Goal: Information Seeking & Learning: Learn about a topic

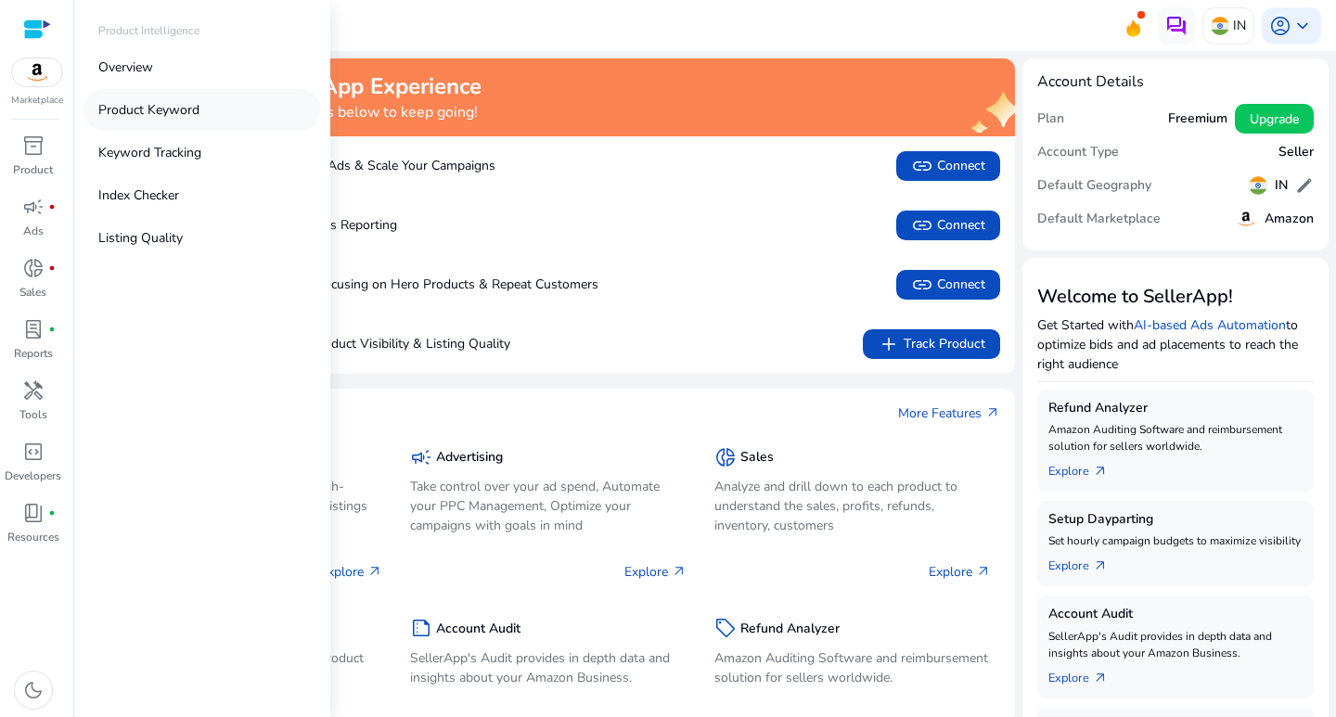
click at [127, 109] on p "Product Keyword" at bounding box center [148, 109] width 101 height 19
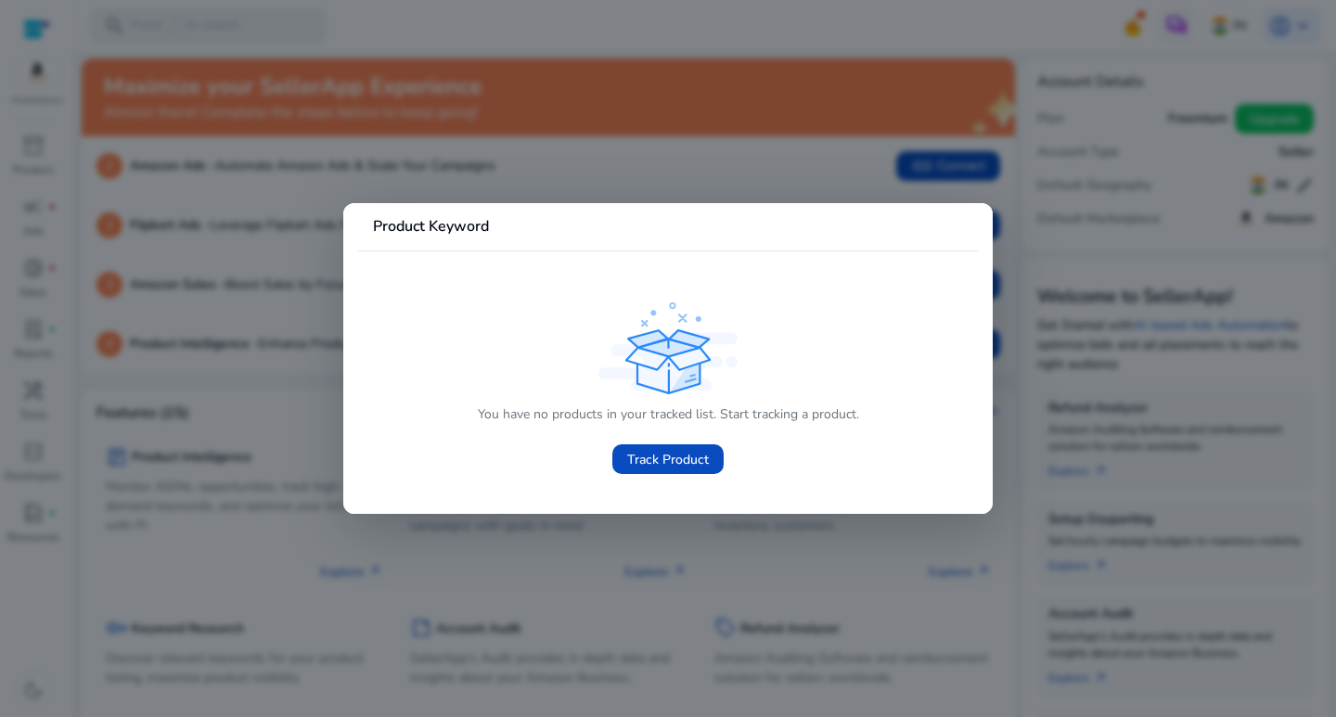
click at [854, 127] on div at bounding box center [668, 358] width 1336 height 717
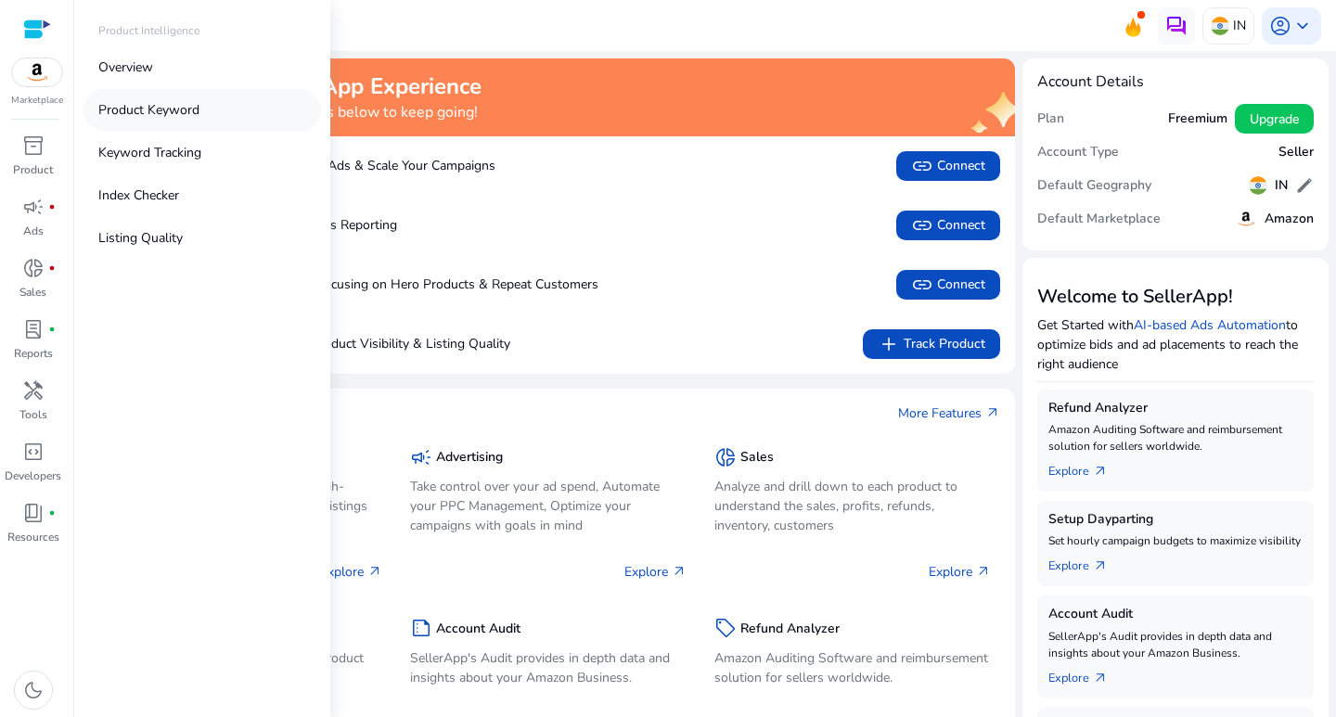
click at [136, 111] on p "Product Keyword" at bounding box center [148, 109] width 101 height 19
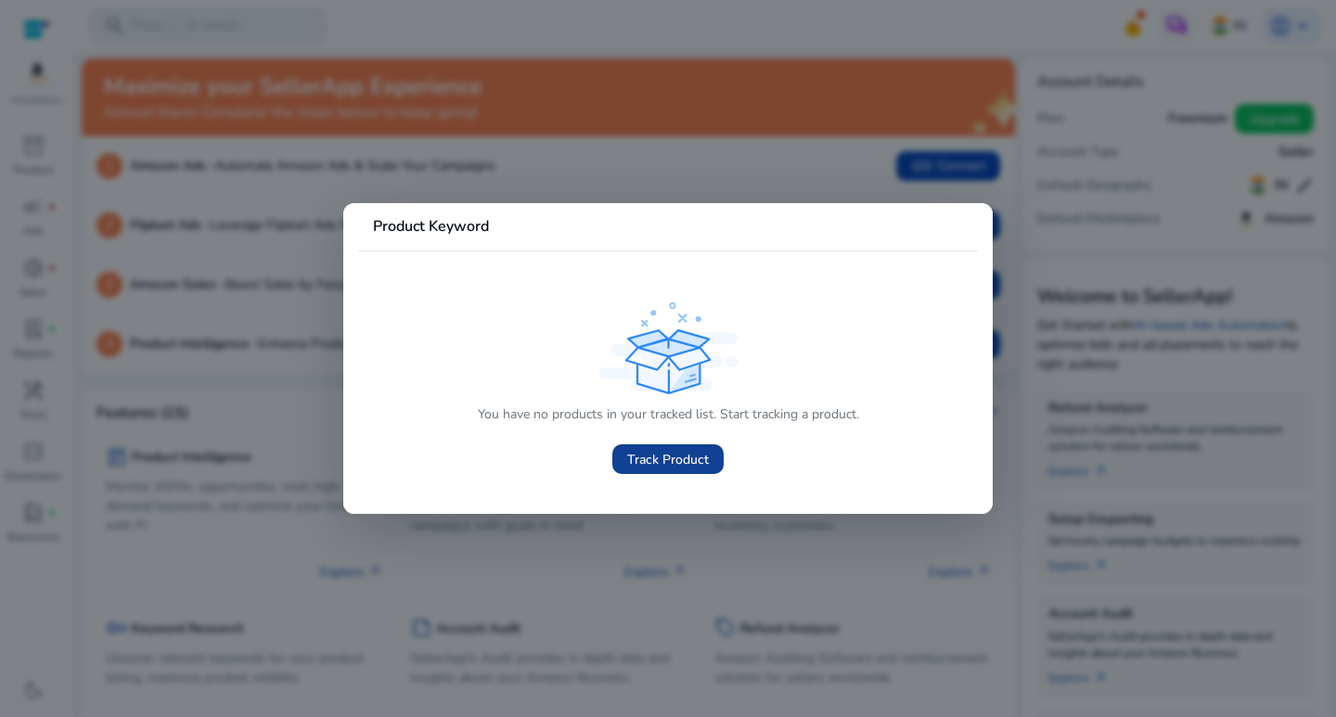
click at [705, 467] on span "Track Product" at bounding box center [668, 459] width 82 height 19
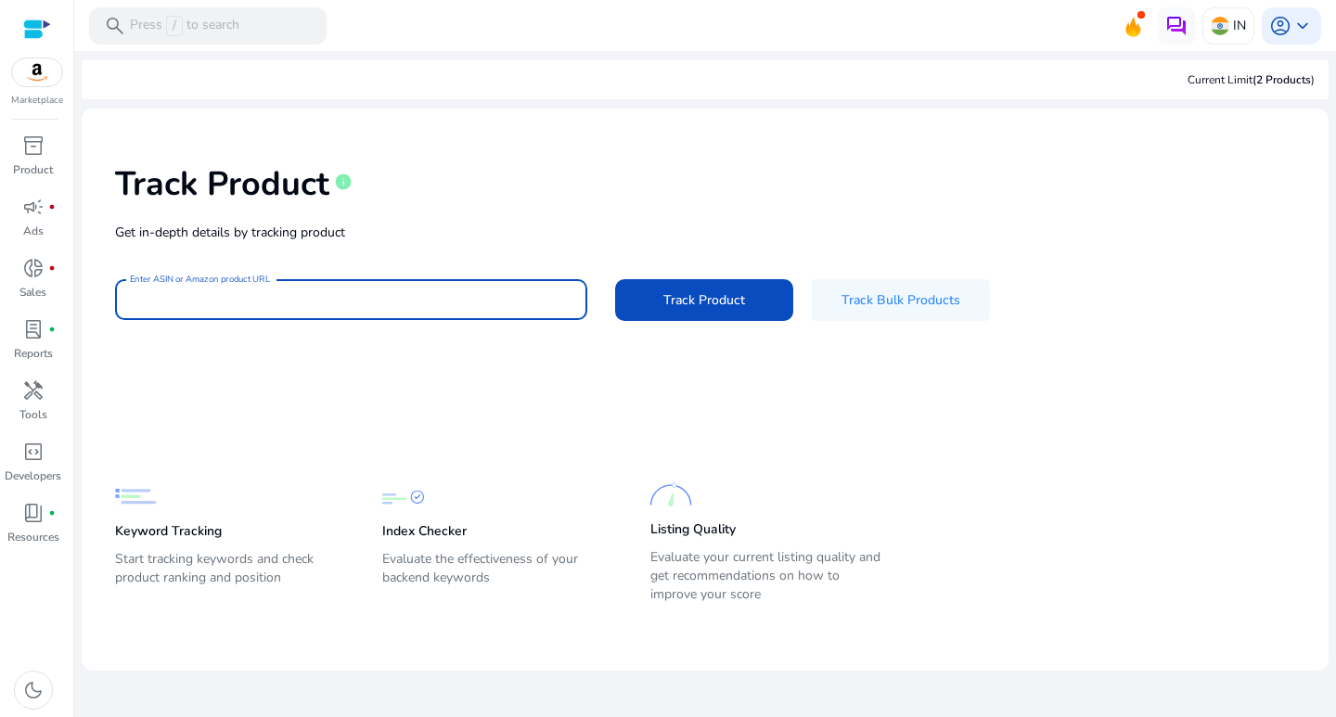
click at [232, 291] on input "Enter ASIN or Amazon product URL" at bounding box center [351, 300] width 443 height 20
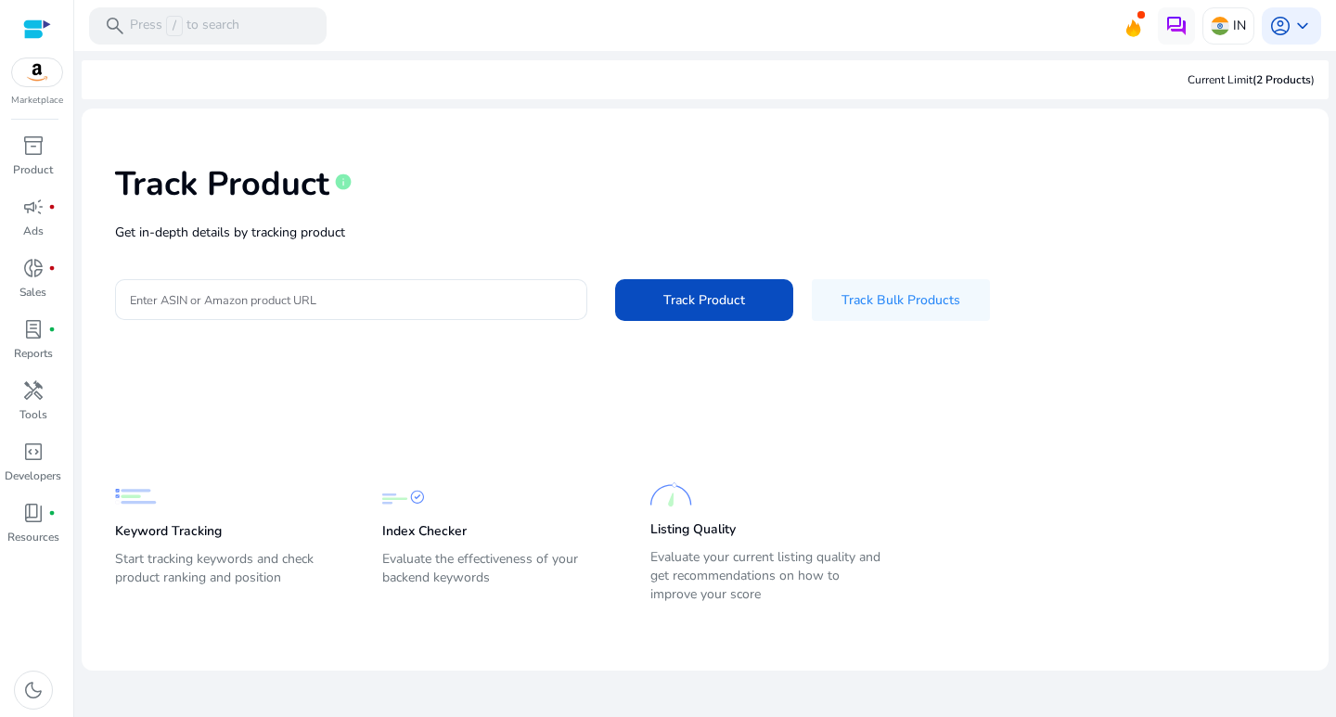
click at [33, 32] on div at bounding box center [37, 29] width 28 height 21
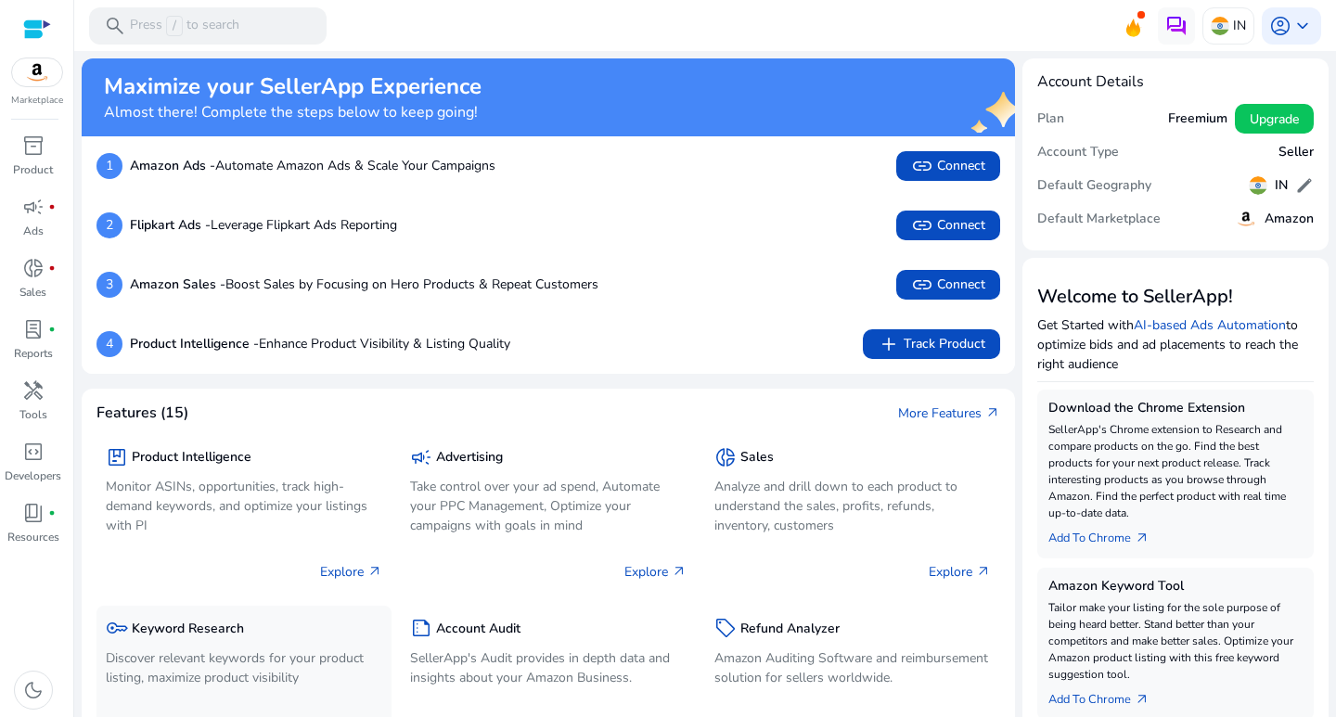
click at [153, 652] on p "Discover relevant keywords for your product listing, maximize product visibility" at bounding box center [244, 668] width 277 height 39
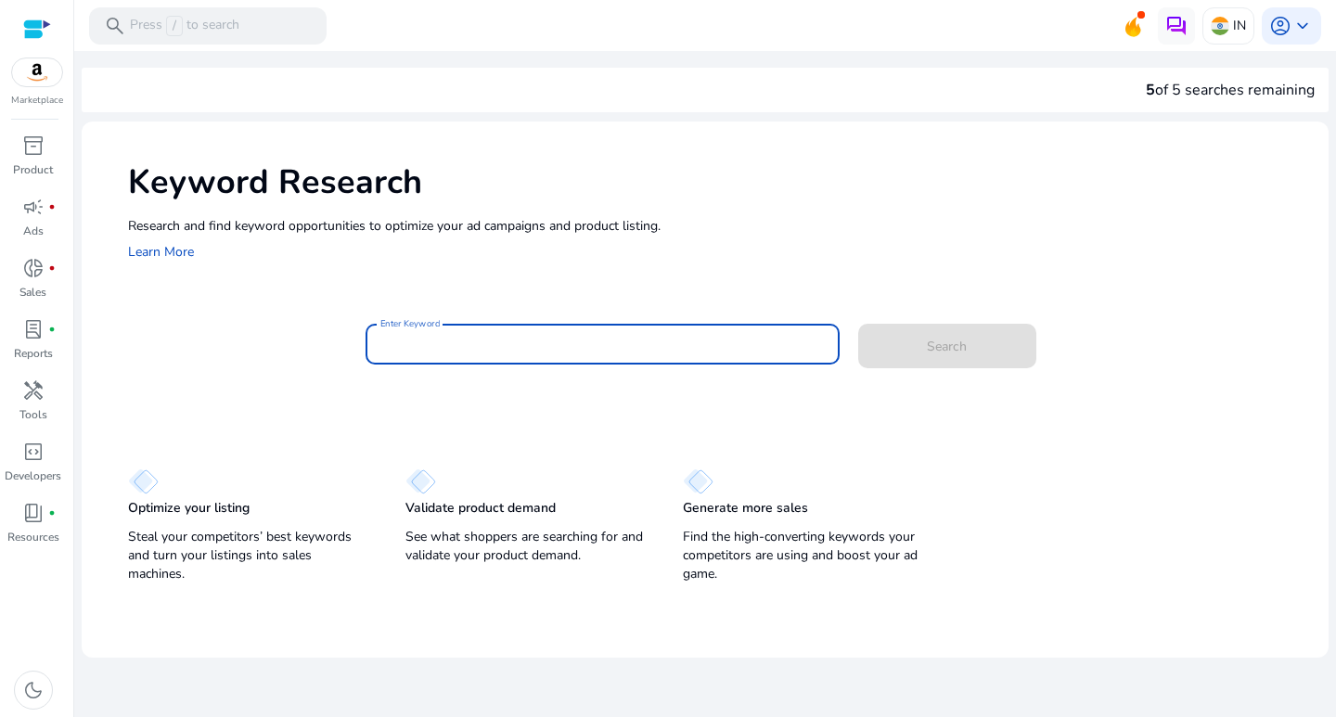
click at [400, 350] on input "Enter Keyword" at bounding box center [602, 344] width 444 height 20
paste input "**********"
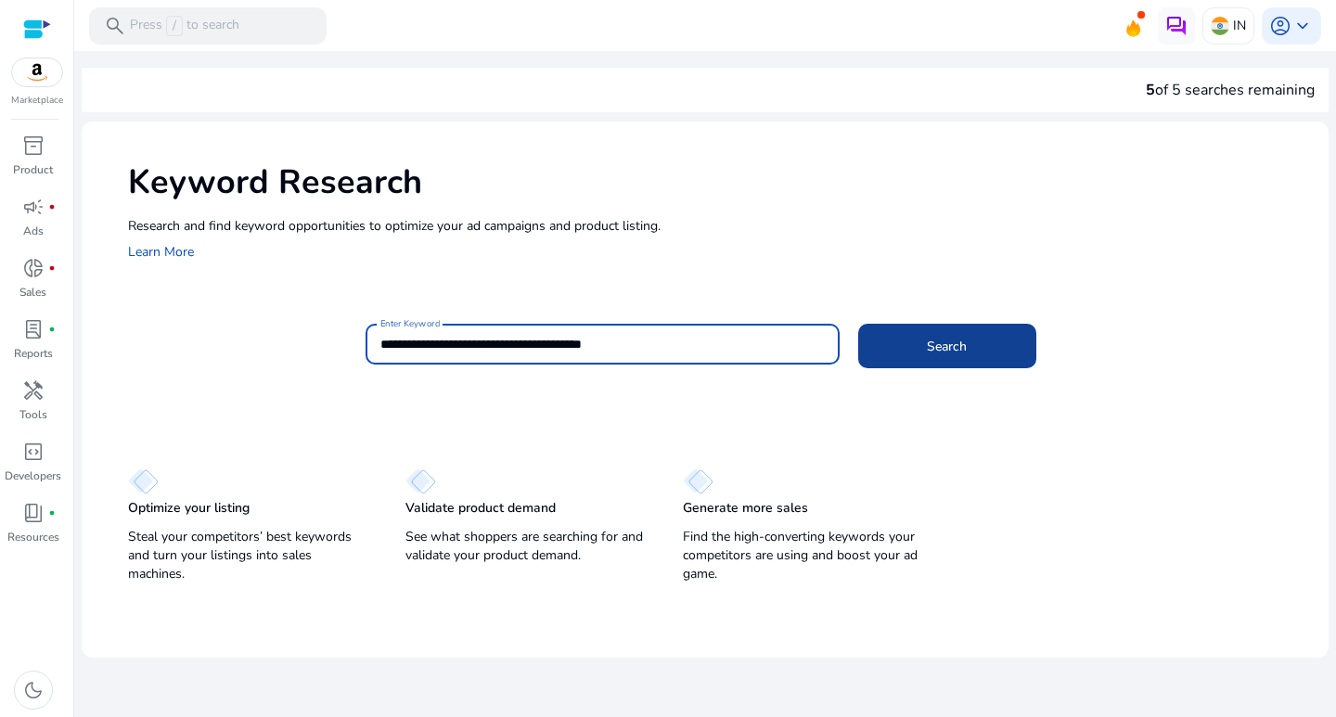
type input "**********"
click at [969, 355] on span at bounding box center [947, 346] width 178 height 45
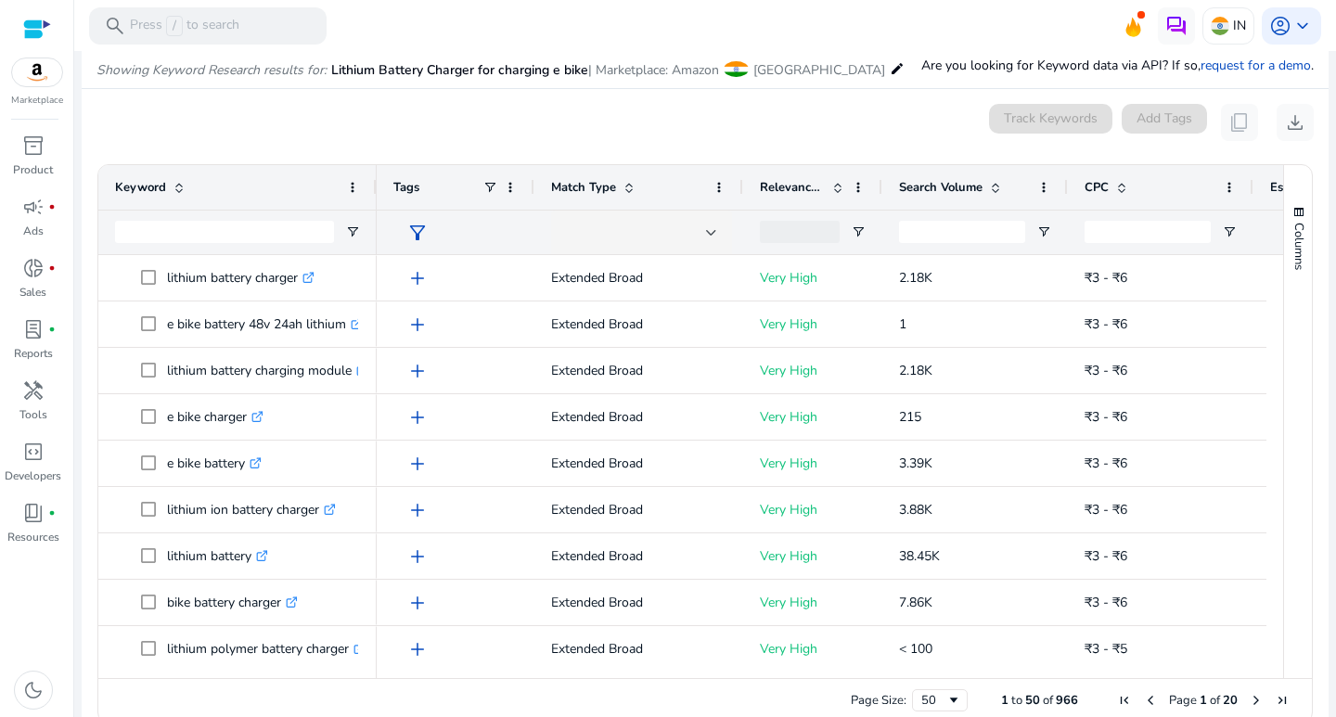
scroll to position [221, 0]
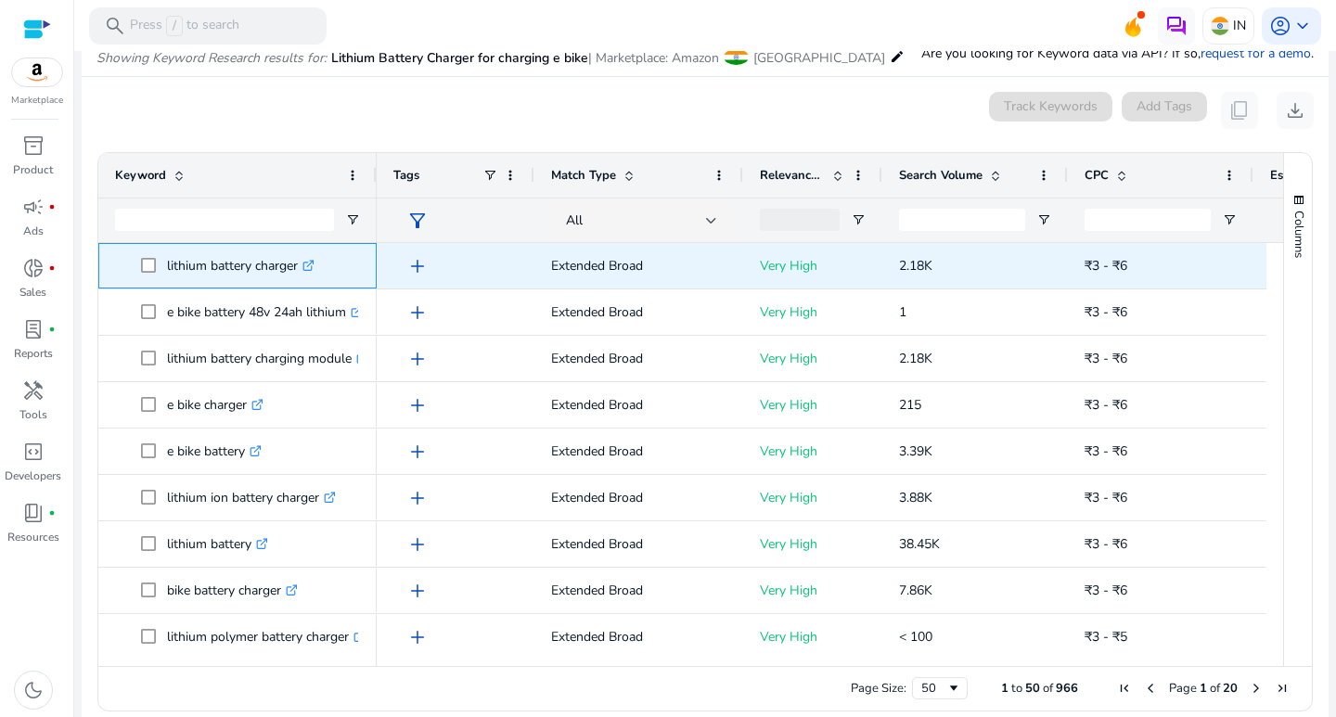
drag, startPoint x: 160, startPoint y: 264, endPoint x: 287, endPoint y: 264, distance: 127.1
click at [303, 262] on span "lithium battery charger .st0{fill:#2c8af8}" at bounding box center [250, 266] width 219 height 38
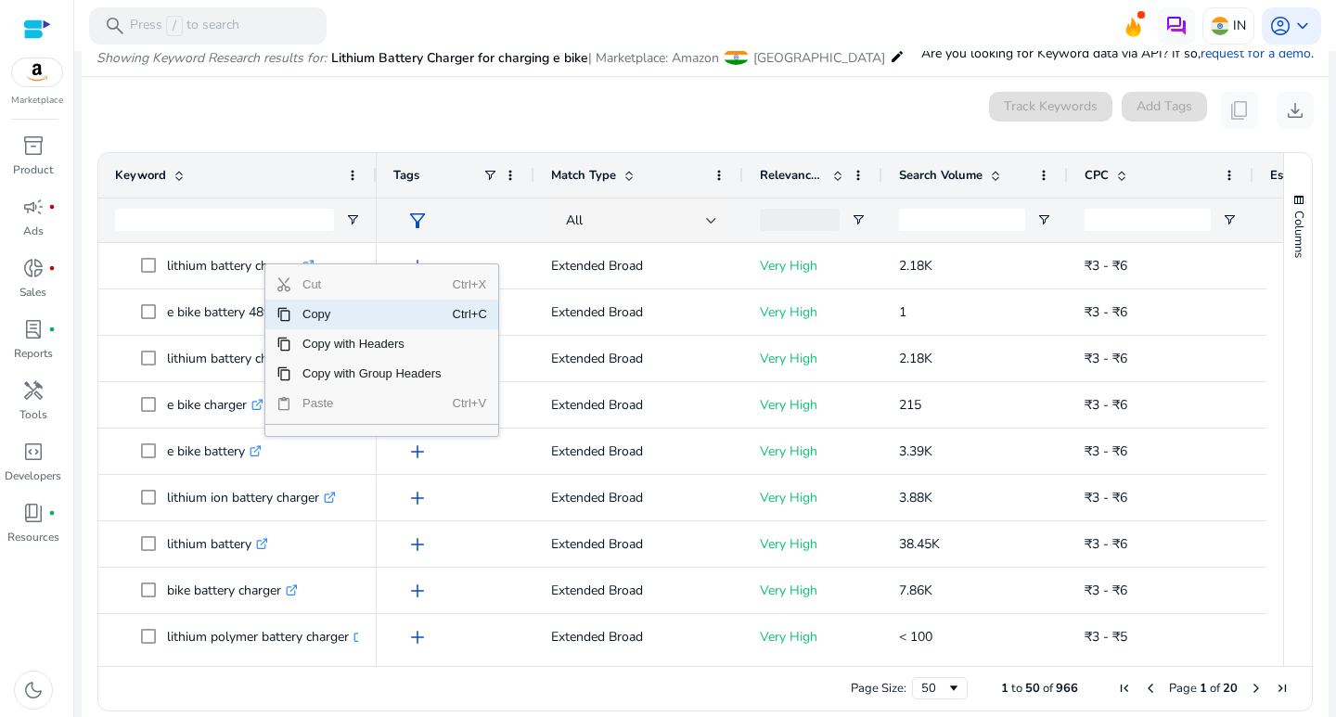
click at [300, 313] on span "Copy" at bounding box center [371, 315] width 161 height 30
click at [348, 377] on span "Copy with Group Headers" at bounding box center [374, 372] width 161 height 30
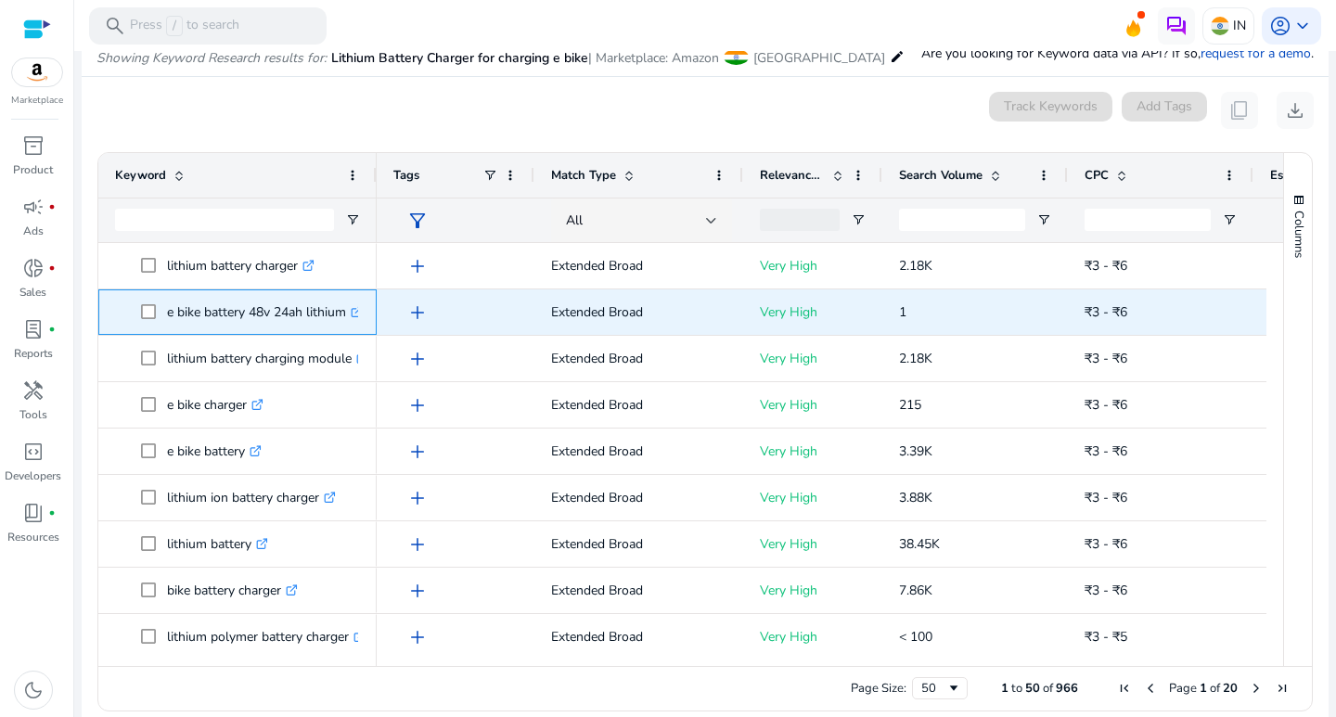
drag, startPoint x: 167, startPoint y: 314, endPoint x: 356, endPoint y: 310, distance: 189.3
click at [356, 310] on p "e bike battery 48v 24ah lithium .st0{fill:#2c8af8}" at bounding box center [265, 312] width 196 height 38
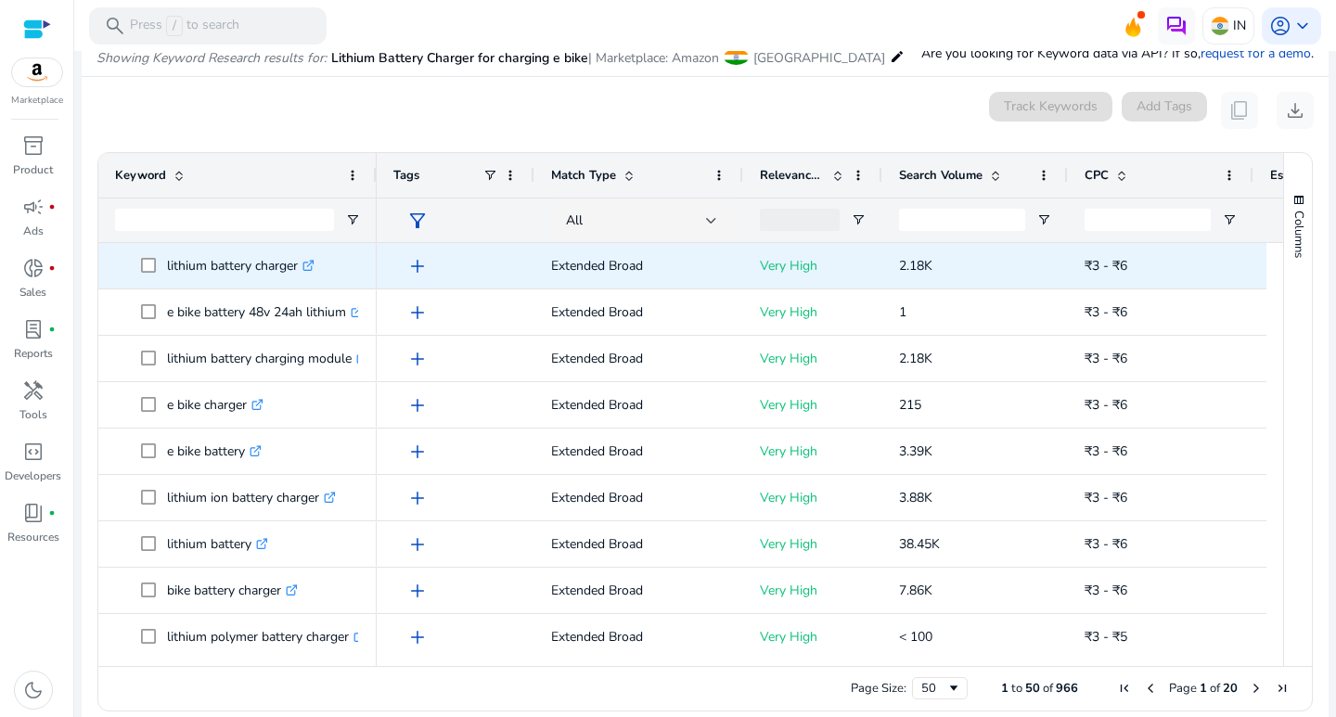
click at [267, 270] on p "lithium battery charger .st0{fill:#2c8af8}" at bounding box center [241, 266] width 148 height 38
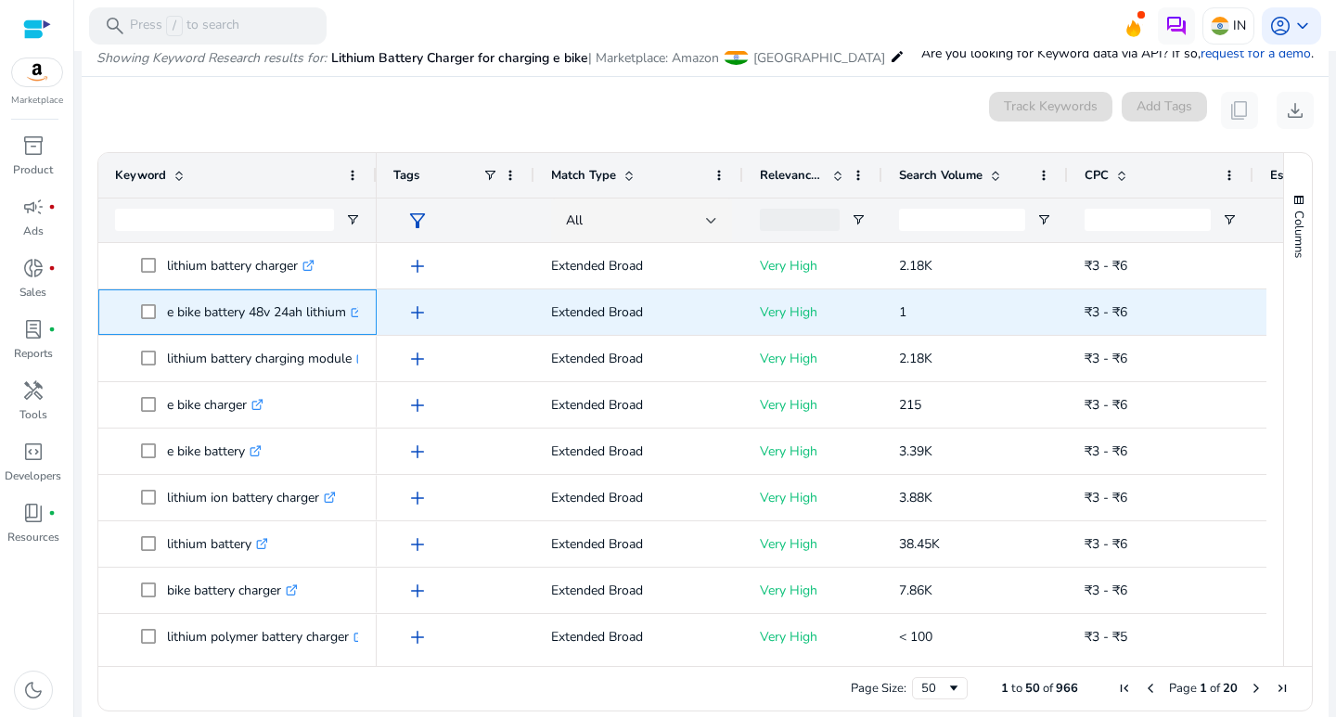
drag, startPoint x: 164, startPoint y: 310, endPoint x: 353, endPoint y: 312, distance: 188.4
click at [353, 312] on span "e bike battery 48v 24ah lithium .st0{fill:#2c8af8}" at bounding box center [250, 312] width 219 height 38
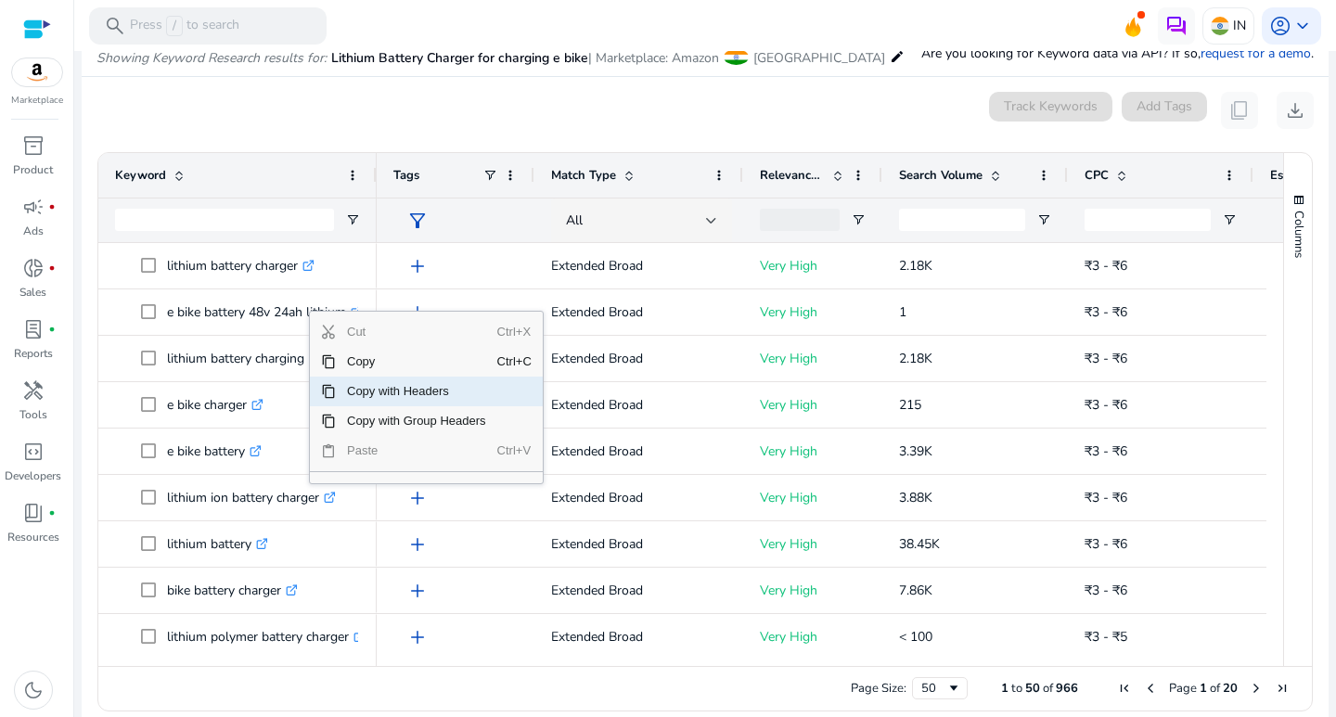
click at [350, 390] on span "Copy with Headers" at bounding box center [416, 392] width 161 height 30
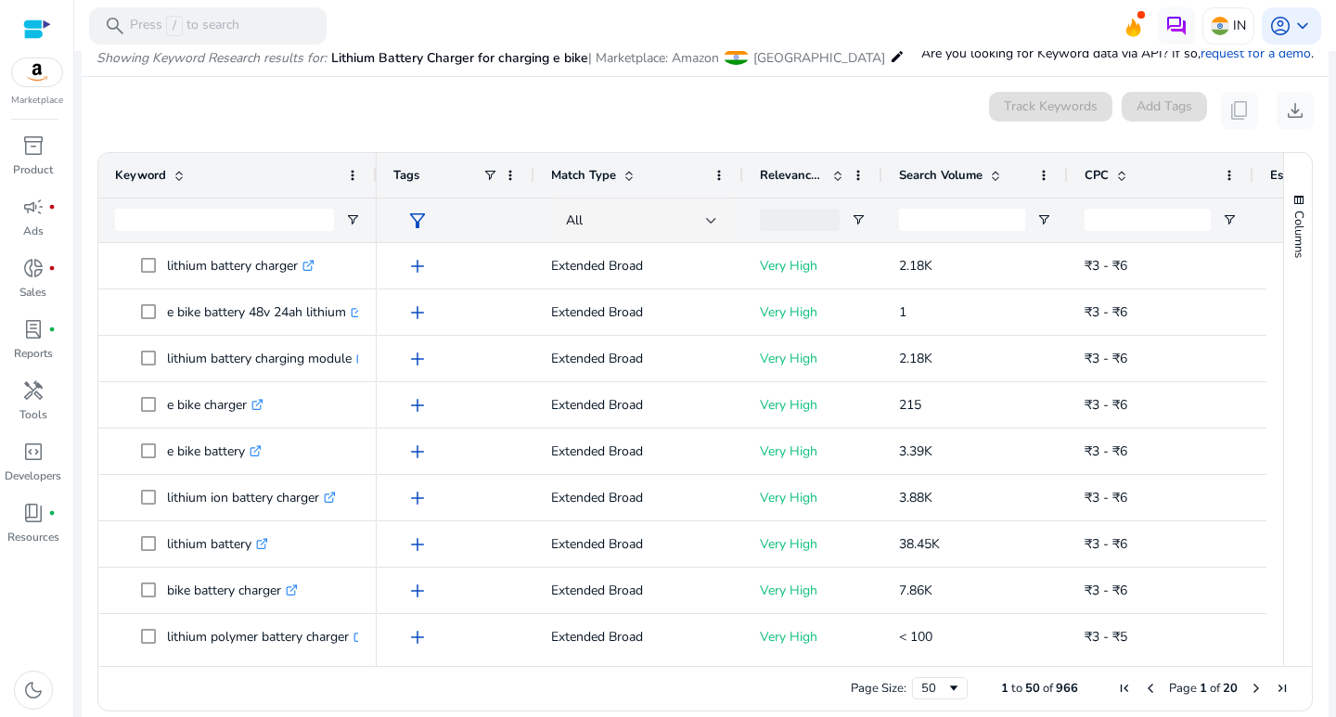
click at [226, 131] on mat-card "0 keyword(s) selected Track Keywords Add Tags content_copy download Press SPACE…" at bounding box center [705, 406] width 1247 height 659
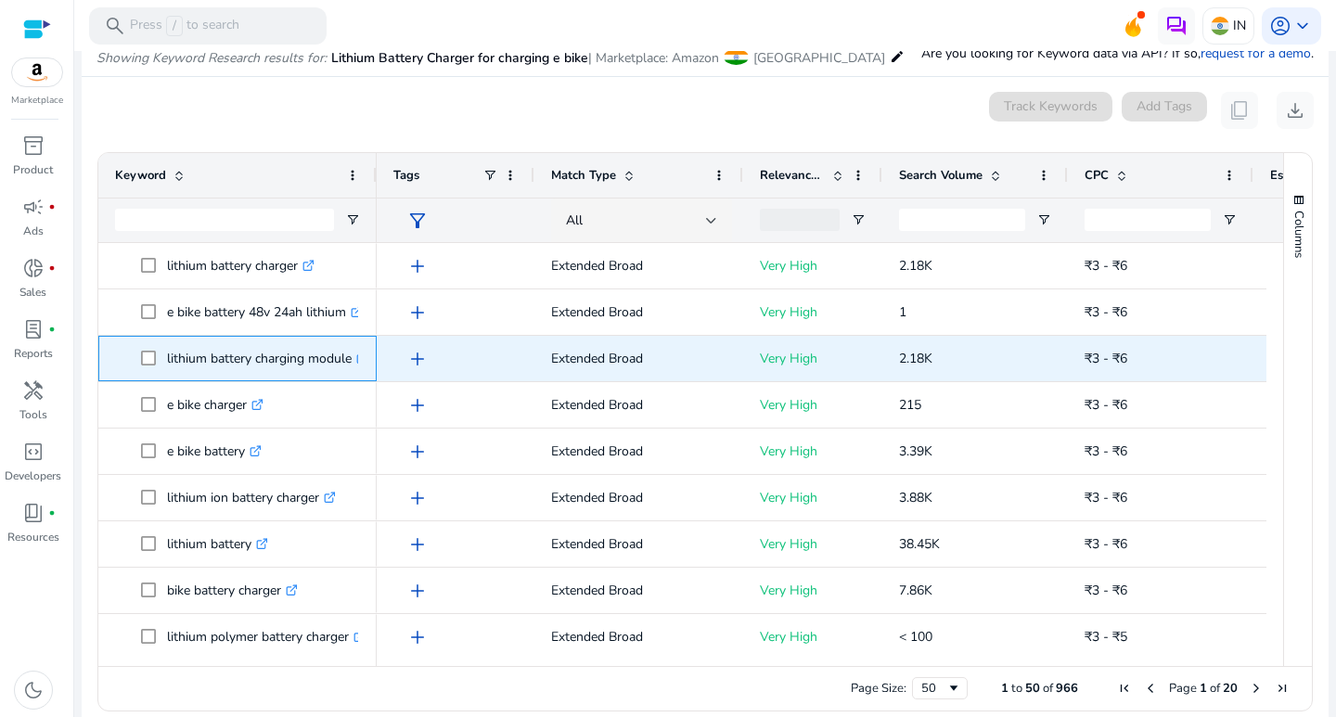
drag, startPoint x: 166, startPoint y: 359, endPoint x: 354, endPoint y: 367, distance: 188.5
click at [354, 367] on span "lithium battery charging module .st0{fill:#2c8af8}" at bounding box center [250, 359] width 219 height 38
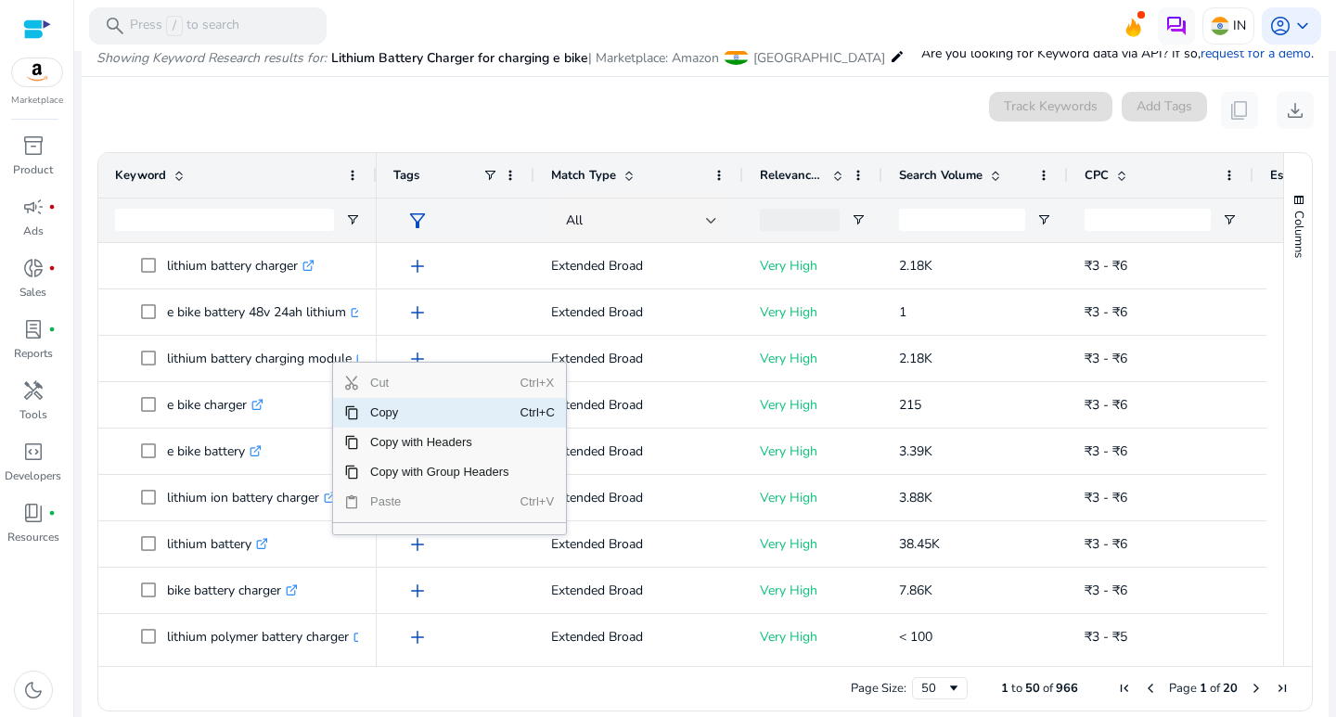
click at [368, 414] on span "Copy" at bounding box center [439, 413] width 161 height 30
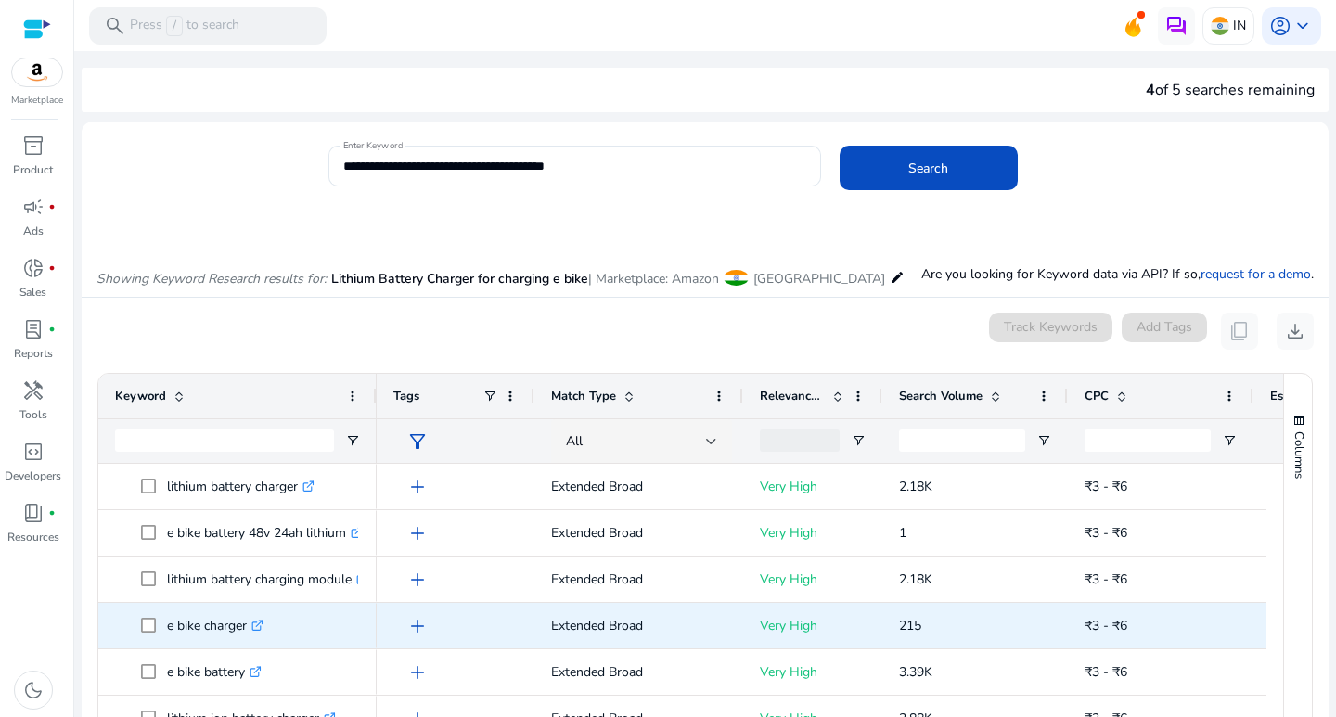
scroll to position [221, 0]
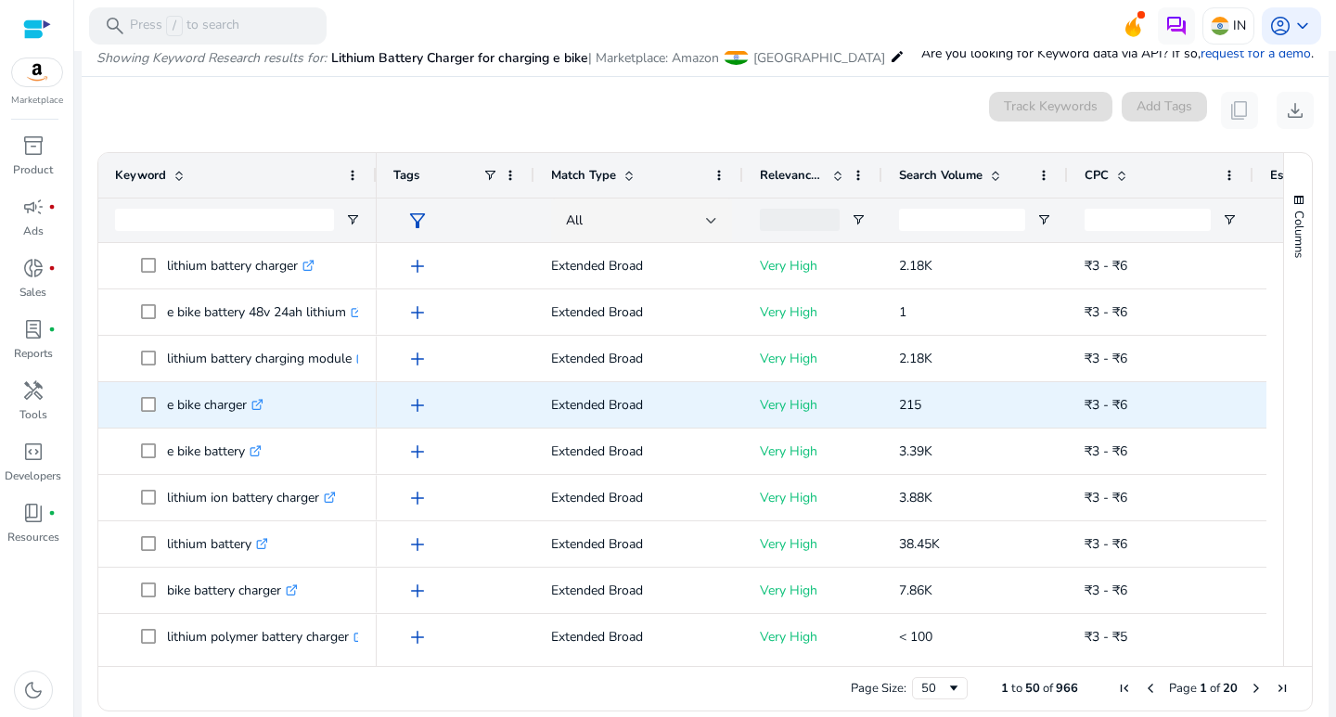
drag, startPoint x: 0, startPoint y: 0, endPoint x: 224, endPoint y: 408, distance: 465.5
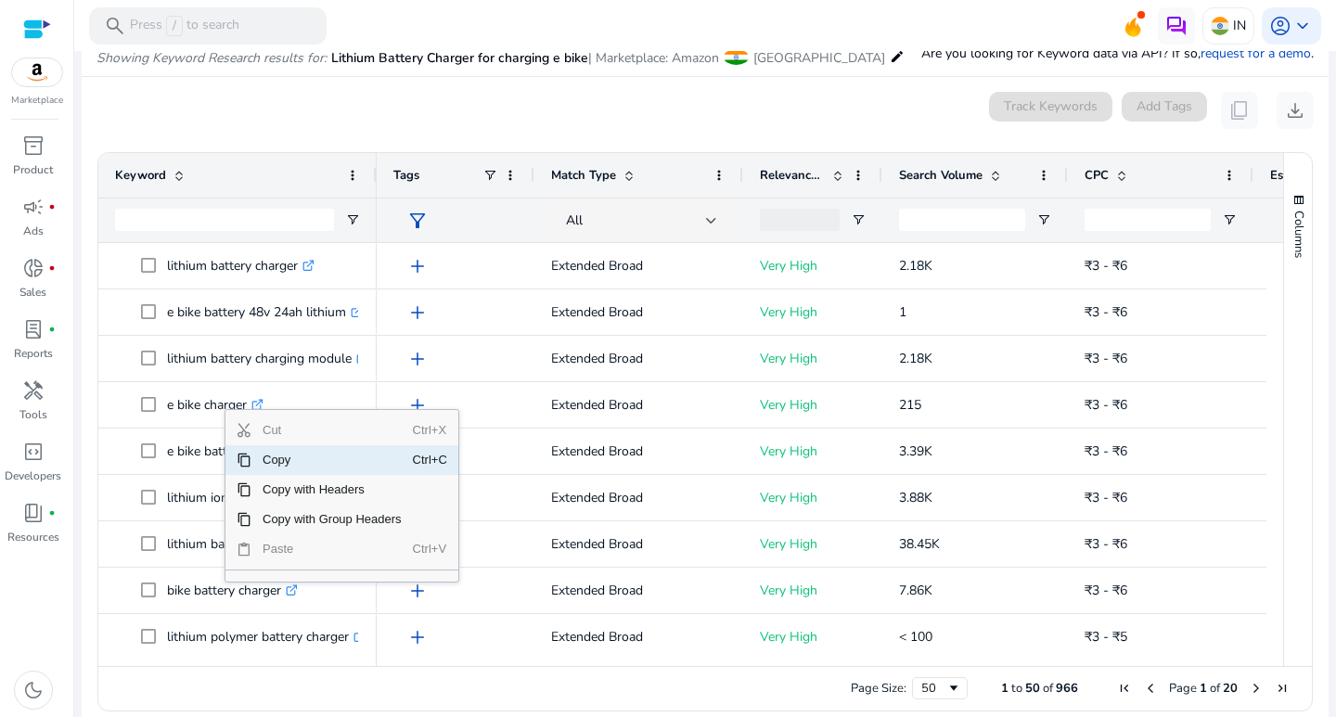
click at [266, 460] on span "Copy" at bounding box center [331, 460] width 161 height 30
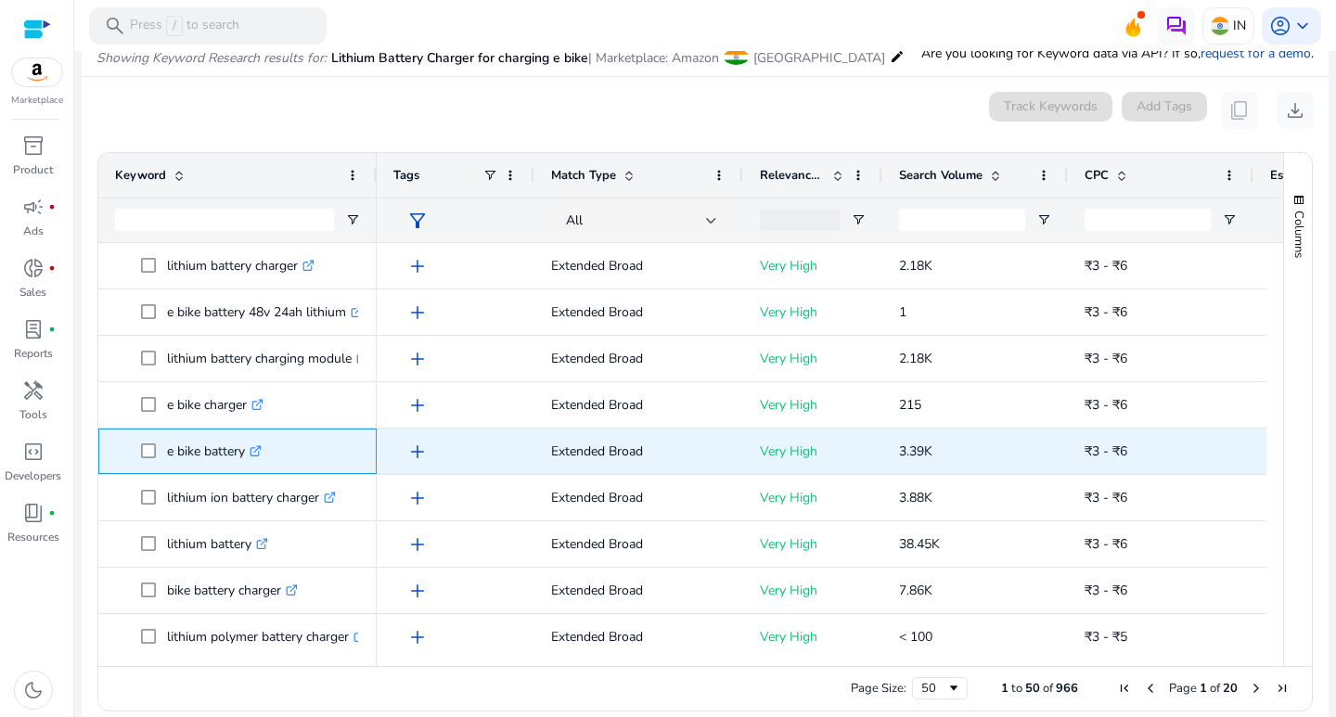
drag, startPoint x: 163, startPoint y: 454, endPoint x: 237, endPoint y: 450, distance: 73.4
click at [250, 447] on span "e bike battery .st0{fill:#2c8af8}" at bounding box center [250, 451] width 219 height 38
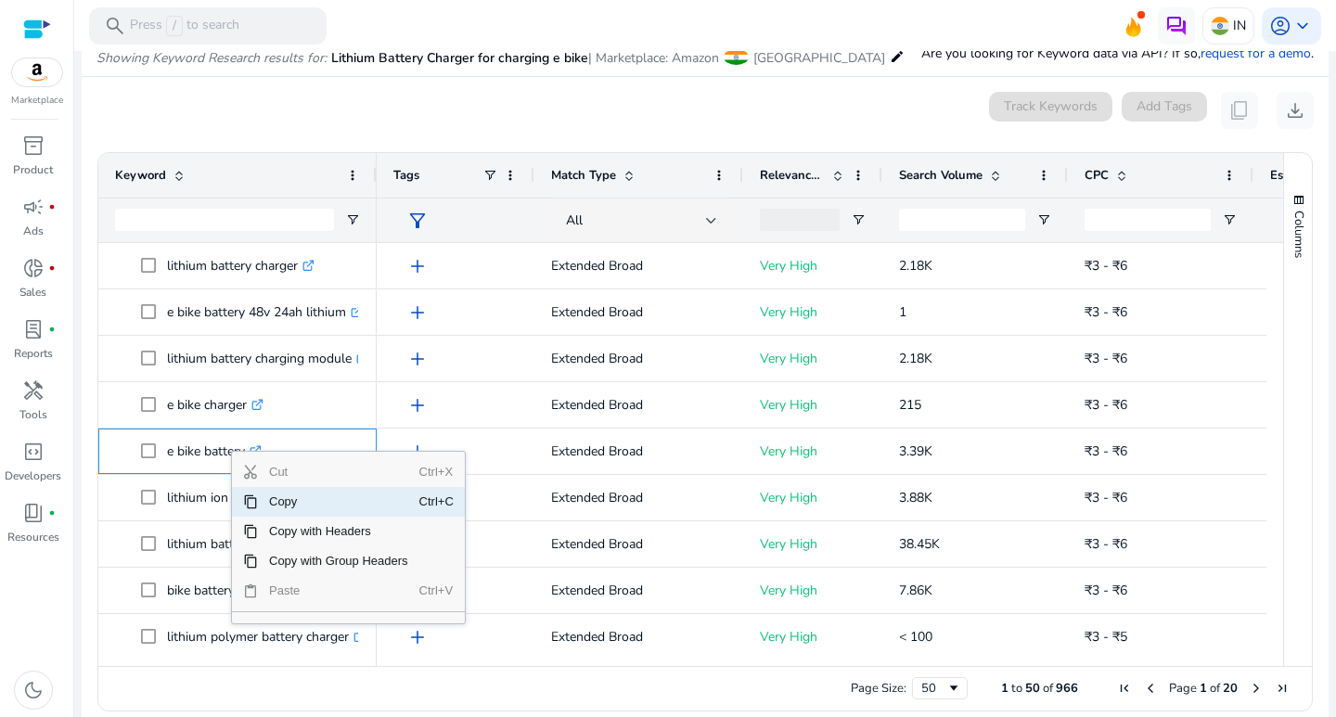
click at [261, 495] on span "Copy" at bounding box center [338, 502] width 161 height 30
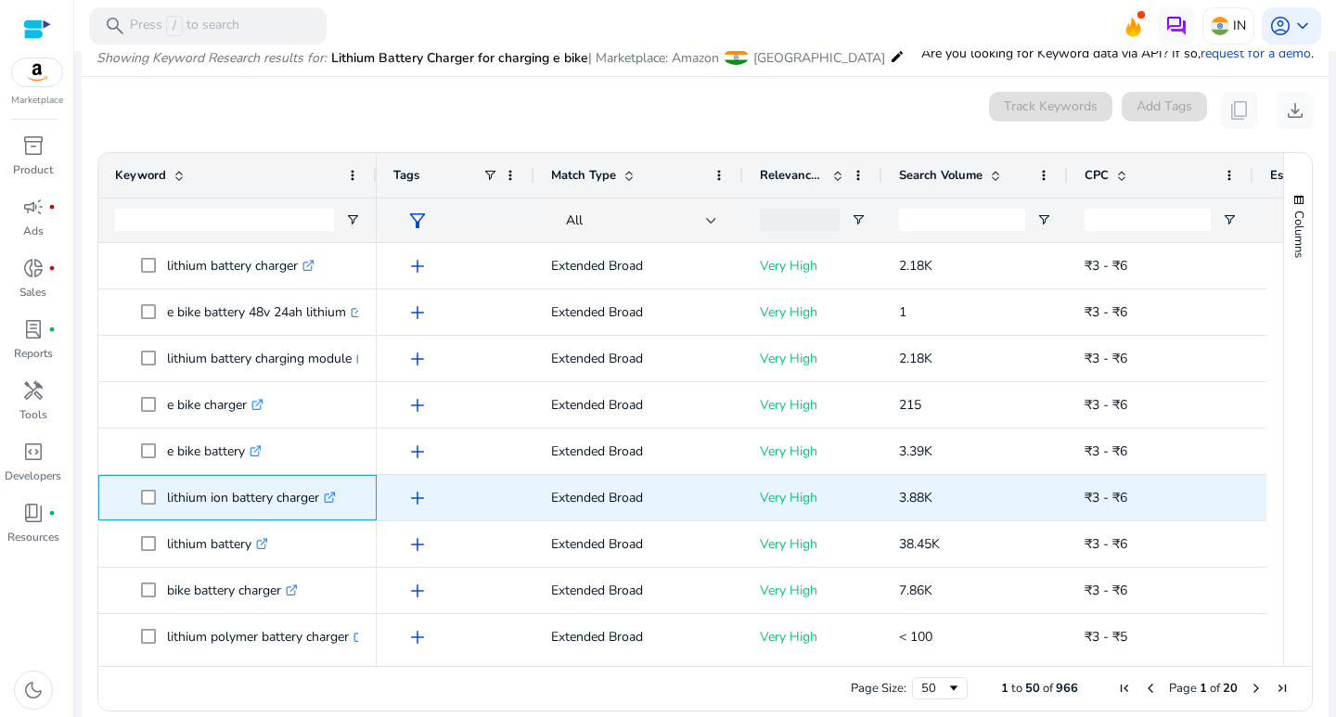
drag, startPoint x: 162, startPoint y: 502, endPoint x: 324, endPoint y: 509, distance: 161.6
click at [324, 509] on span "lithium ion battery charger .st0{fill:#2c8af8}" at bounding box center [250, 498] width 219 height 38
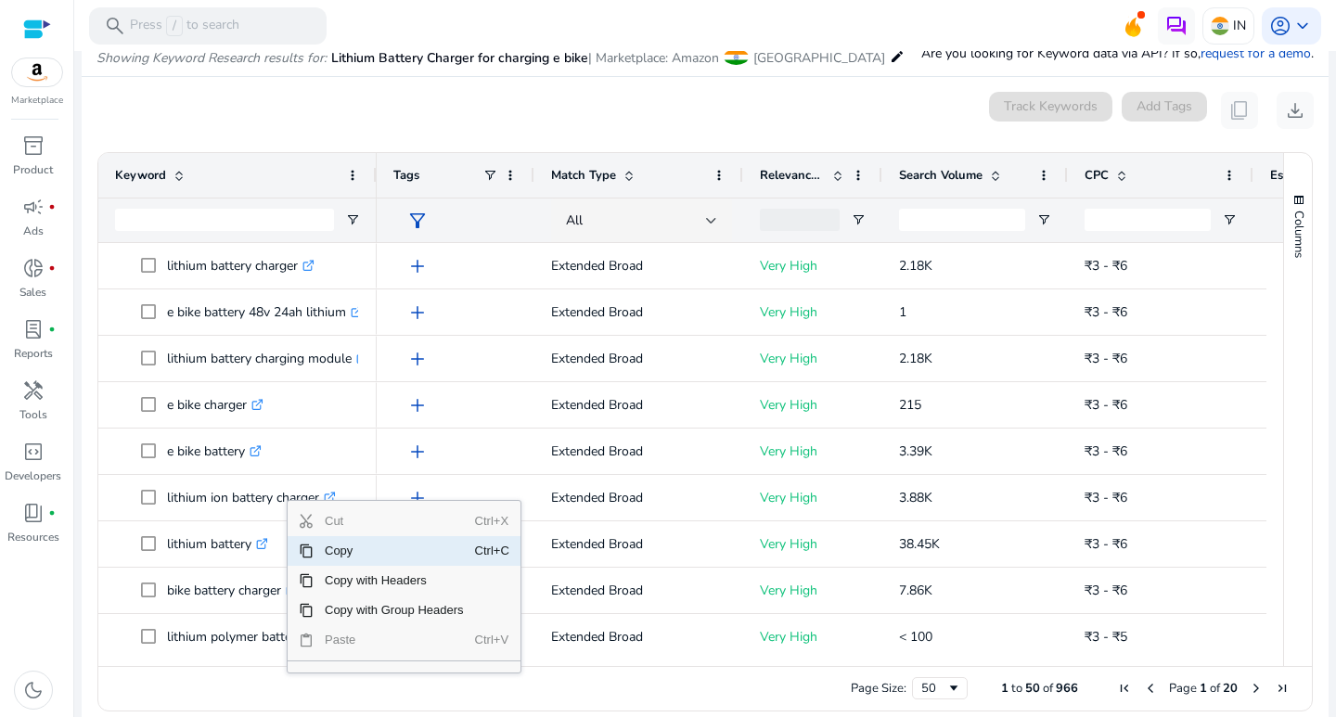
click at [326, 556] on span "Copy" at bounding box center [394, 551] width 161 height 30
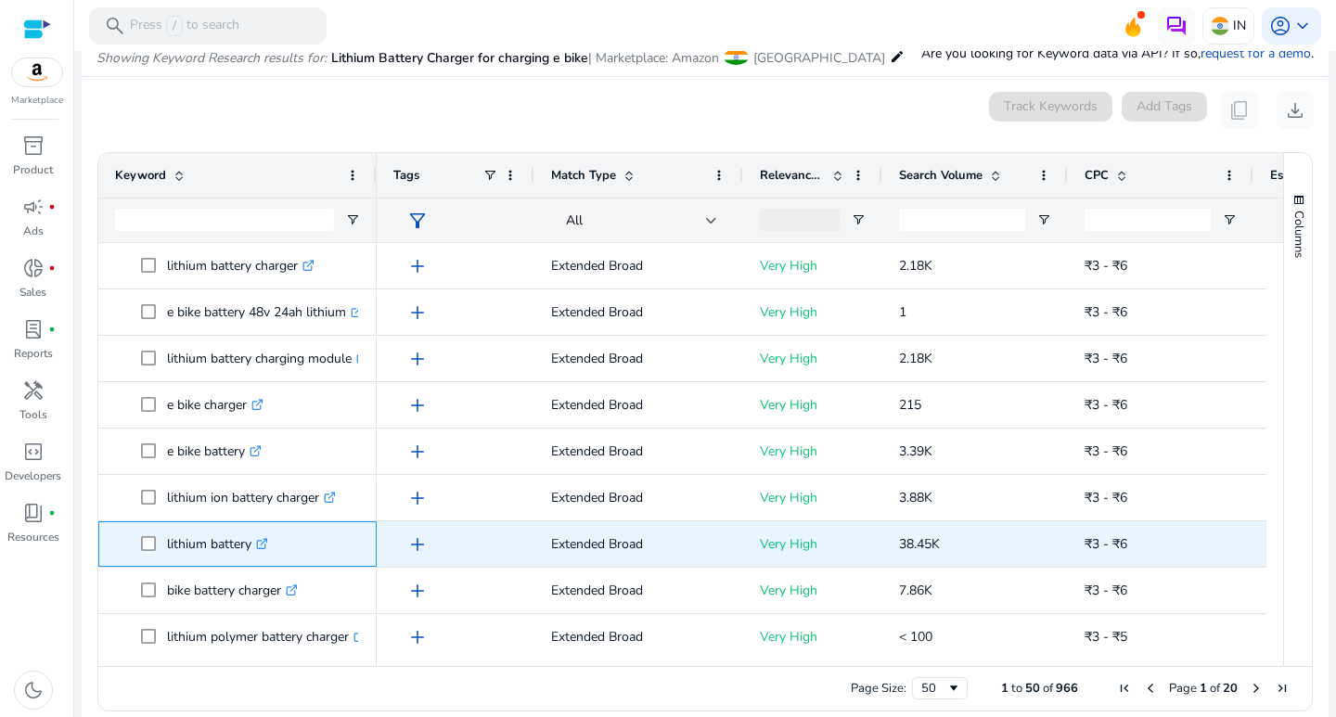
drag, startPoint x: 163, startPoint y: 540, endPoint x: 253, endPoint y: 553, distance: 90.9
click at [253, 553] on span "lithium battery .st0{fill:#2c8af8}" at bounding box center [250, 544] width 219 height 38
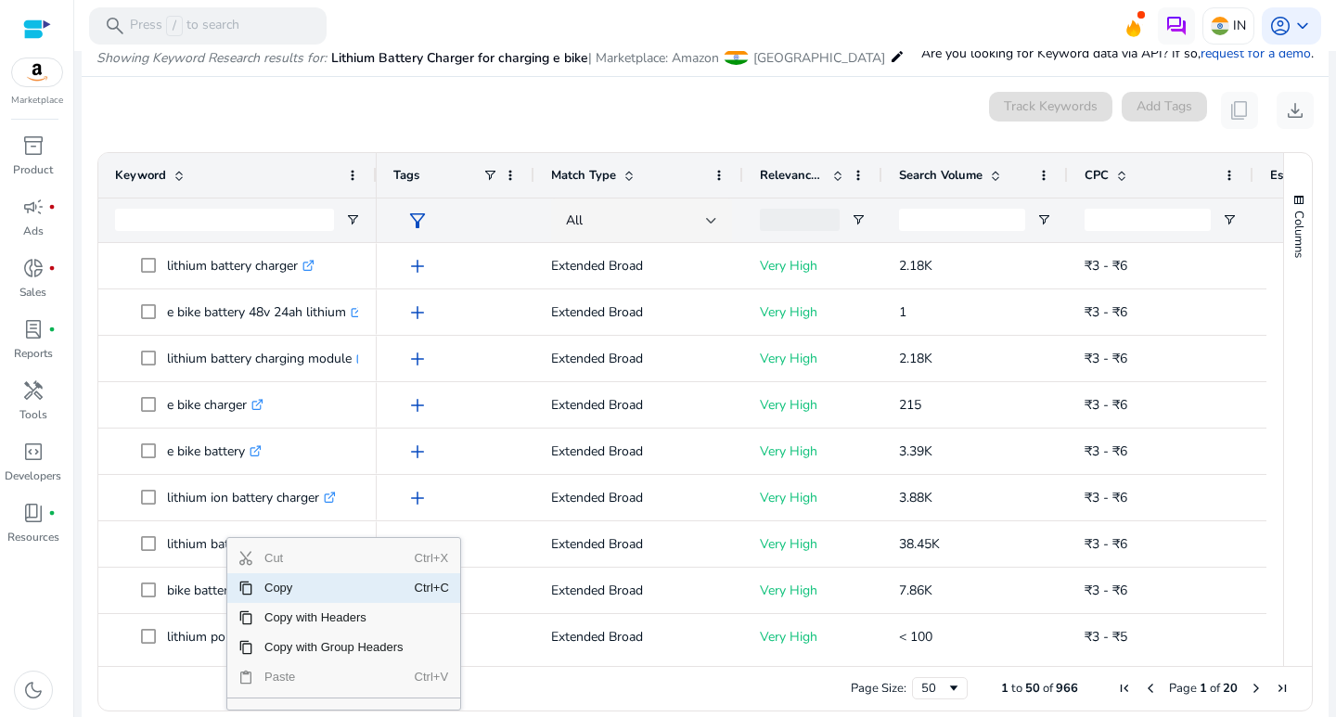
click at [259, 579] on span "Copy" at bounding box center [333, 588] width 161 height 30
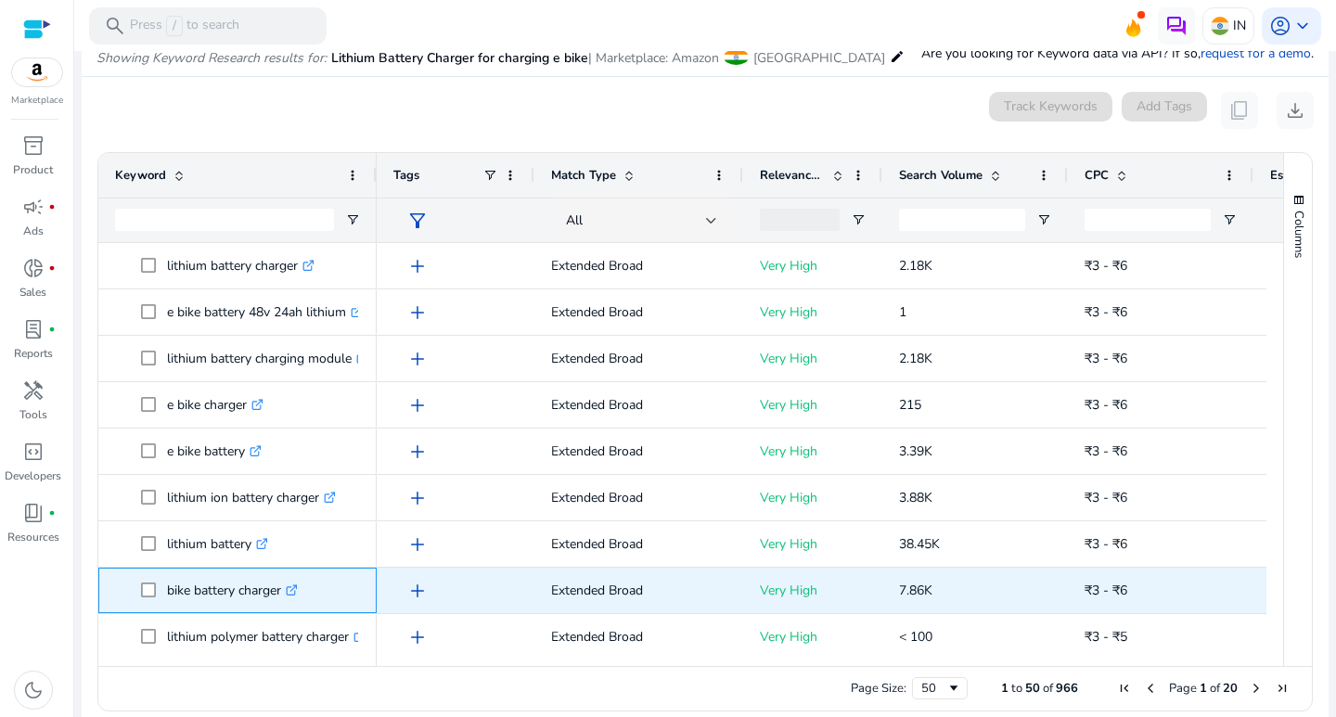
drag, startPoint x: 165, startPoint y: 587, endPoint x: 287, endPoint y: 603, distance: 122.6
click at [287, 603] on span "bike battery charger .st0{fill:#2c8af8}" at bounding box center [250, 591] width 219 height 38
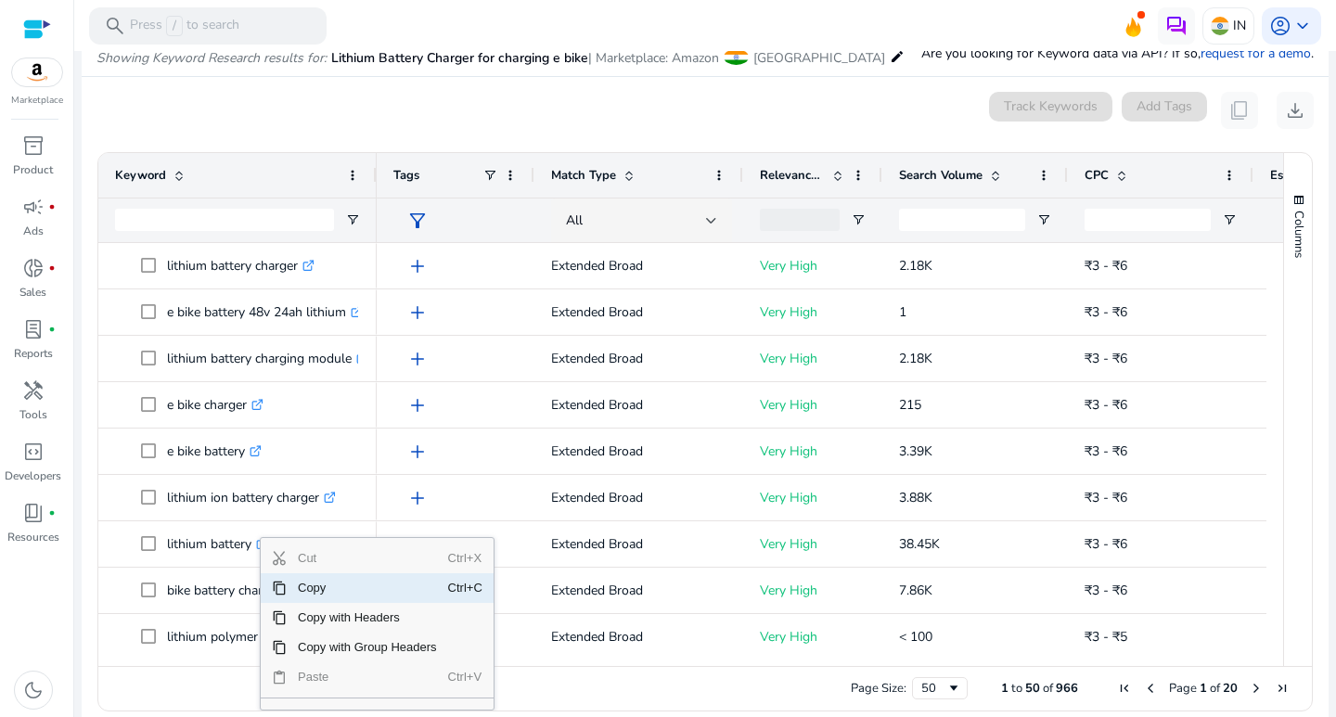
click at [297, 598] on span "Copy" at bounding box center [367, 588] width 161 height 30
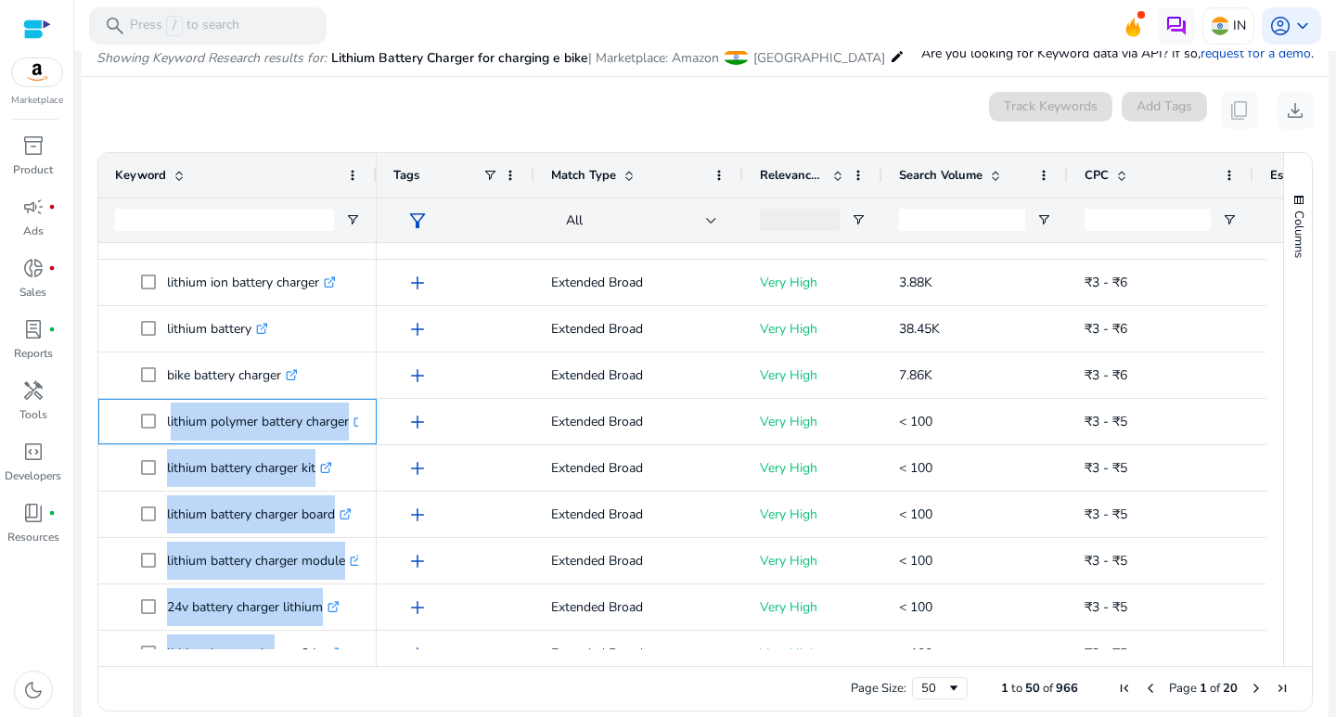
scroll to position [278, 0]
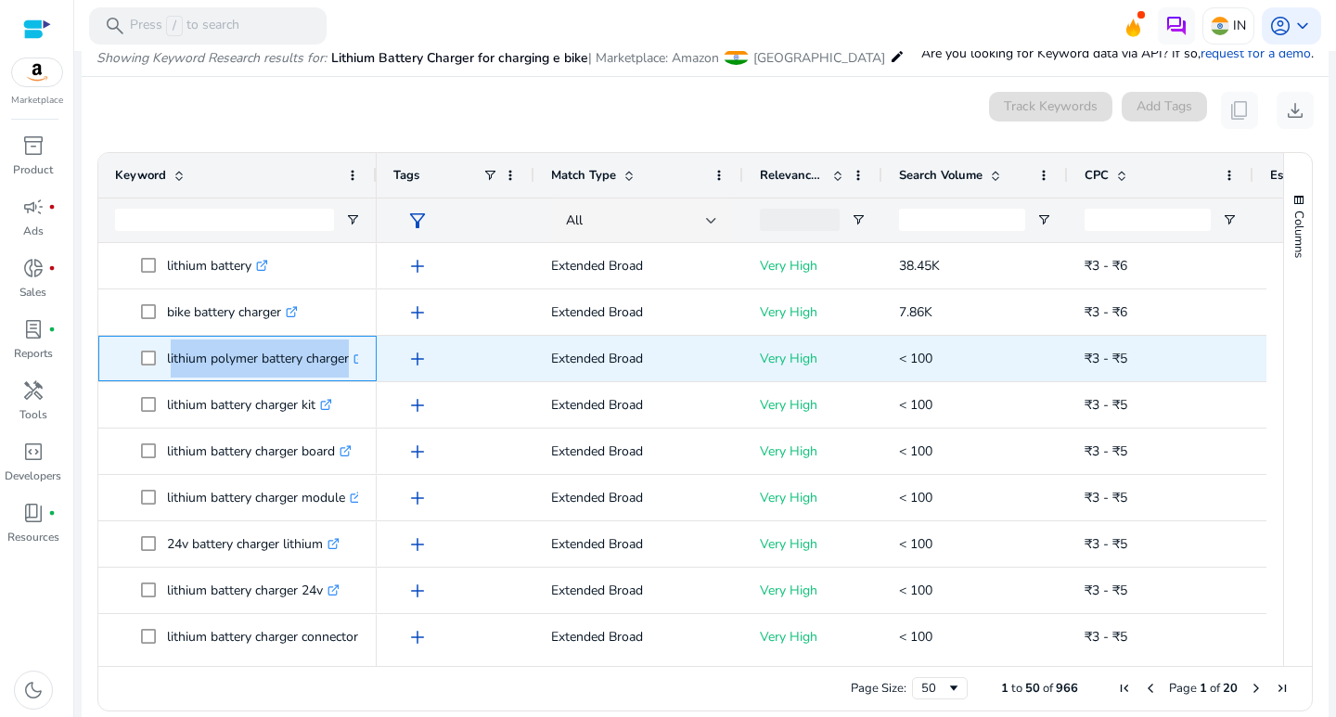
drag, startPoint x: 168, startPoint y: 635, endPoint x: 367, endPoint y: 358, distance: 341.0
click at [367, 358] on div "lithium polymer battery charger .st0{fill:#2c8af8}" at bounding box center [237, 358] width 278 height 45
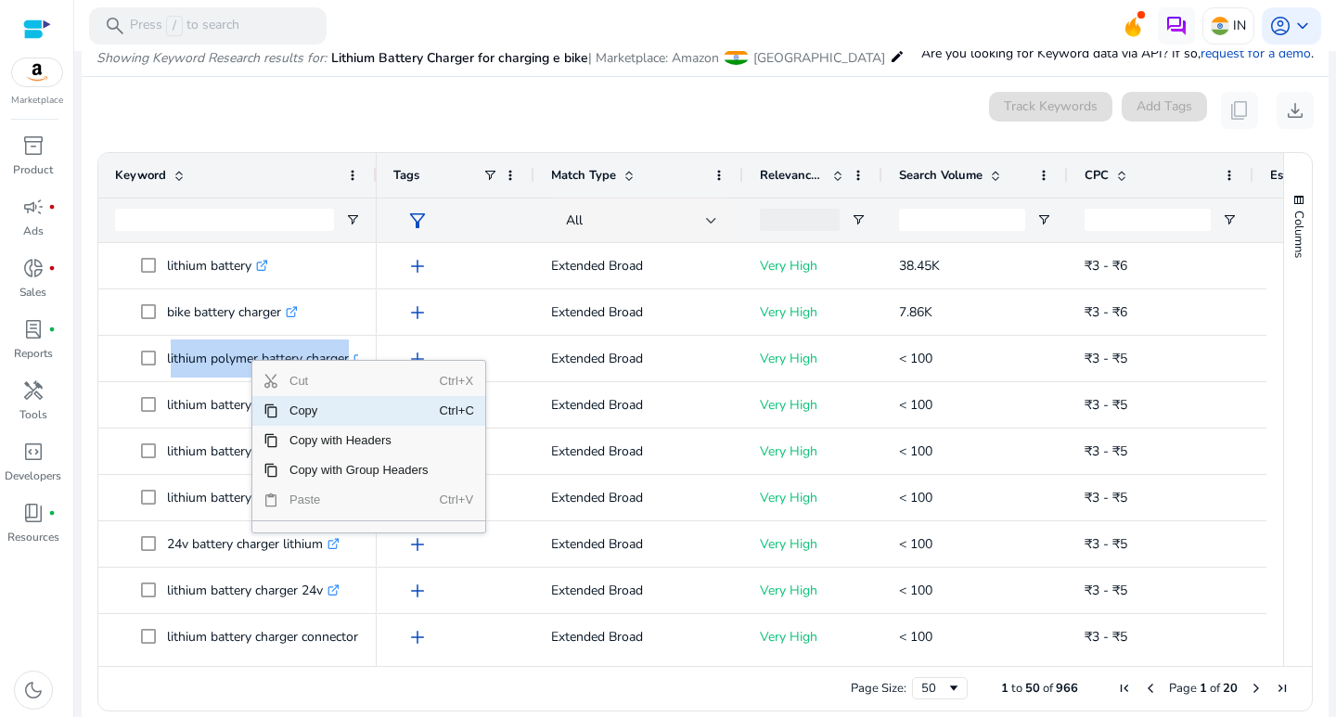
click at [290, 410] on span "Copy" at bounding box center [358, 411] width 161 height 30
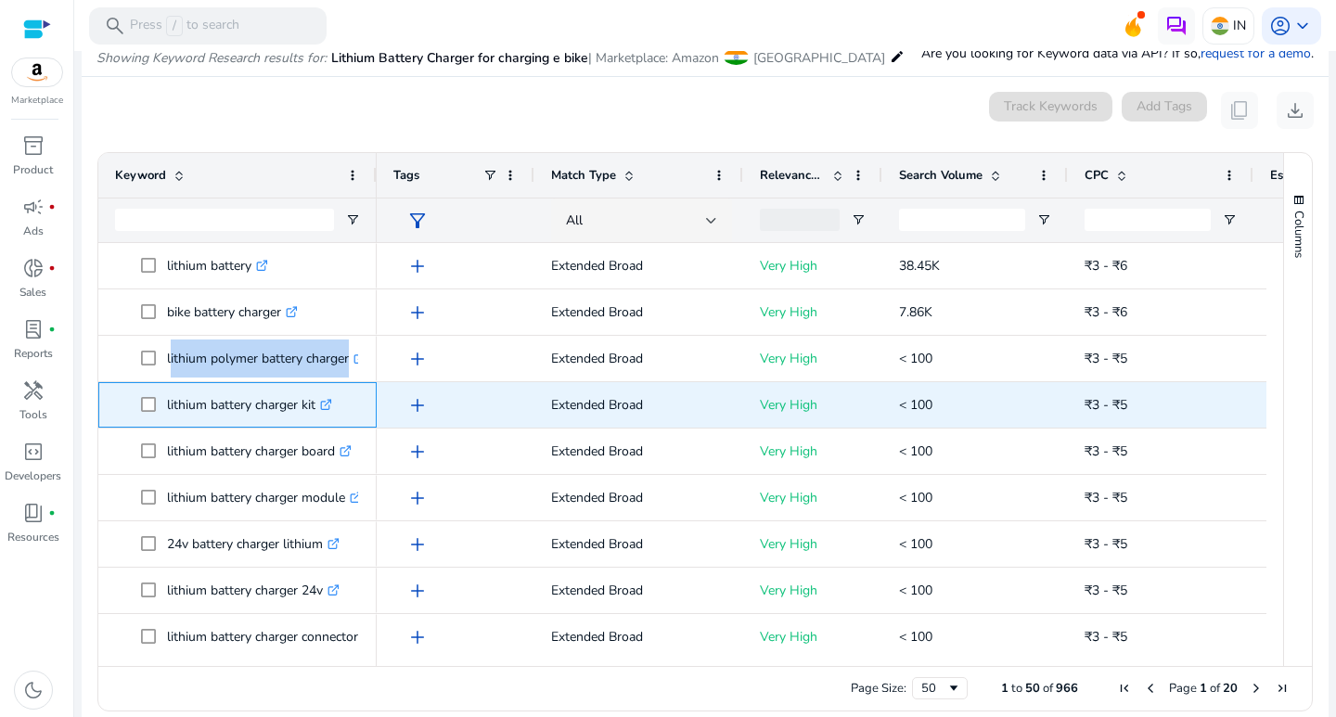
drag, startPoint x: 162, startPoint y: 404, endPoint x: 342, endPoint y: 419, distance: 180.7
click at [342, 419] on span "lithium battery charger kit .st0{fill:#2c8af8}" at bounding box center [250, 405] width 219 height 38
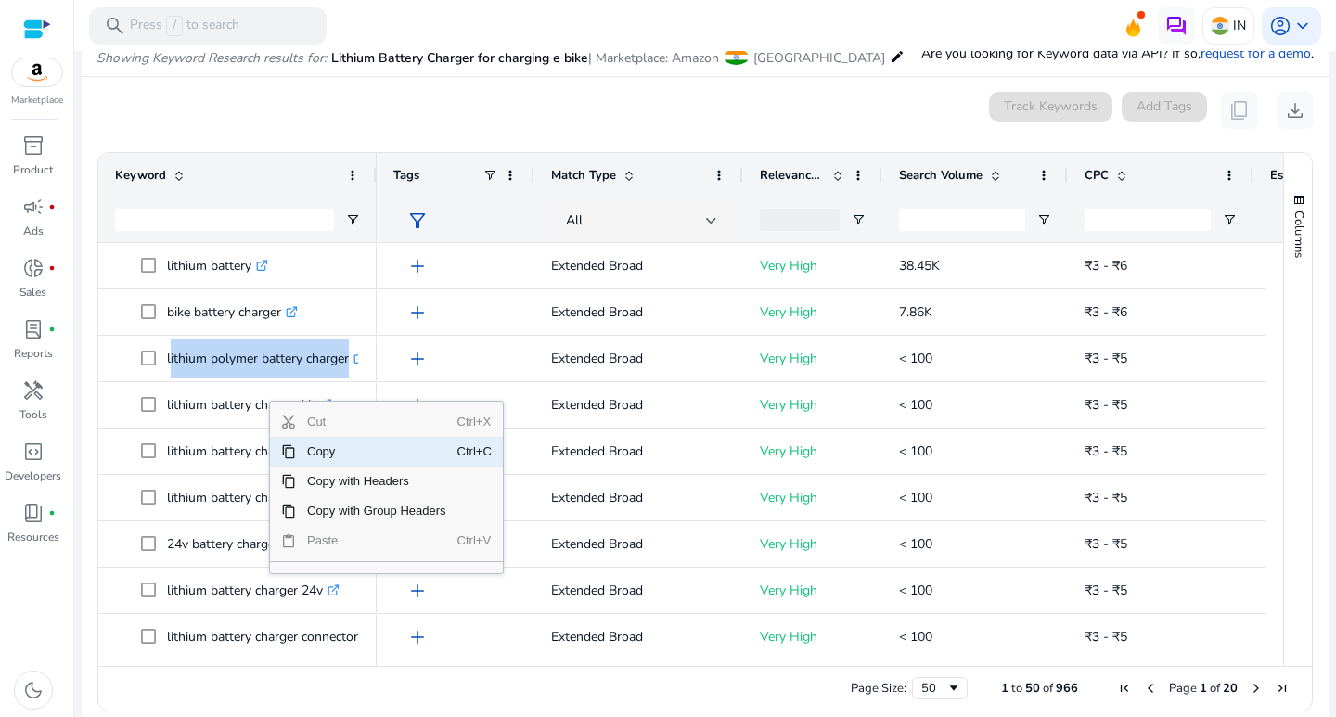
click at [316, 452] on span "Copy" at bounding box center [376, 452] width 161 height 30
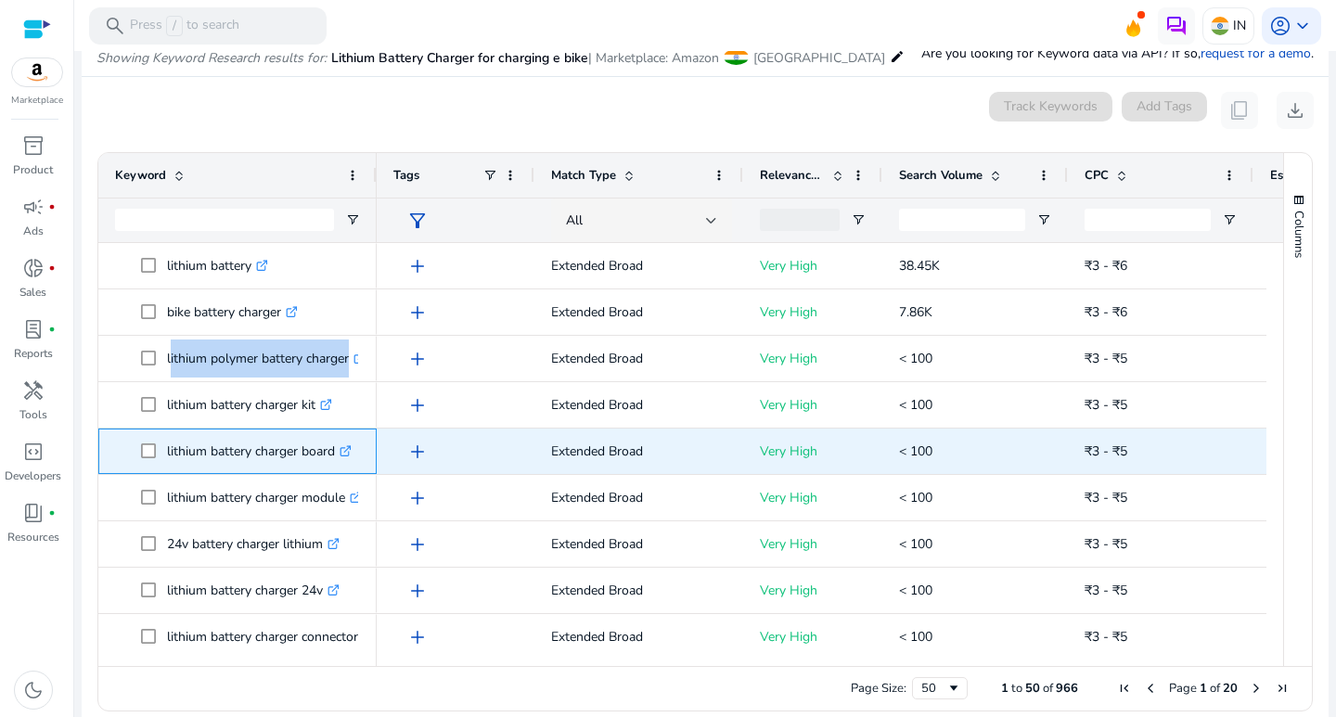
drag, startPoint x: 163, startPoint y: 447, endPoint x: 316, endPoint y: 448, distance: 153.1
click at [340, 444] on span "lithium battery charger board .st0{fill:#2c8af8}" at bounding box center [250, 451] width 219 height 38
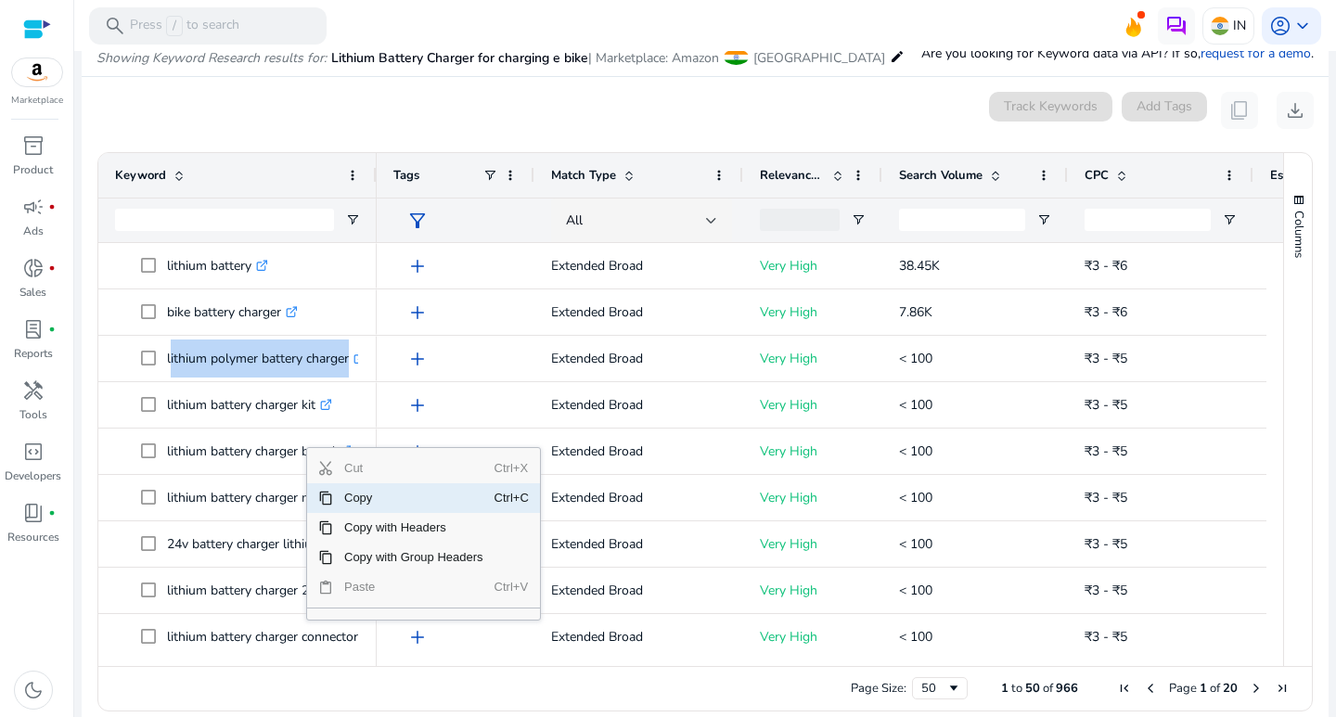
click at [346, 497] on span "Copy" at bounding box center [413, 498] width 161 height 30
click at [346, 497] on p "lithium battery charger module .st0{fill:#2c8af8}" at bounding box center [264, 498] width 195 height 38
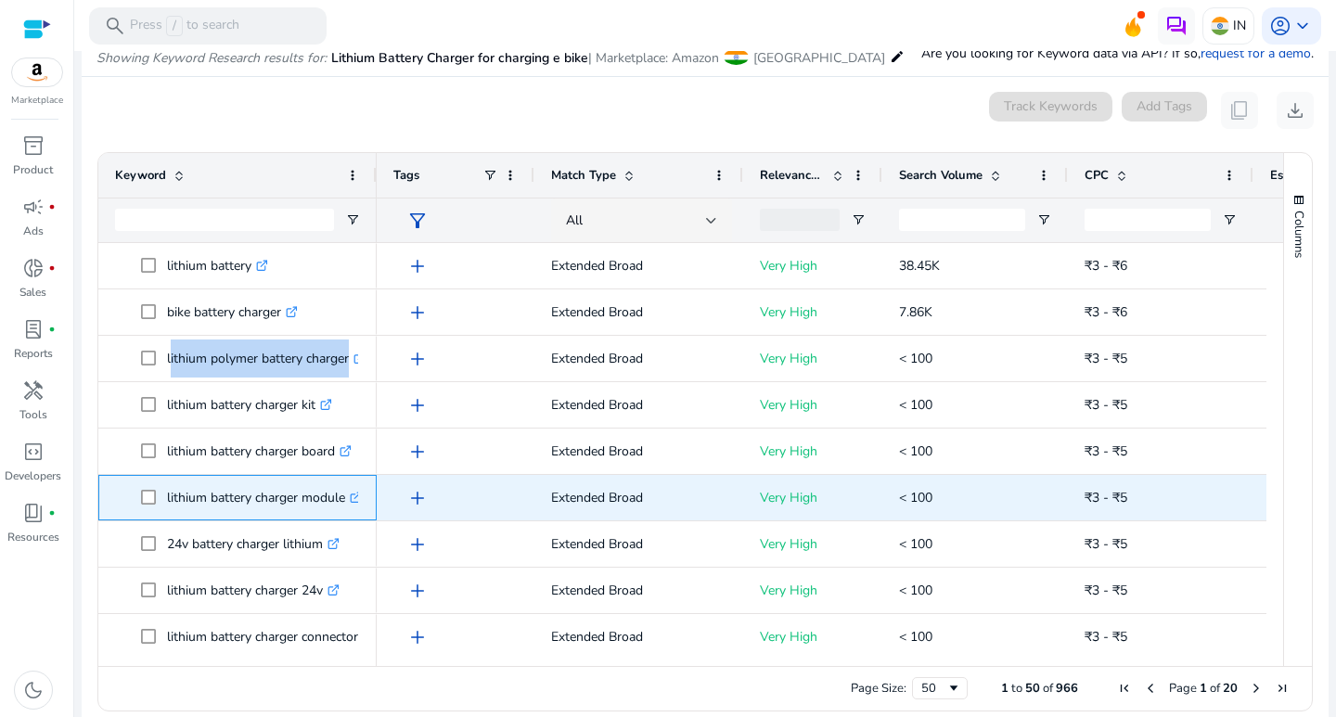
drag, startPoint x: 162, startPoint y: 498, endPoint x: 355, endPoint y: 508, distance: 193.2
click at [355, 508] on span "lithium battery charger module .st0{fill:#2c8af8}" at bounding box center [250, 498] width 219 height 38
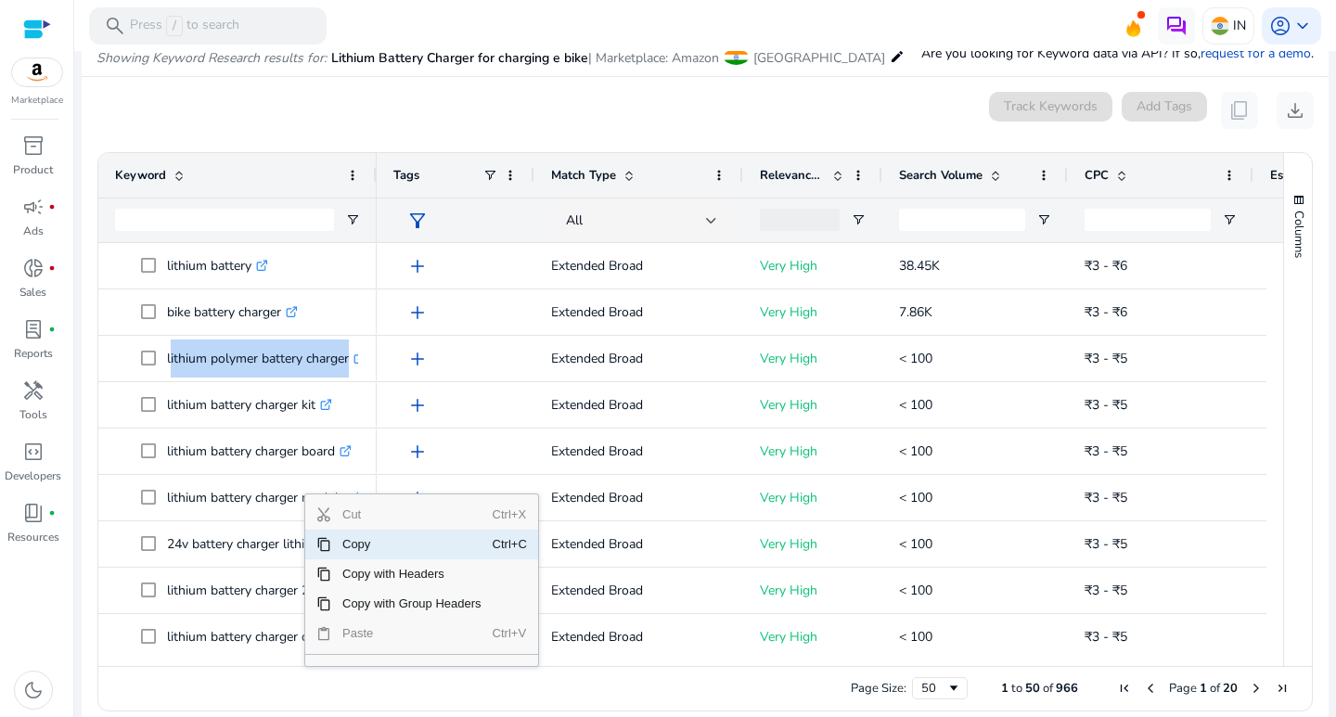
click at [343, 547] on span "Copy" at bounding box center [411, 545] width 161 height 30
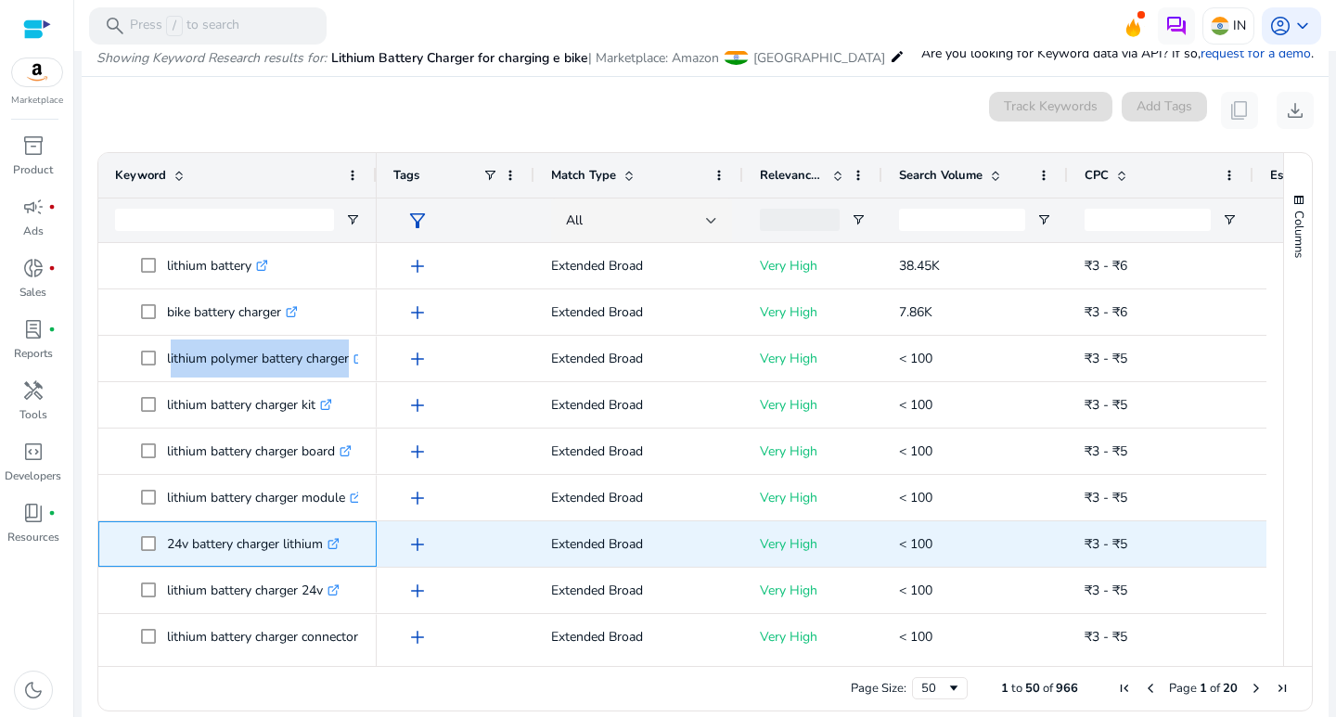
drag, startPoint x: 165, startPoint y: 543, endPoint x: 329, endPoint y: 552, distance: 164.5
click at [329, 552] on span "24v battery charger lithium .st0{fill:#2c8af8}" at bounding box center [250, 544] width 219 height 38
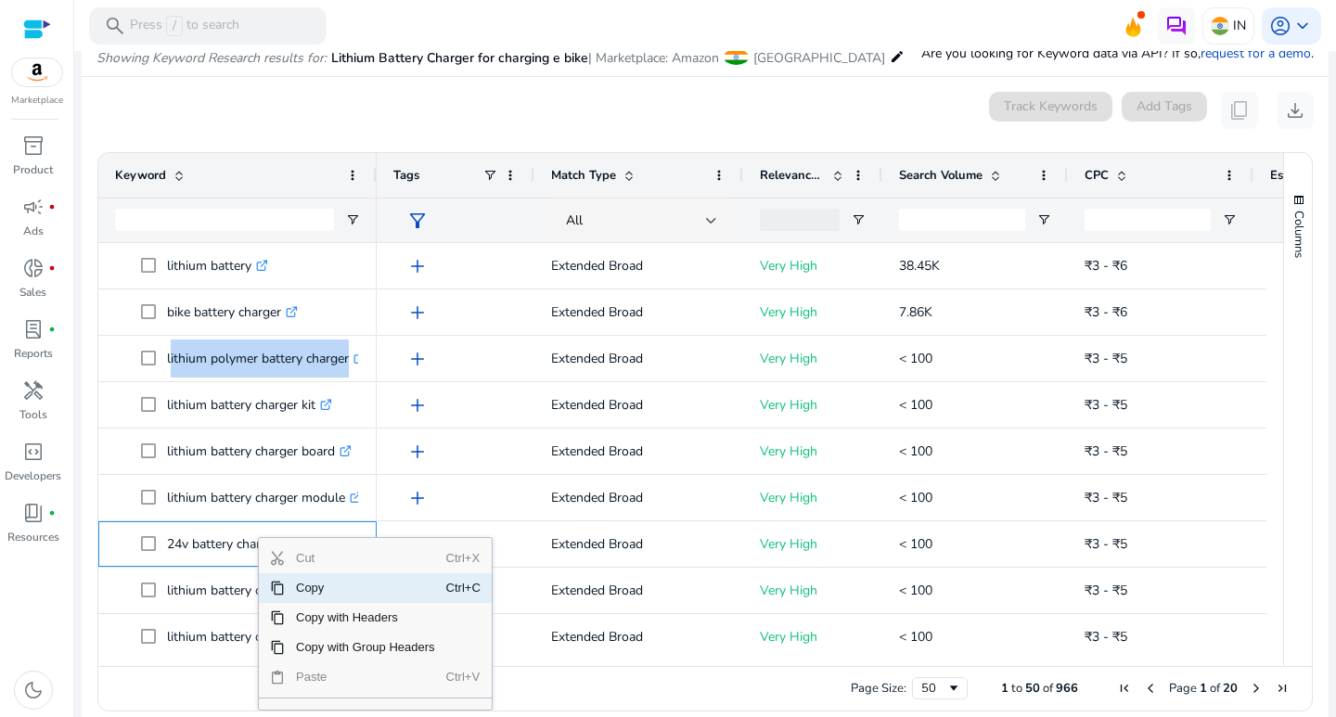
click at [301, 580] on span "Copy" at bounding box center [365, 588] width 161 height 30
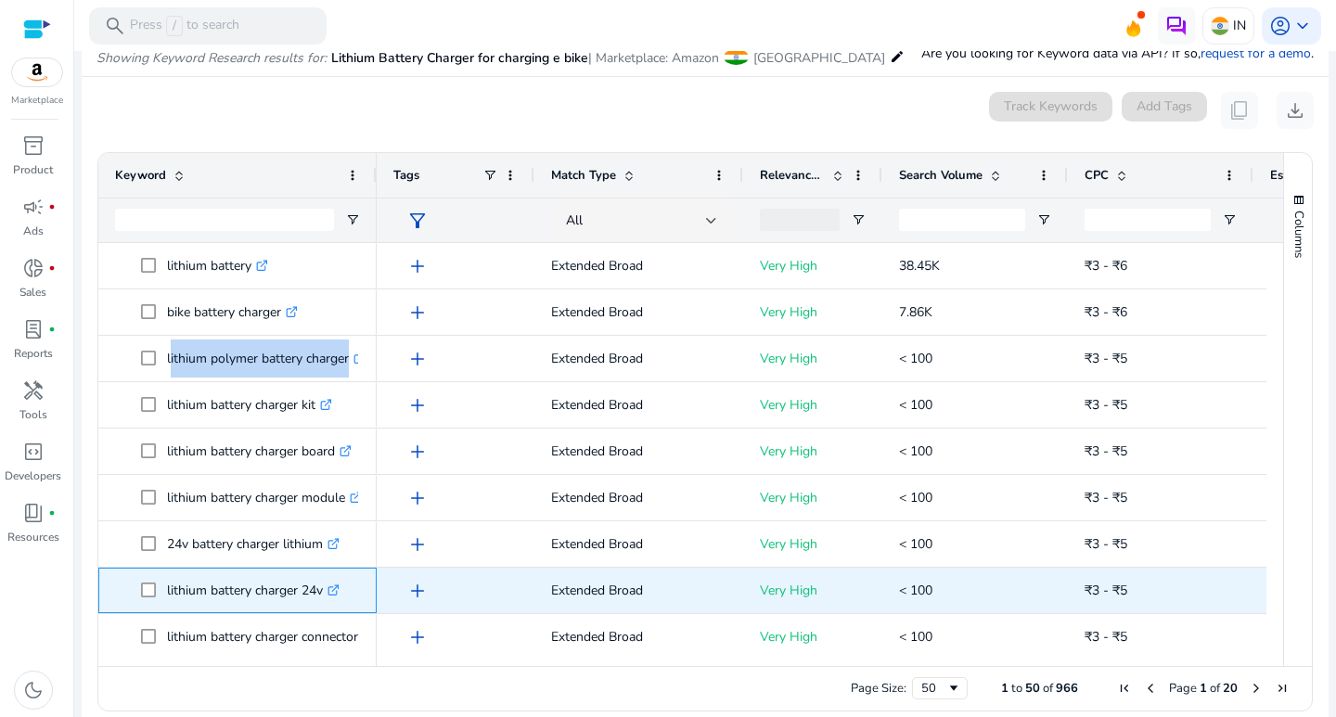
drag, startPoint x: 161, startPoint y: 587, endPoint x: 298, endPoint y: 589, distance: 136.4
click at [325, 599] on span "lithium battery charger 24v .st0{fill:#2c8af8}" at bounding box center [250, 591] width 219 height 38
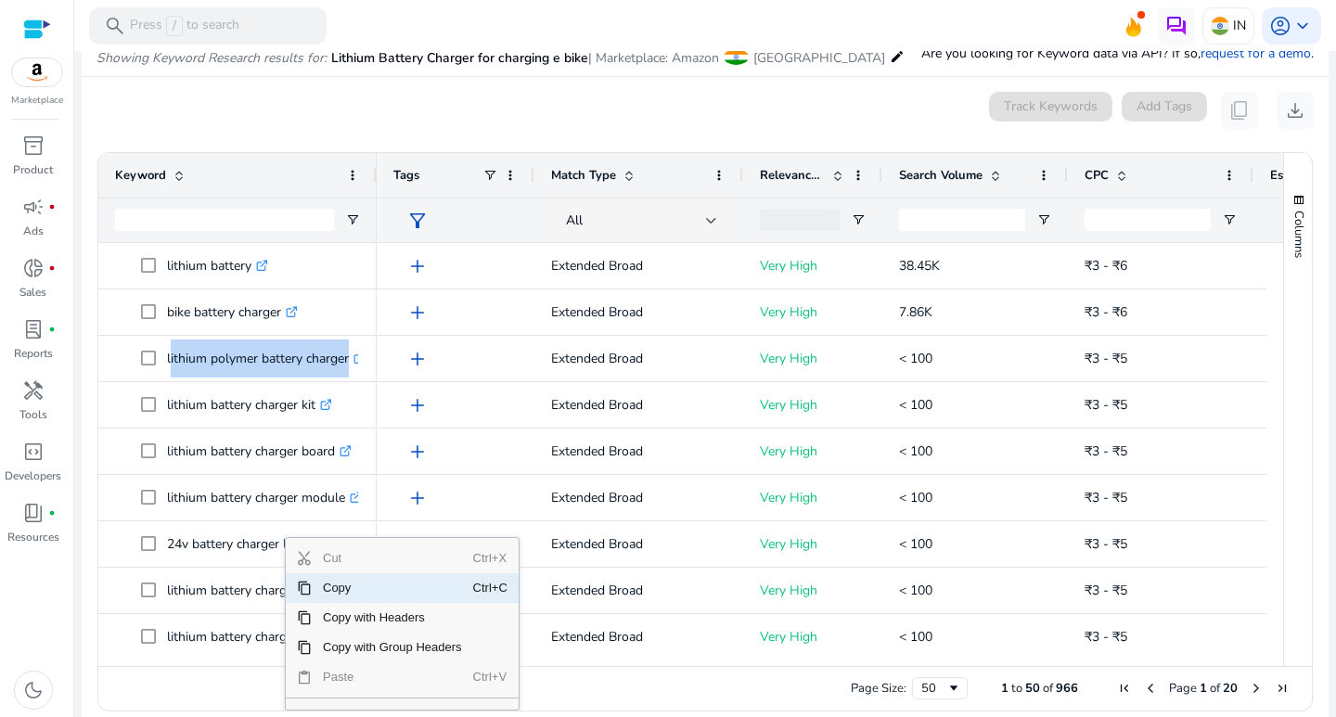
click at [321, 593] on span "Copy" at bounding box center [392, 588] width 161 height 30
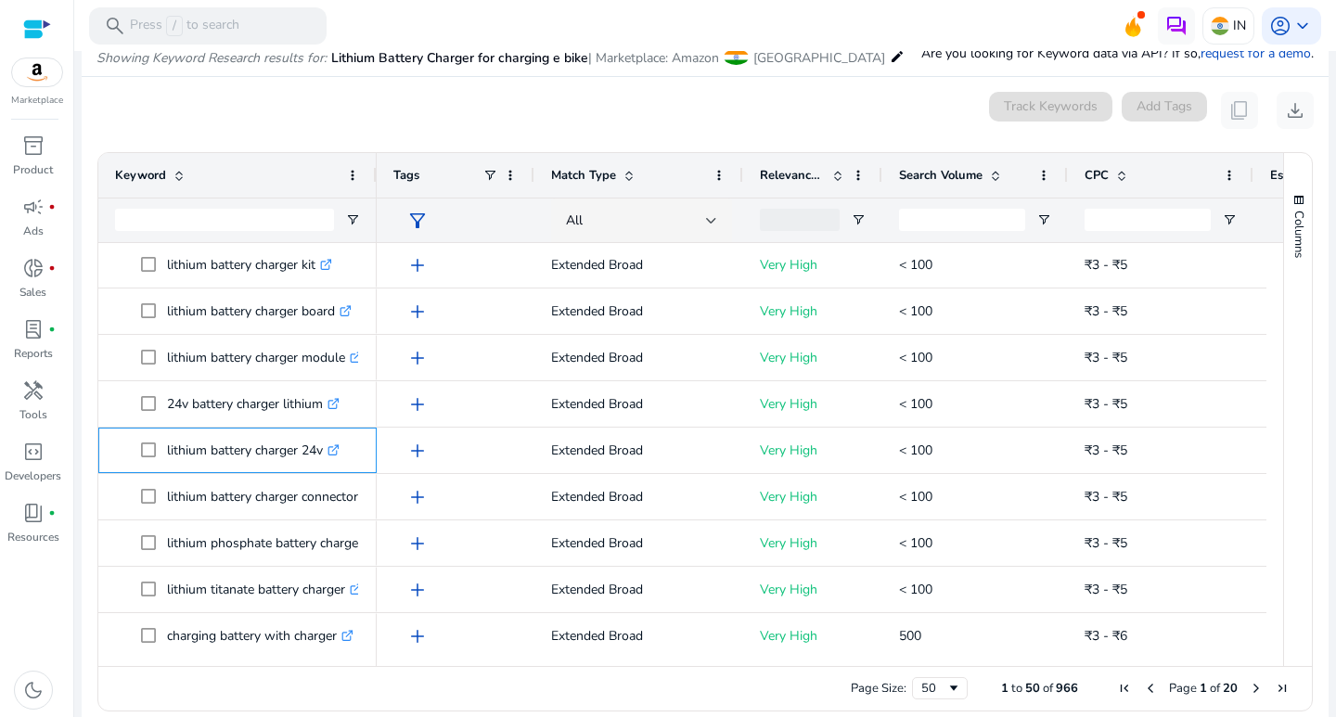
scroll to position [435, 0]
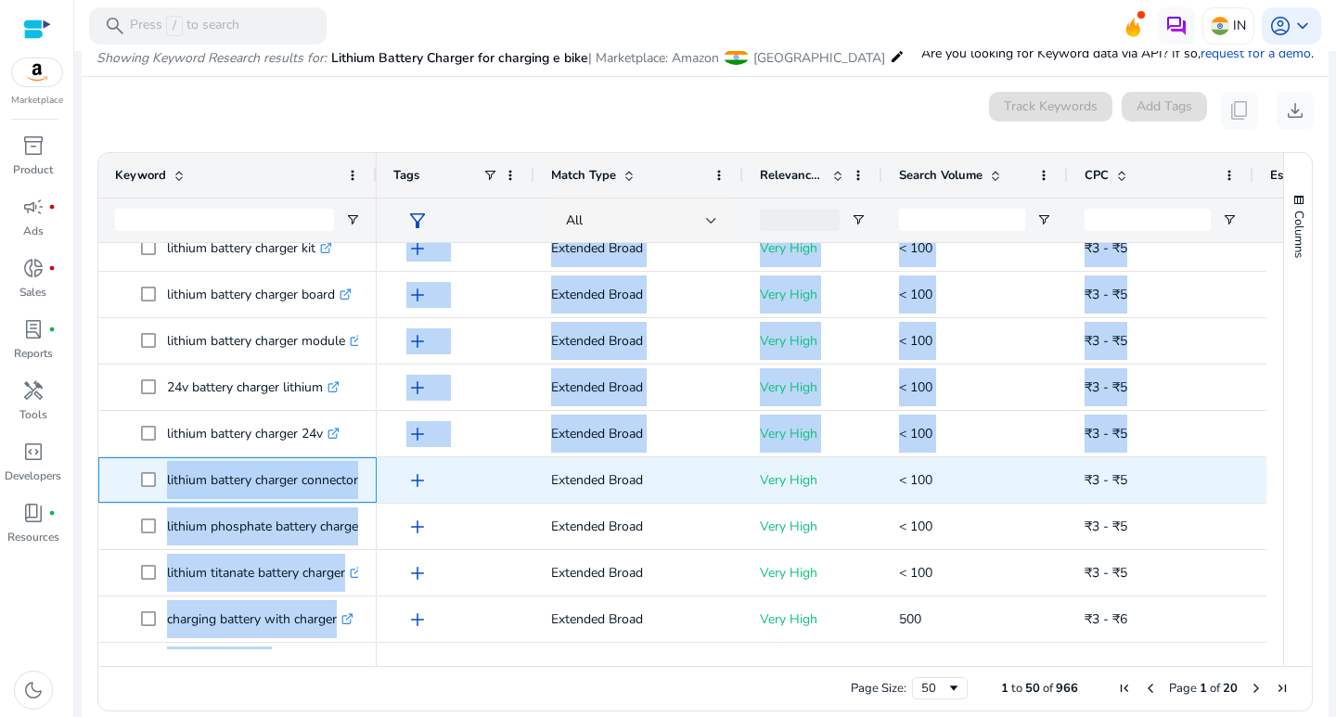
drag, startPoint x: 161, startPoint y: 478, endPoint x: 378, endPoint y: 489, distance: 217.4
click at [383, 492] on div "lithium battery charger .st0{fill:#2c8af8} e bike battery 48v 24ah lithium .st0…" at bounding box center [682, 446] width 1168 height 406
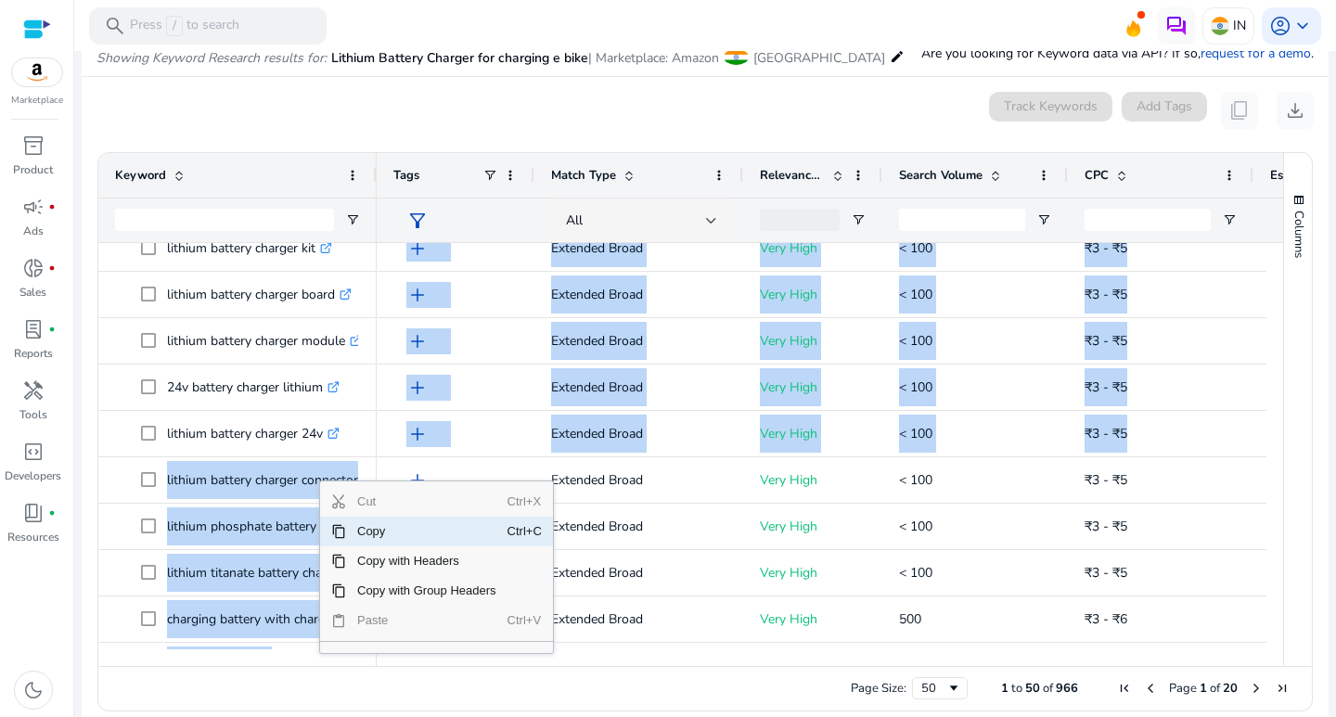
click at [351, 531] on span "Copy" at bounding box center [426, 532] width 161 height 30
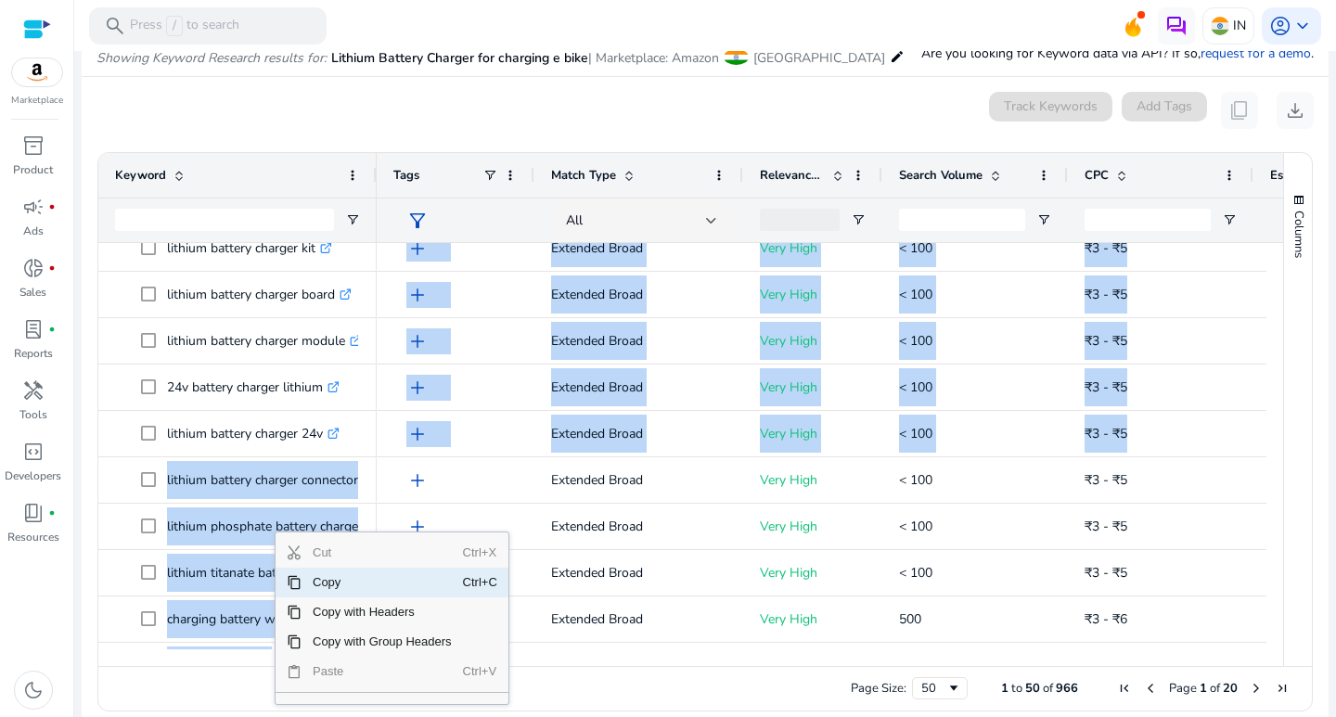
click at [303, 580] on span "Copy" at bounding box center [382, 583] width 161 height 30
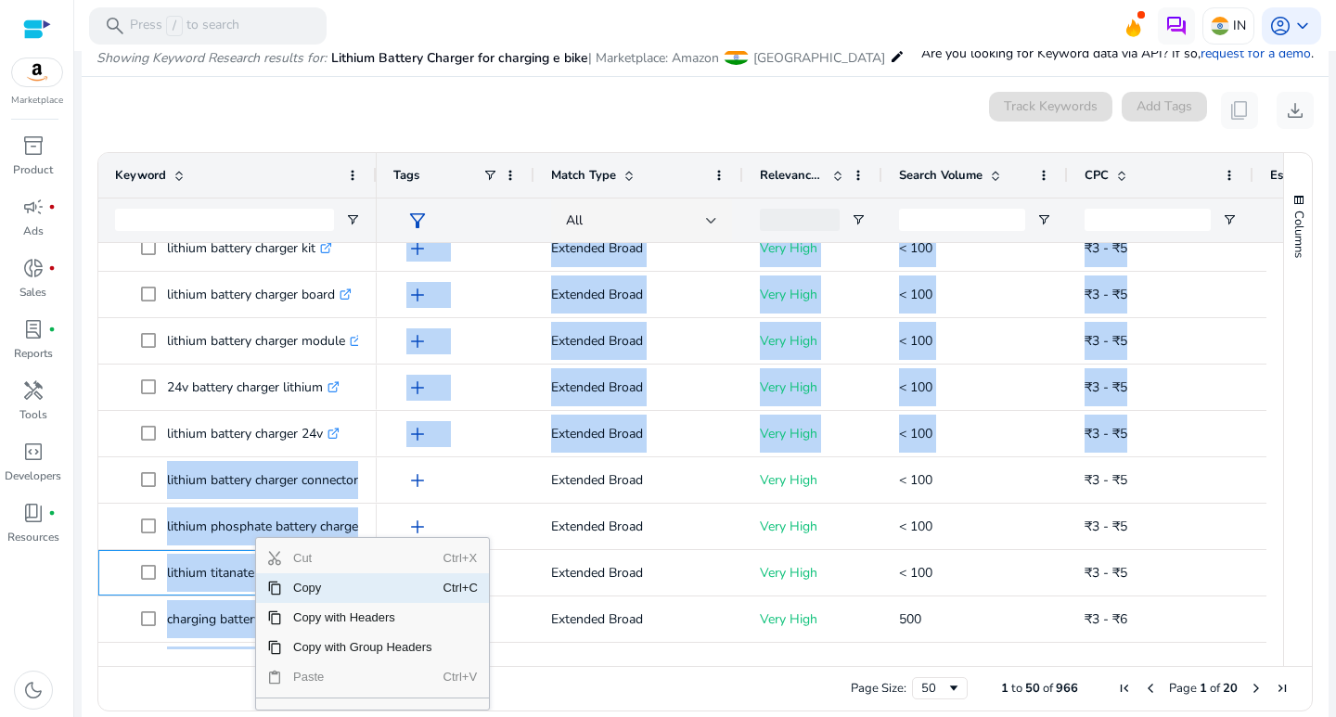
click at [290, 591] on span "Copy" at bounding box center [362, 588] width 161 height 30
click at [305, 589] on span "Copy" at bounding box center [367, 588] width 161 height 30
click at [315, 595] on span "Copy" at bounding box center [367, 588] width 161 height 30
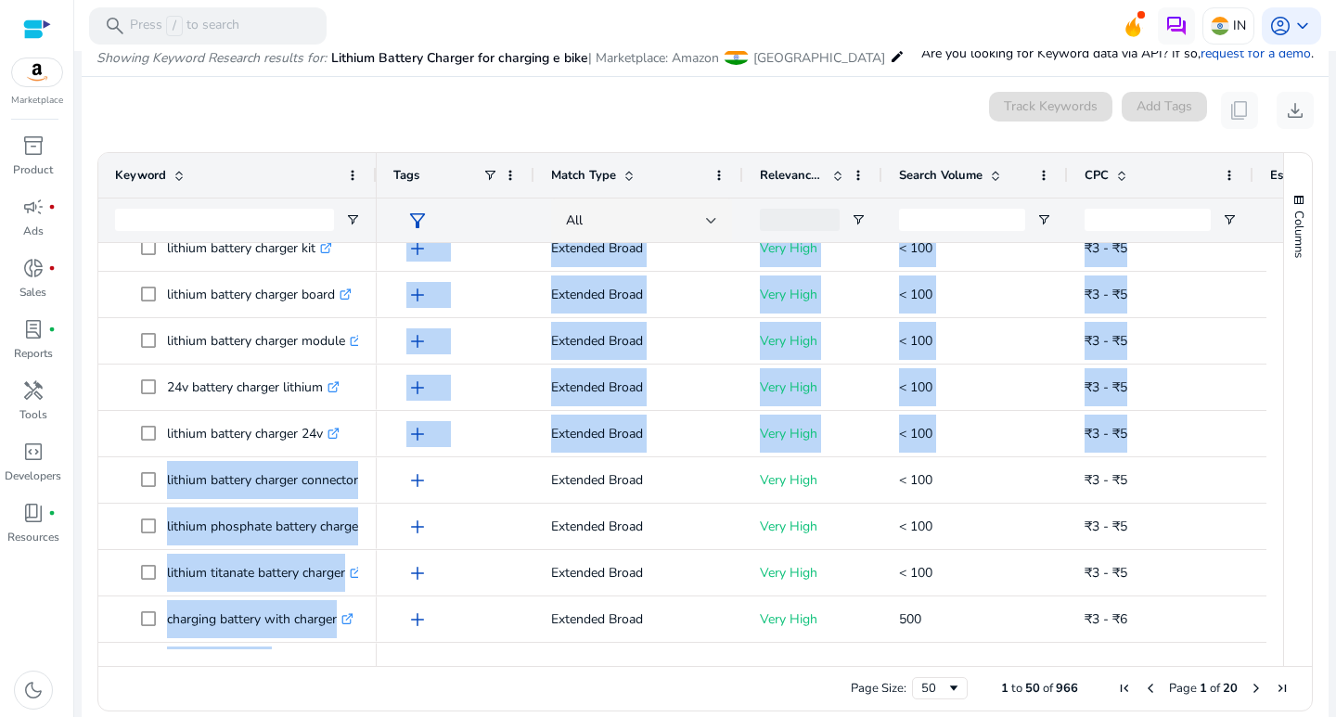
click at [286, 694] on div "Page Size: 50 1 to 50 of 966 Page 1 of 20" at bounding box center [705, 688] width 1214 height 45
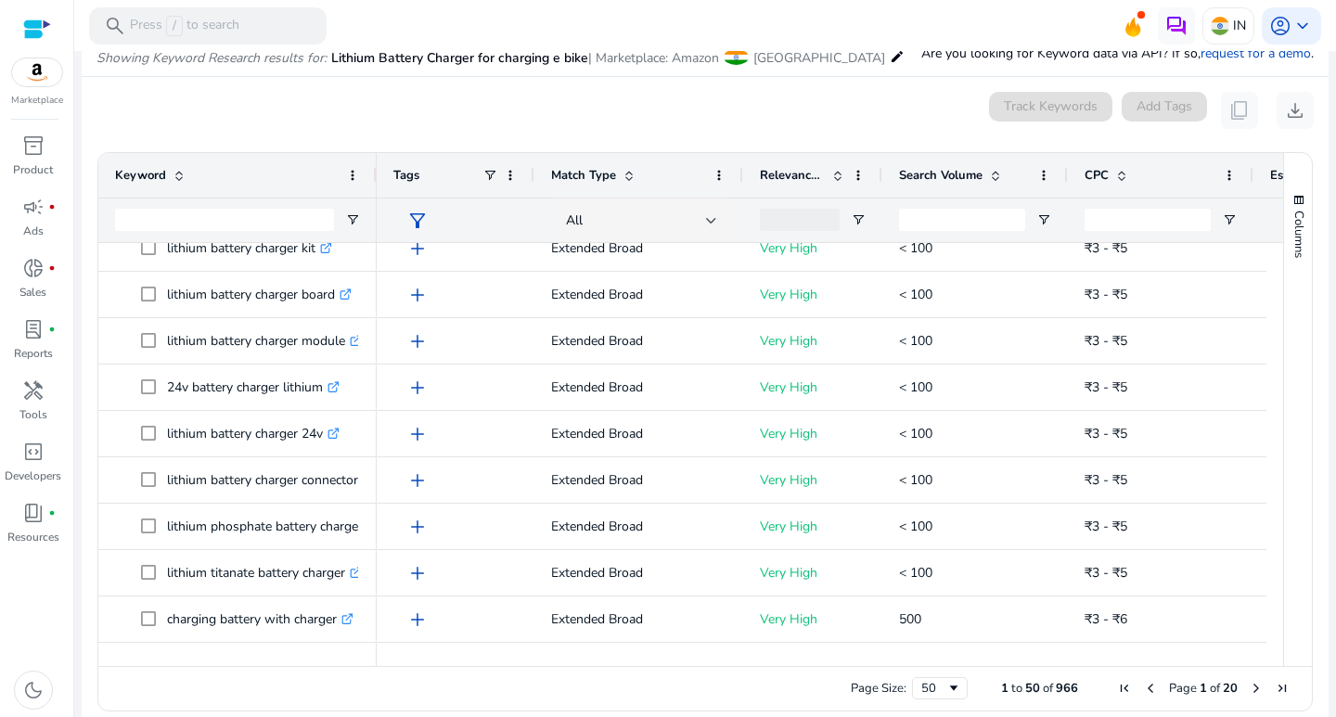
click at [37, 573] on div "inventory_2 Product campaign fiber_manual_record Ads donut_small fiber_manual_r…" at bounding box center [36, 424] width 73 height 586
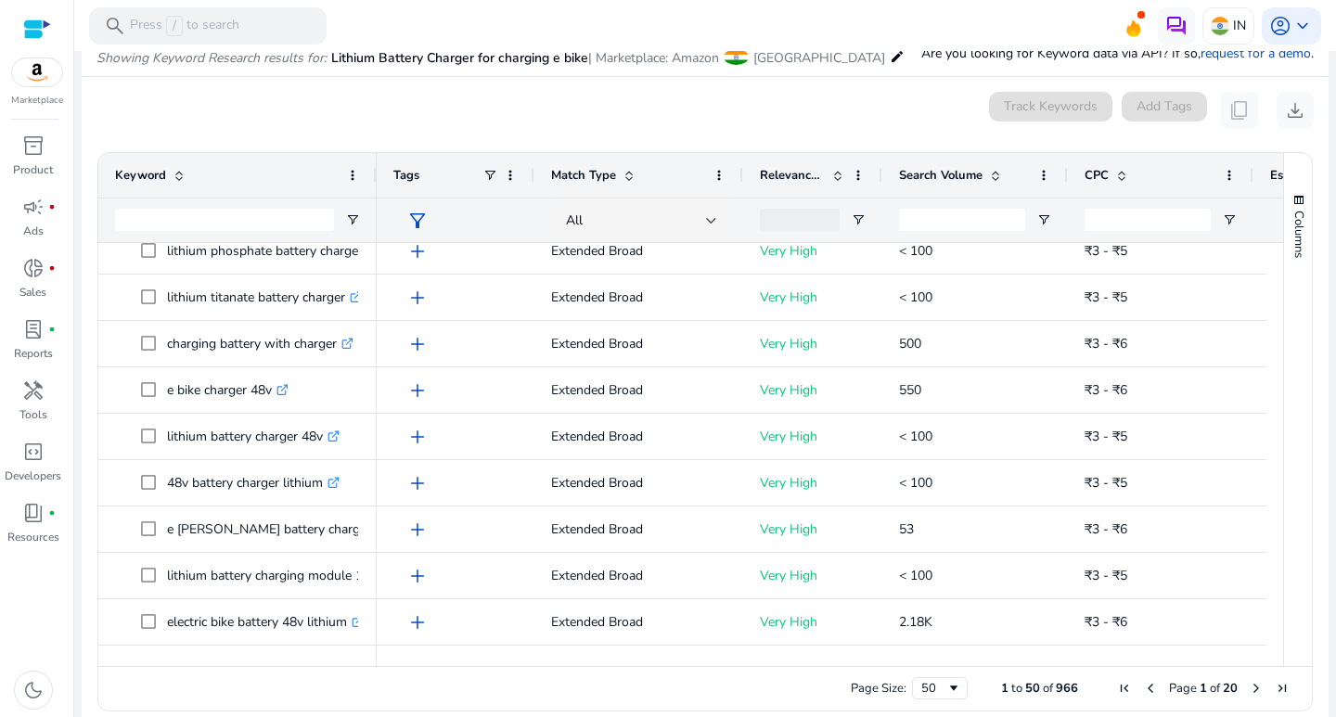
scroll to position [0, 0]
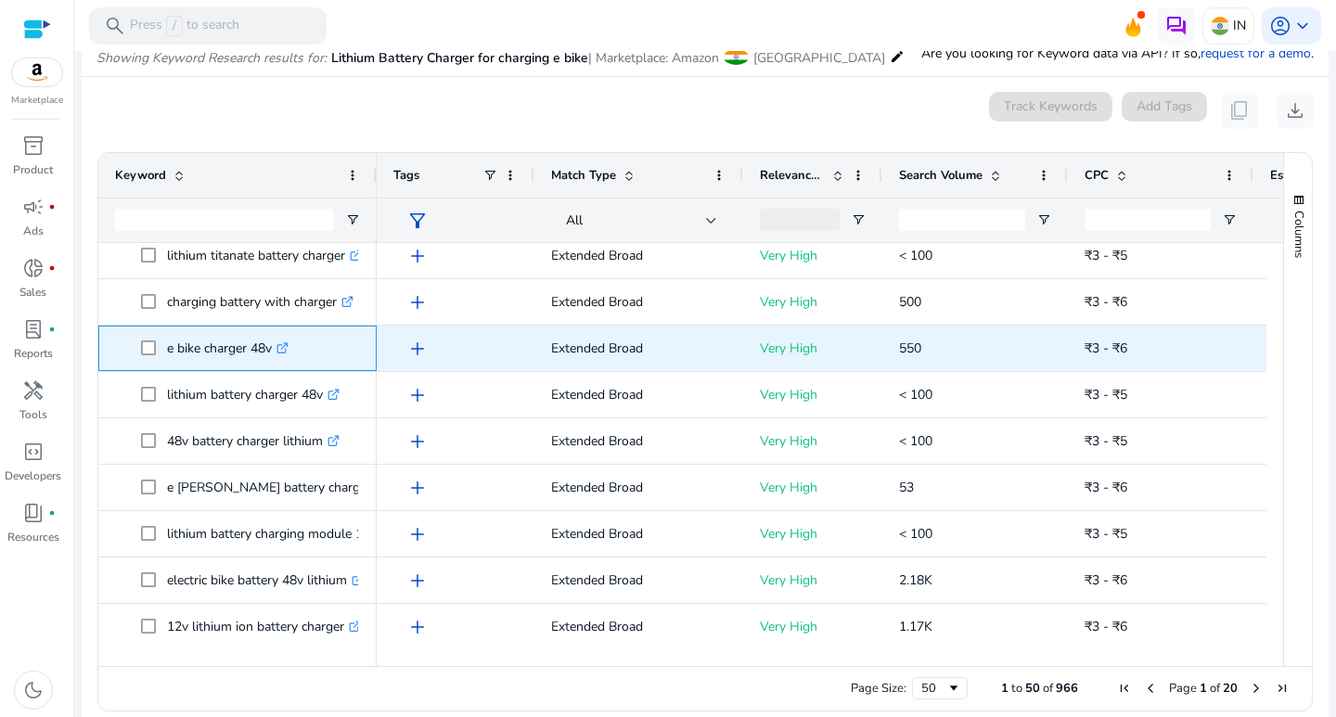
drag, startPoint x: 160, startPoint y: 341, endPoint x: 285, endPoint y: 352, distance: 125.7
click at [285, 352] on span "e bike charger 48v .st0{fill:#2c8af8}" at bounding box center [250, 348] width 219 height 38
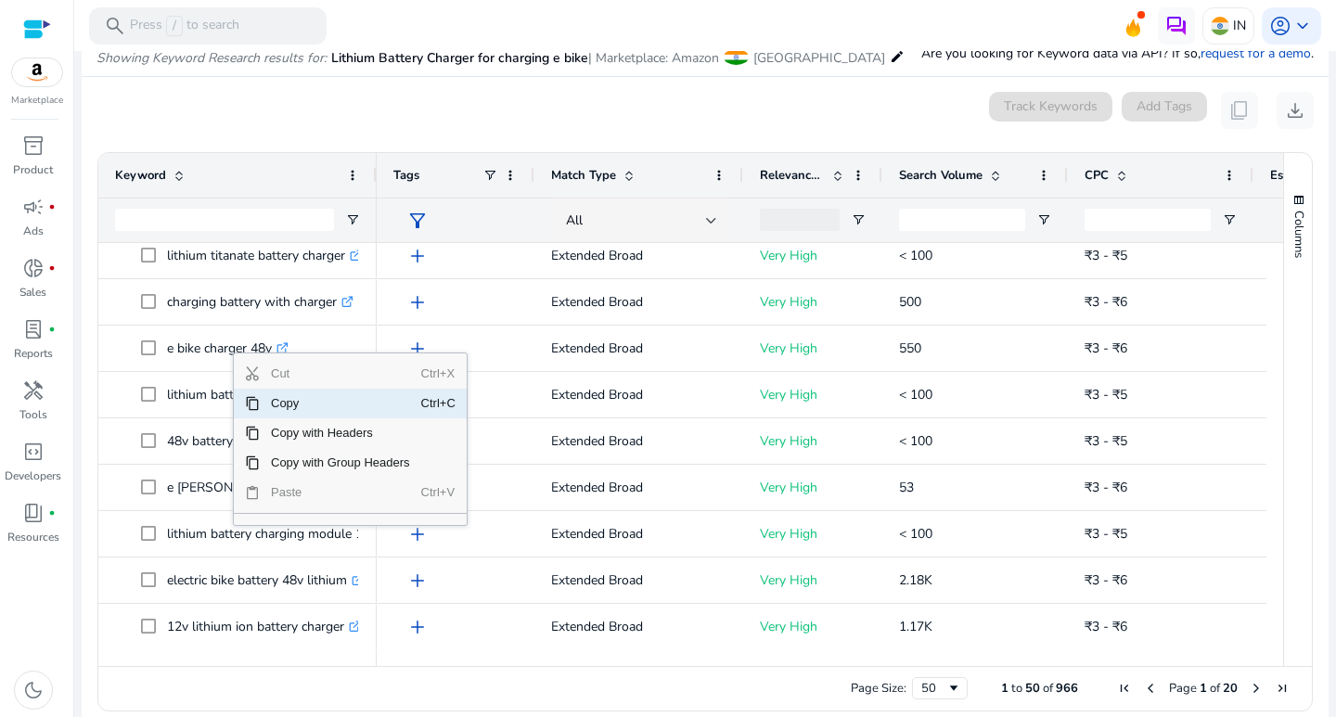
click at [274, 406] on span "Copy" at bounding box center [340, 404] width 161 height 30
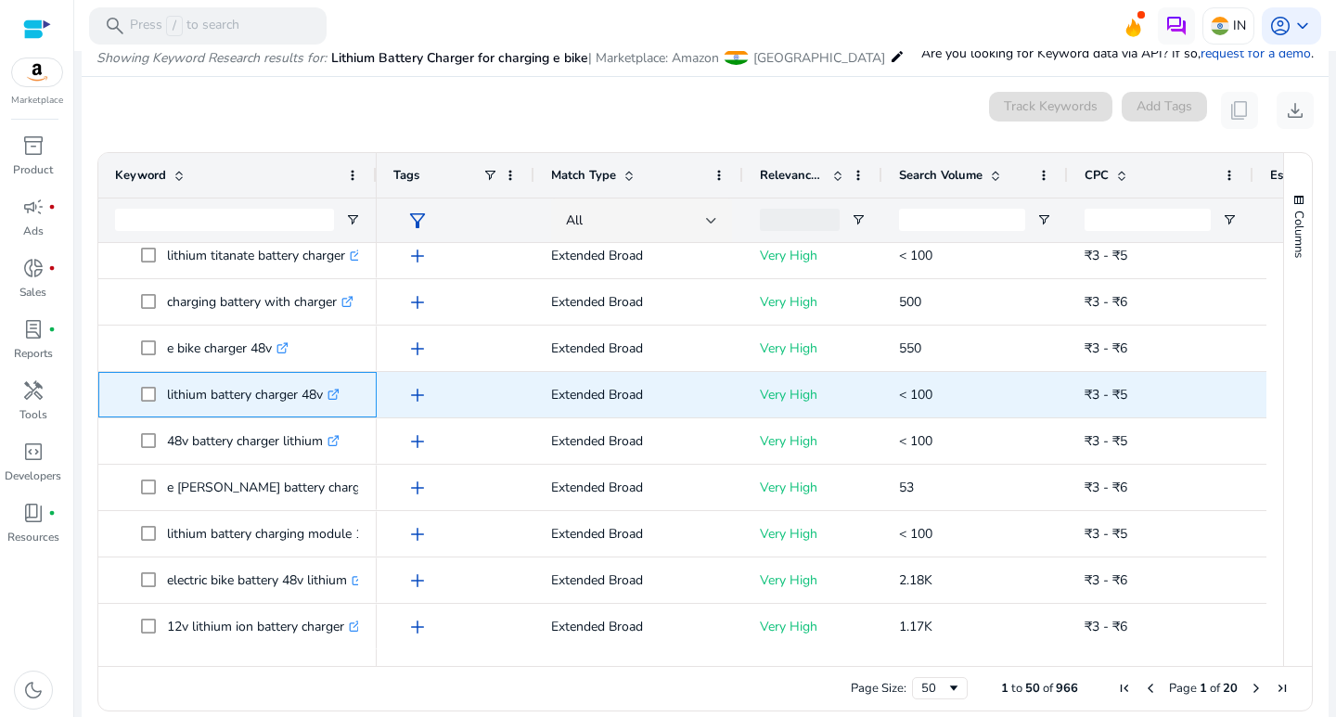
drag, startPoint x: 161, startPoint y: 393, endPoint x: 309, endPoint y: 405, distance: 148.0
click at [326, 403] on span "lithium battery charger 48v .st0{fill:#2c8af8}" at bounding box center [250, 395] width 219 height 38
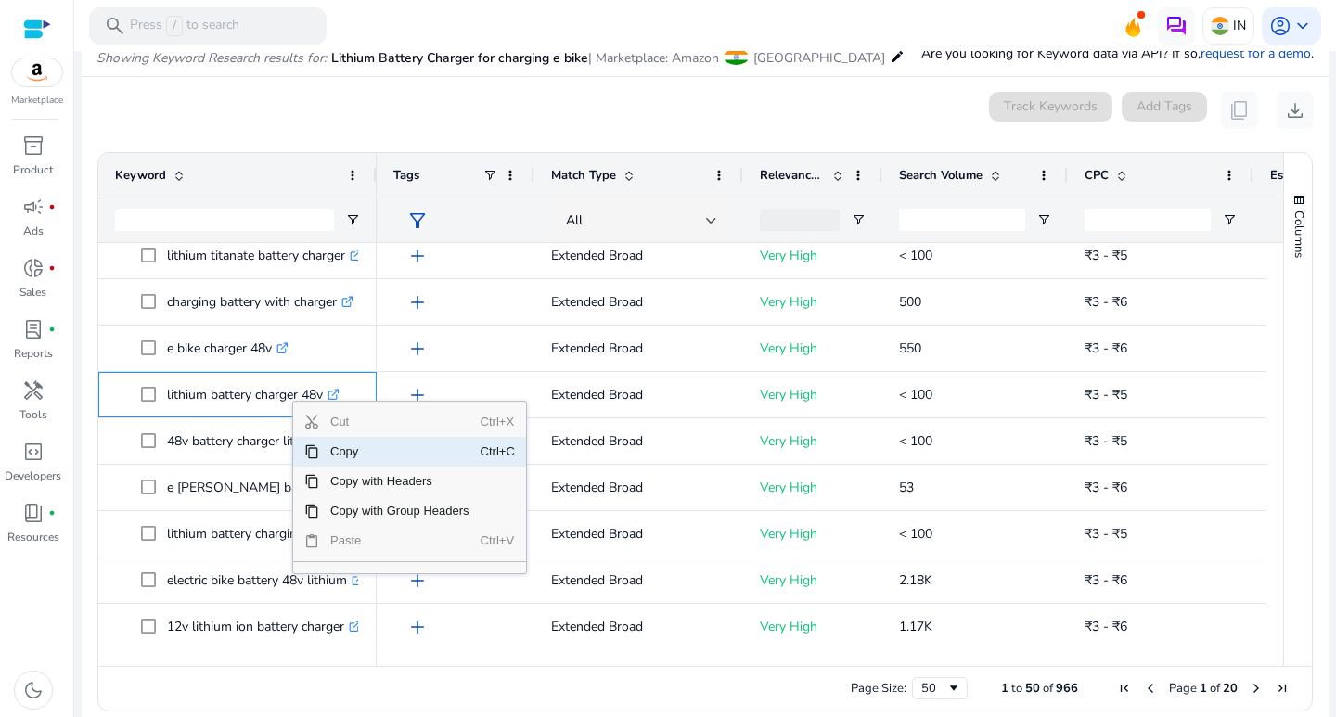
click at [334, 457] on span "Copy" at bounding box center [399, 452] width 161 height 30
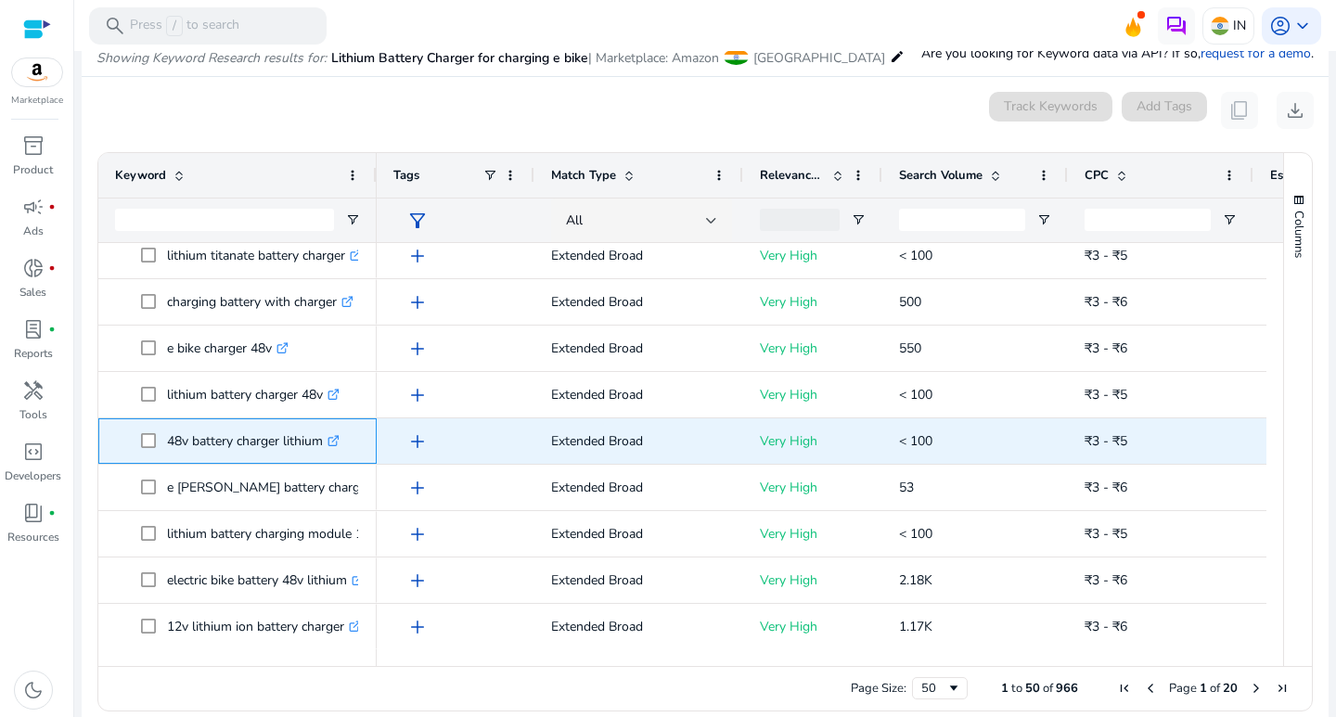
drag, startPoint x: 165, startPoint y: 439, endPoint x: 291, endPoint y: 435, distance: 126.3
click at [328, 437] on span "48v battery charger lithium .st0{fill:#2c8af8}" at bounding box center [250, 441] width 219 height 38
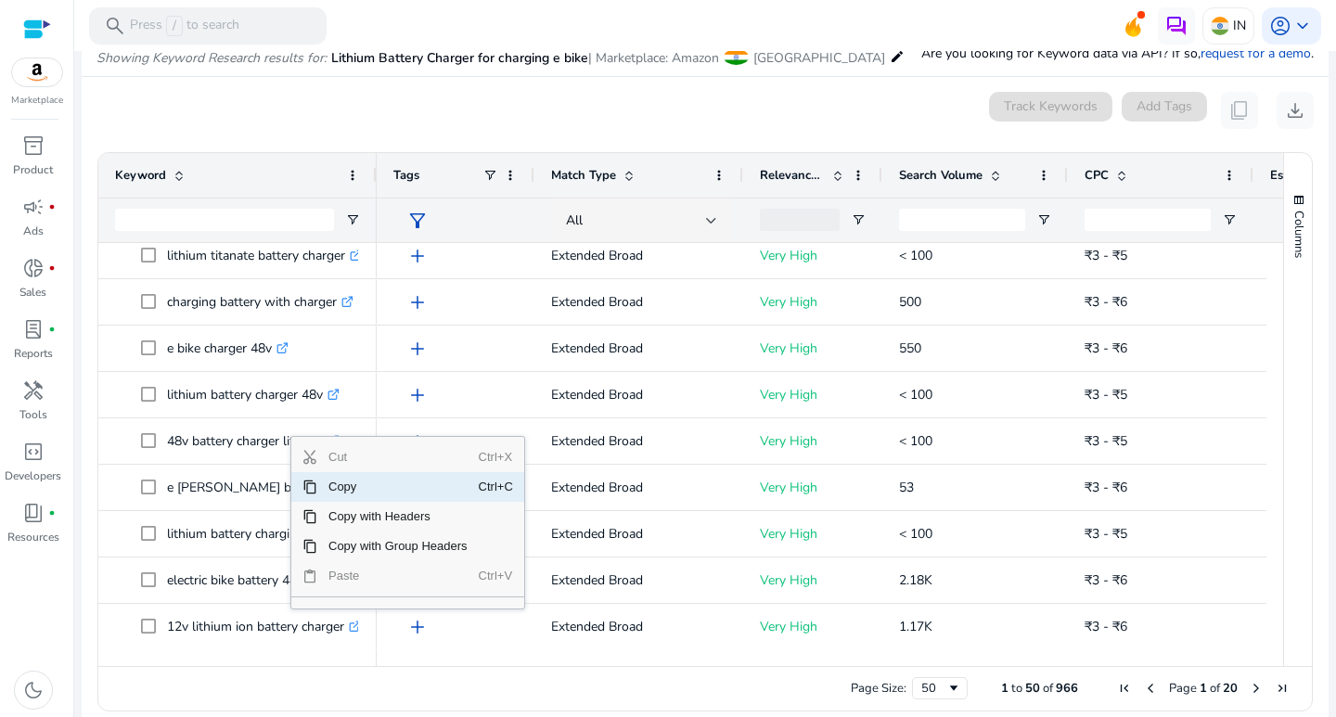
click at [364, 483] on span "Copy" at bounding box center [397, 487] width 161 height 30
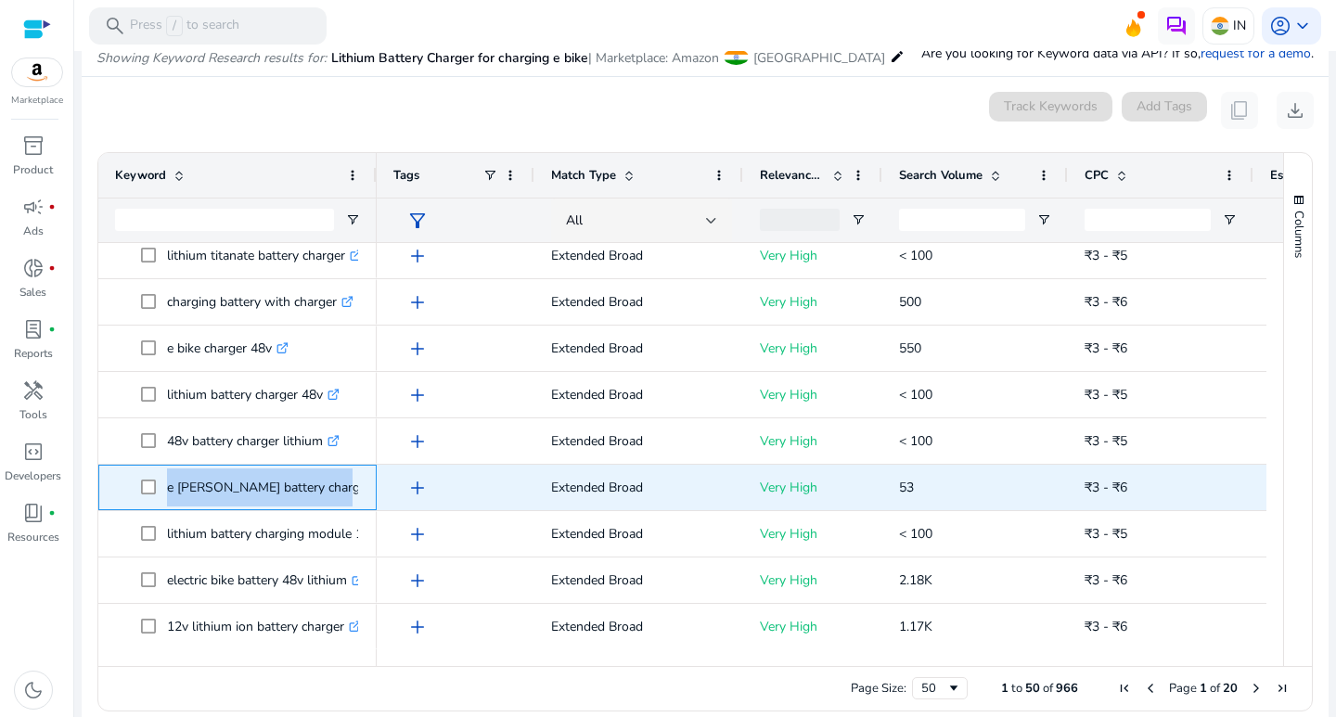
drag, startPoint x: 163, startPoint y: 486, endPoint x: 325, endPoint y: 499, distance: 162.0
click at [325, 499] on span "e rickshaw battery charger .st0{fill:#2c8af8}" at bounding box center [250, 488] width 219 height 38
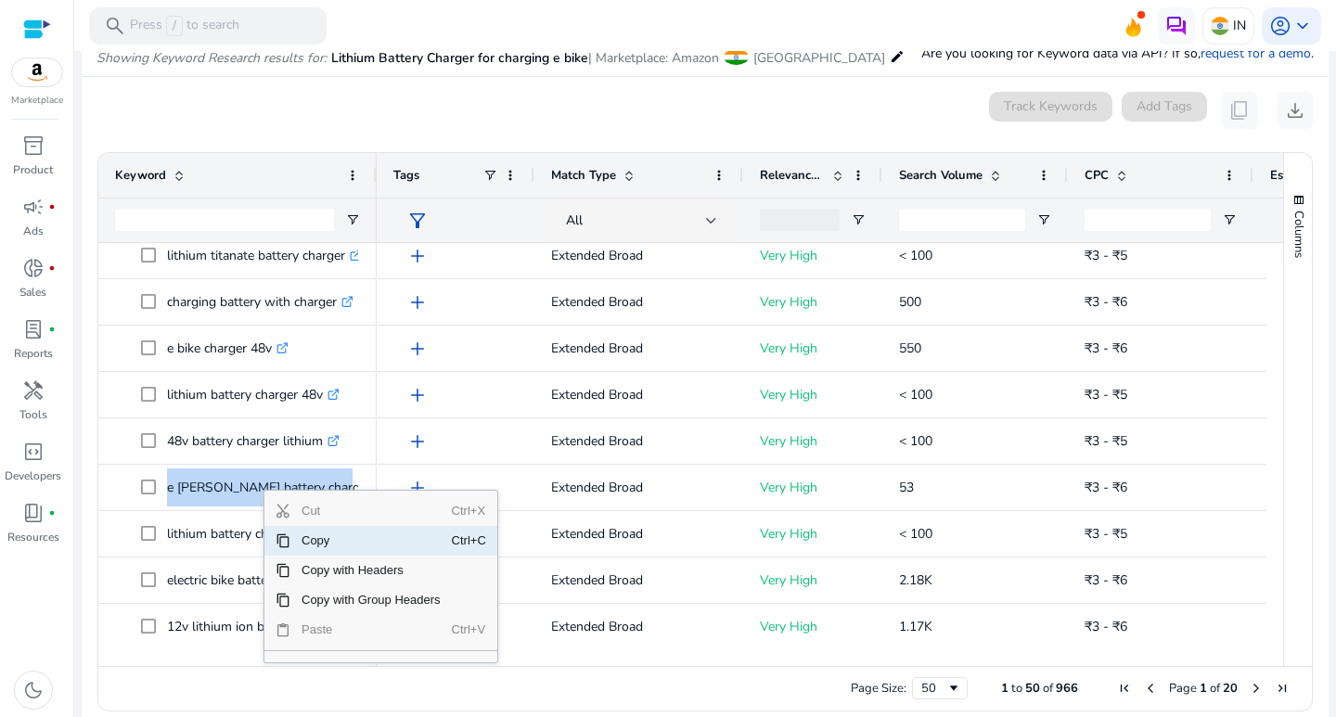
click at [323, 536] on span "Copy" at bounding box center [370, 541] width 161 height 30
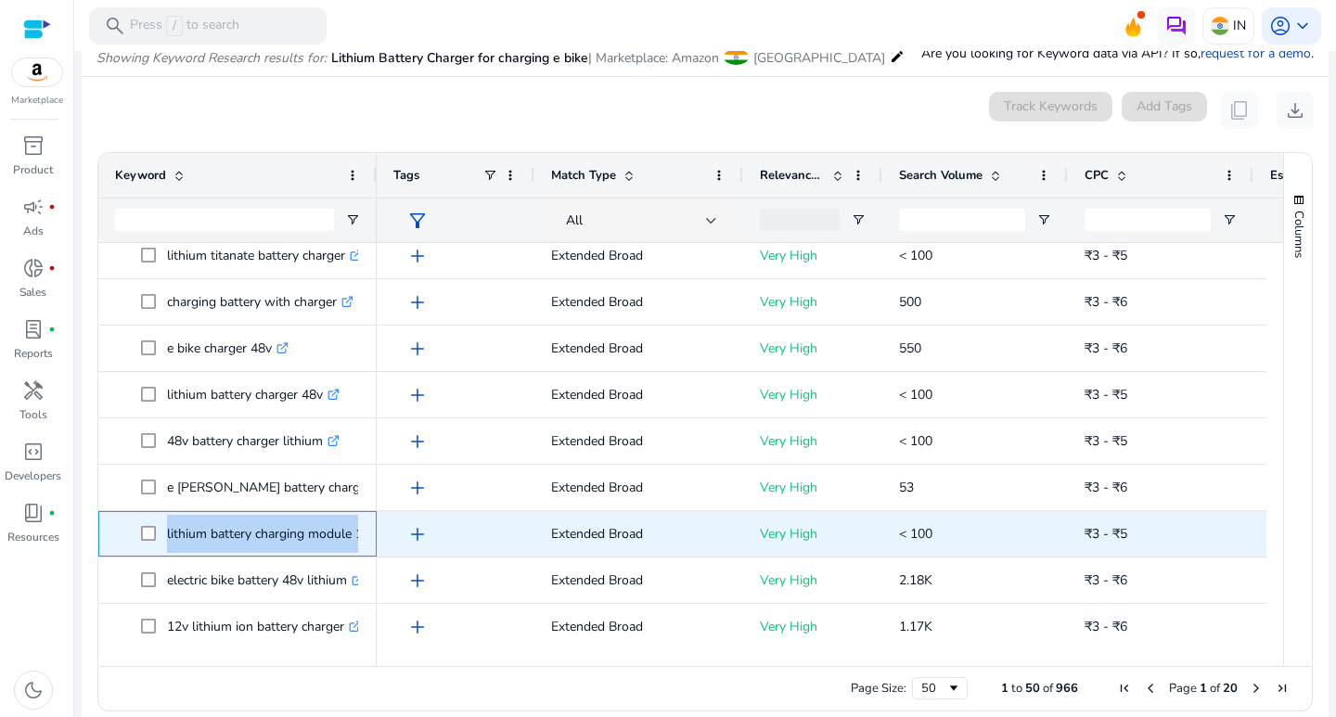
drag, startPoint x: 165, startPoint y: 531, endPoint x: 366, endPoint y: 547, distance: 201.1
click at [366, 547] on div "lithium battery charging module 12v .st0{fill:#2c8af8}" at bounding box center [237, 533] width 278 height 45
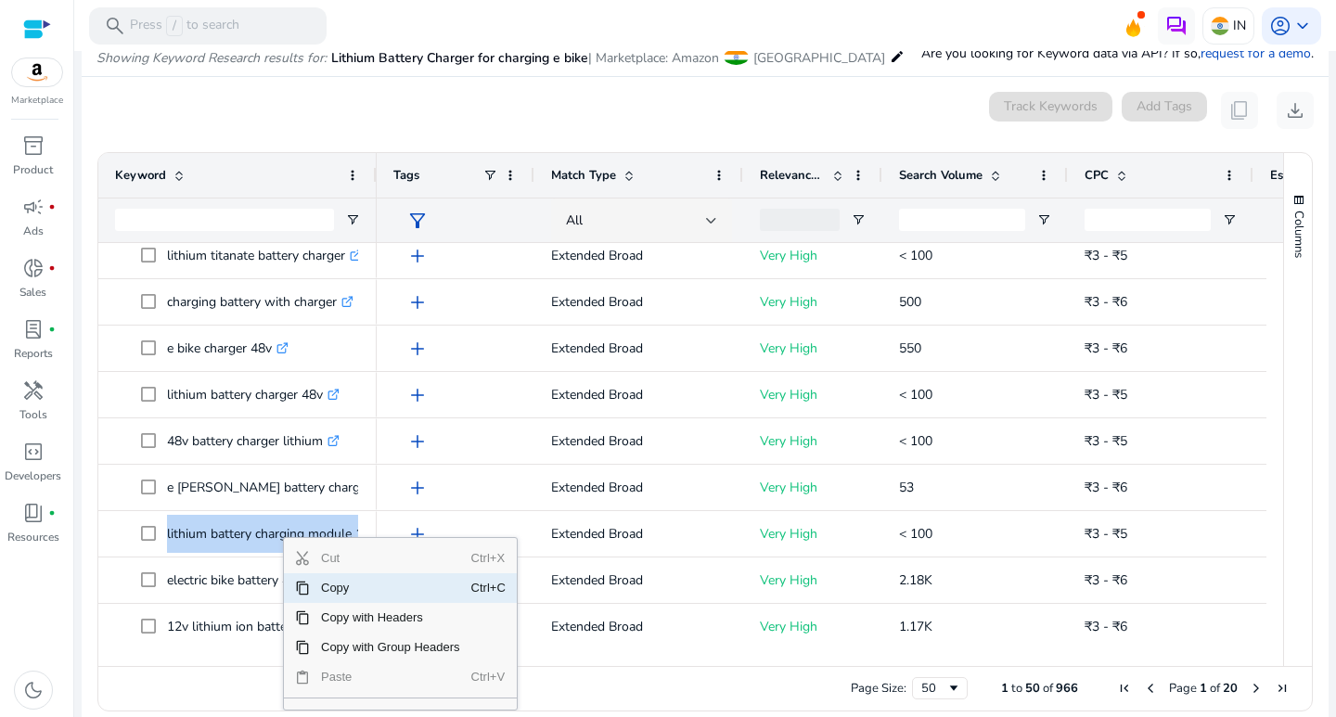
click at [350, 590] on span "Copy" at bounding box center [390, 588] width 161 height 30
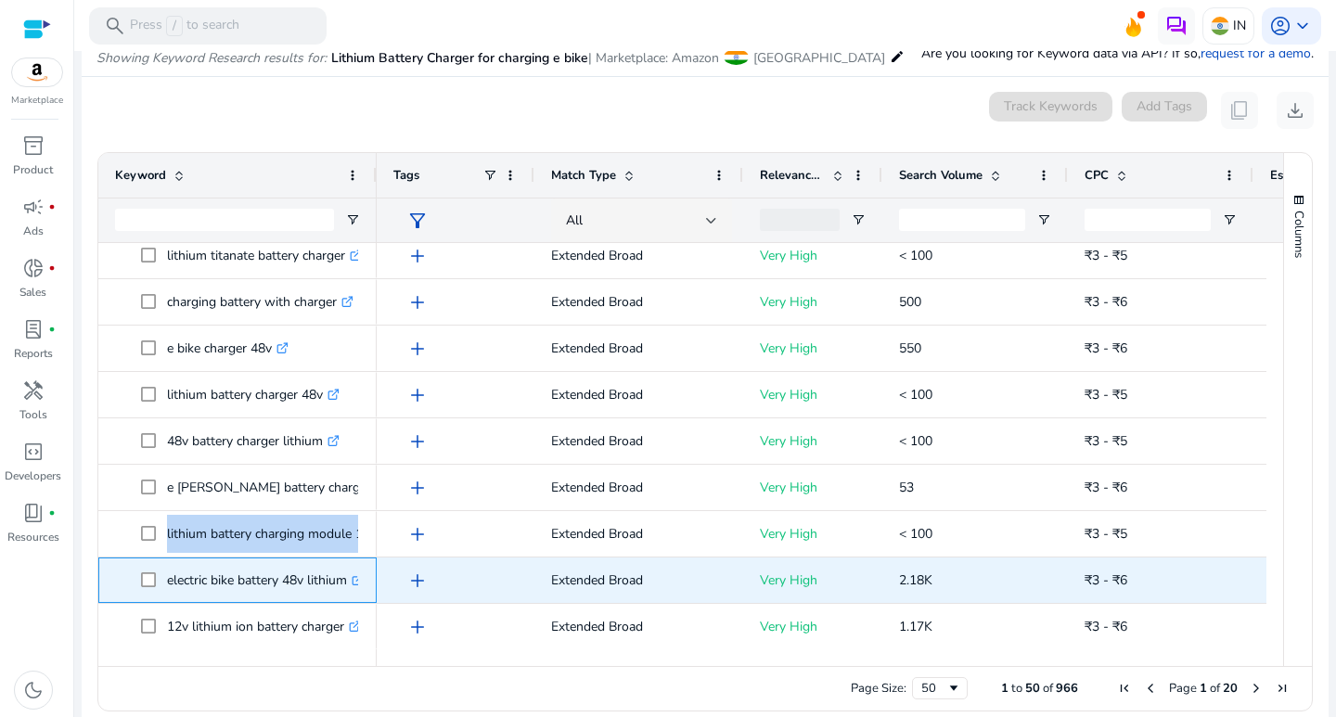
drag, startPoint x: 170, startPoint y: 577, endPoint x: 351, endPoint y: 582, distance: 181.0
click at [351, 582] on p "electric bike battery 48v lithium .st0{fill:#2c8af8}" at bounding box center [265, 580] width 197 height 38
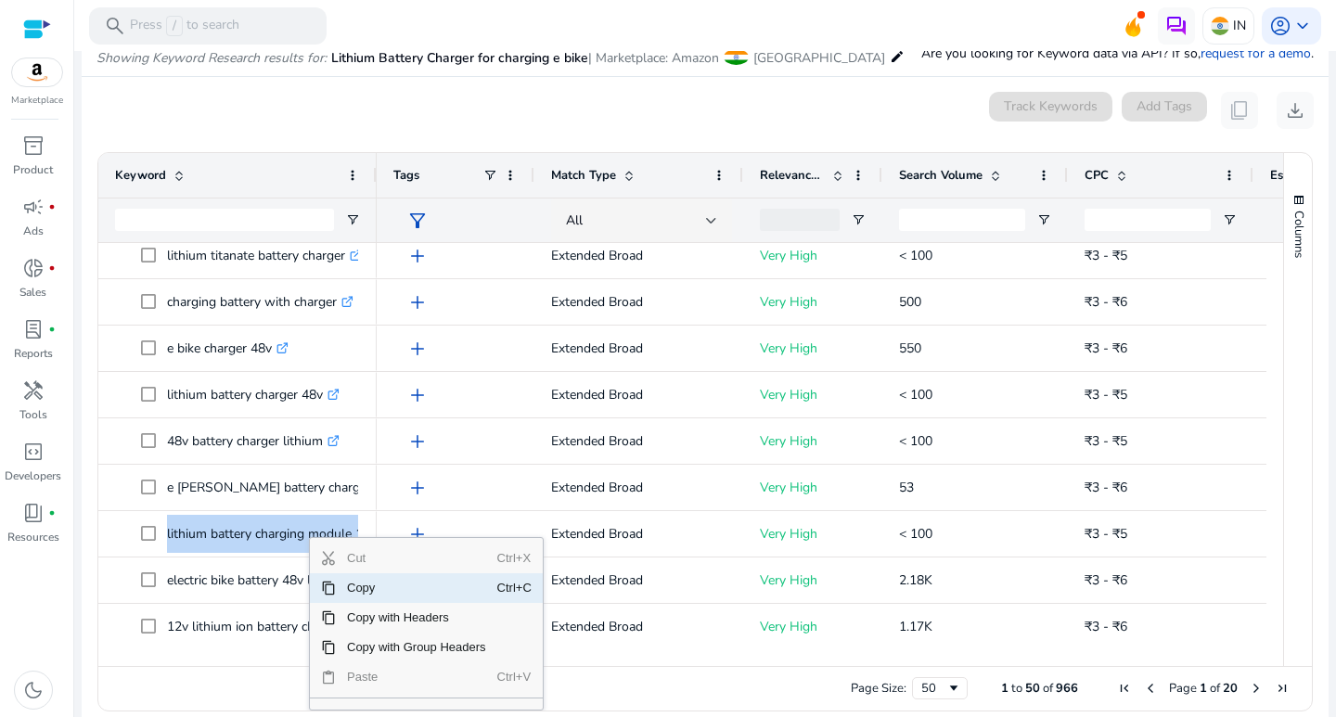
click at [343, 599] on span "Copy" at bounding box center [416, 588] width 161 height 30
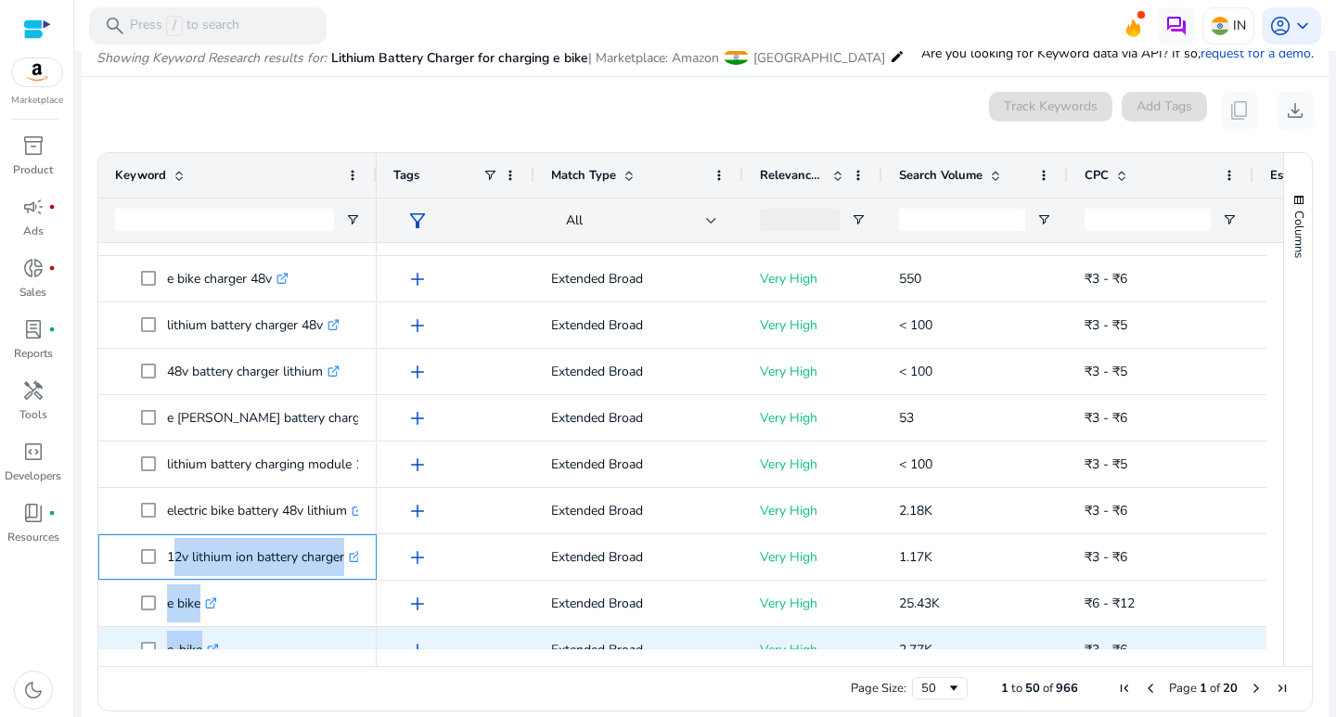
scroll to position [840, 0]
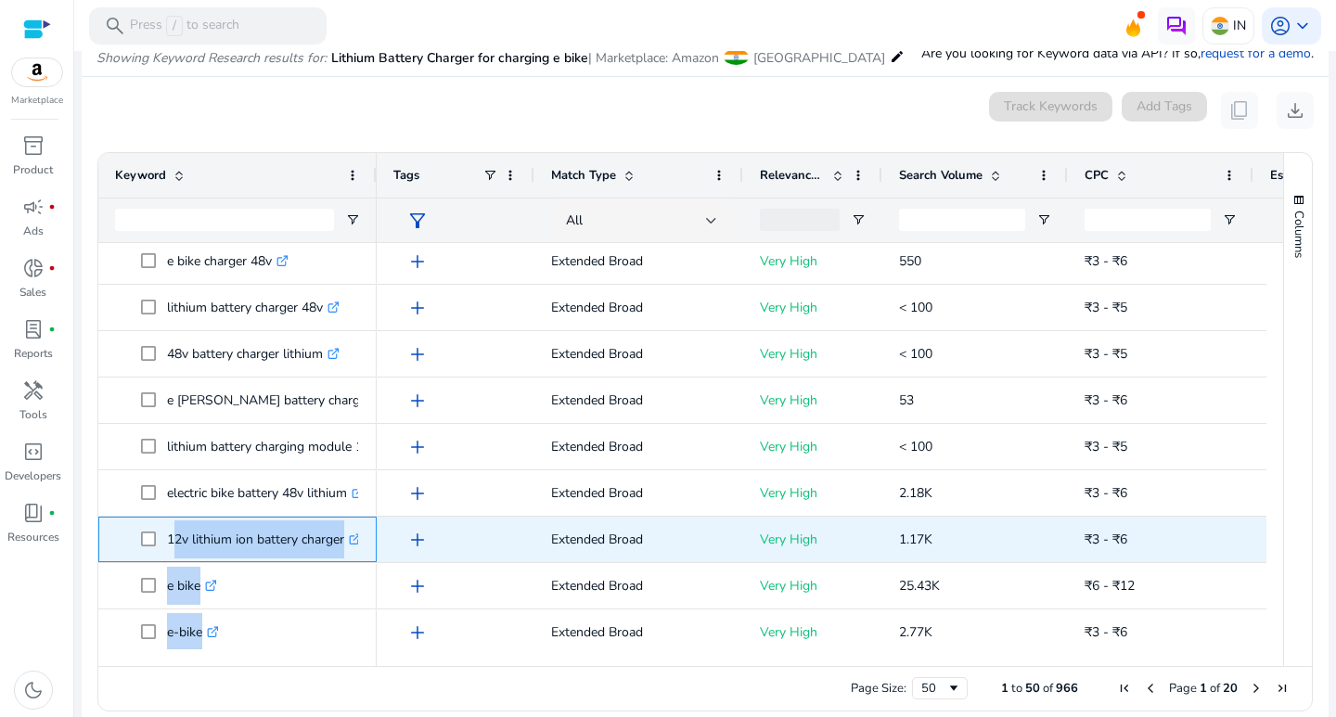
drag, startPoint x: 167, startPoint y: 626, endPoint x: 348, endPoint y: 545, distance: 198.5
click at [348, 545] on p "12v lithium ion battery charger .st0{fill:#2c8af8}" at bounding box center [264, 540] width 194 height 38
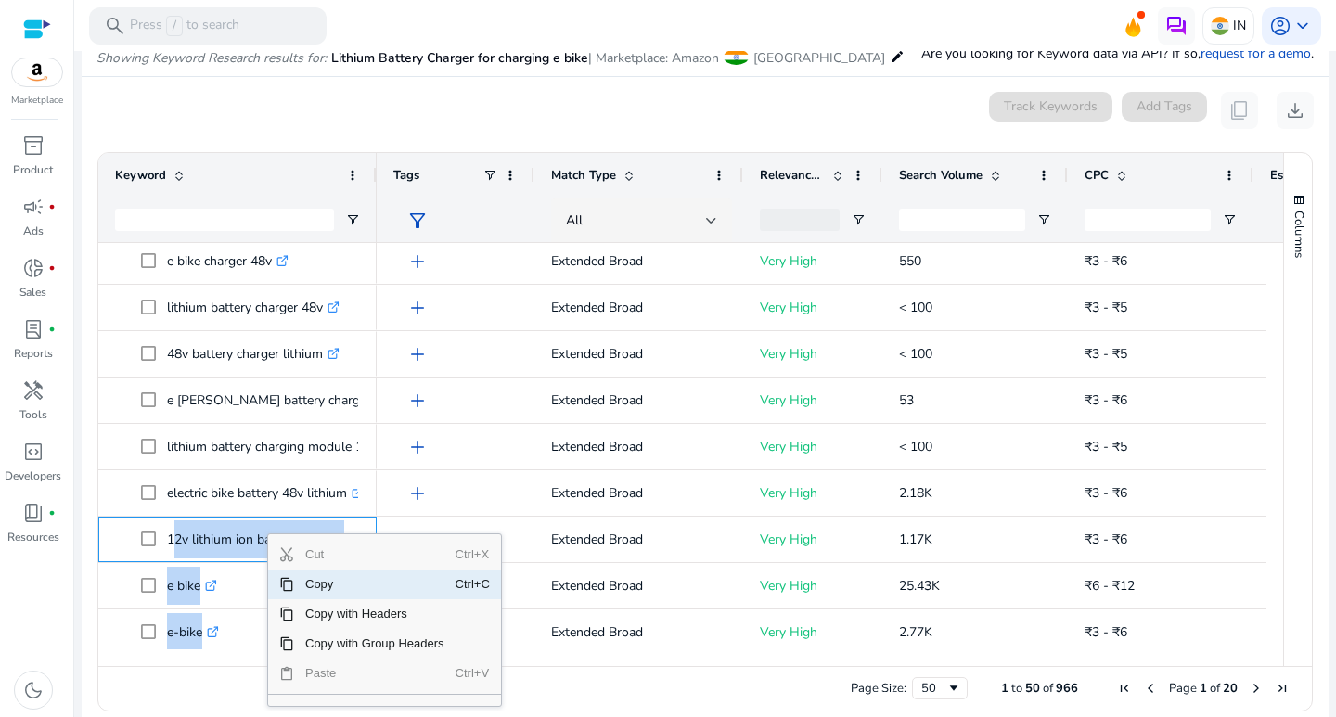
click at [340, 585] on span "Copy" at bounding box center [374, 585] width 161 height 30
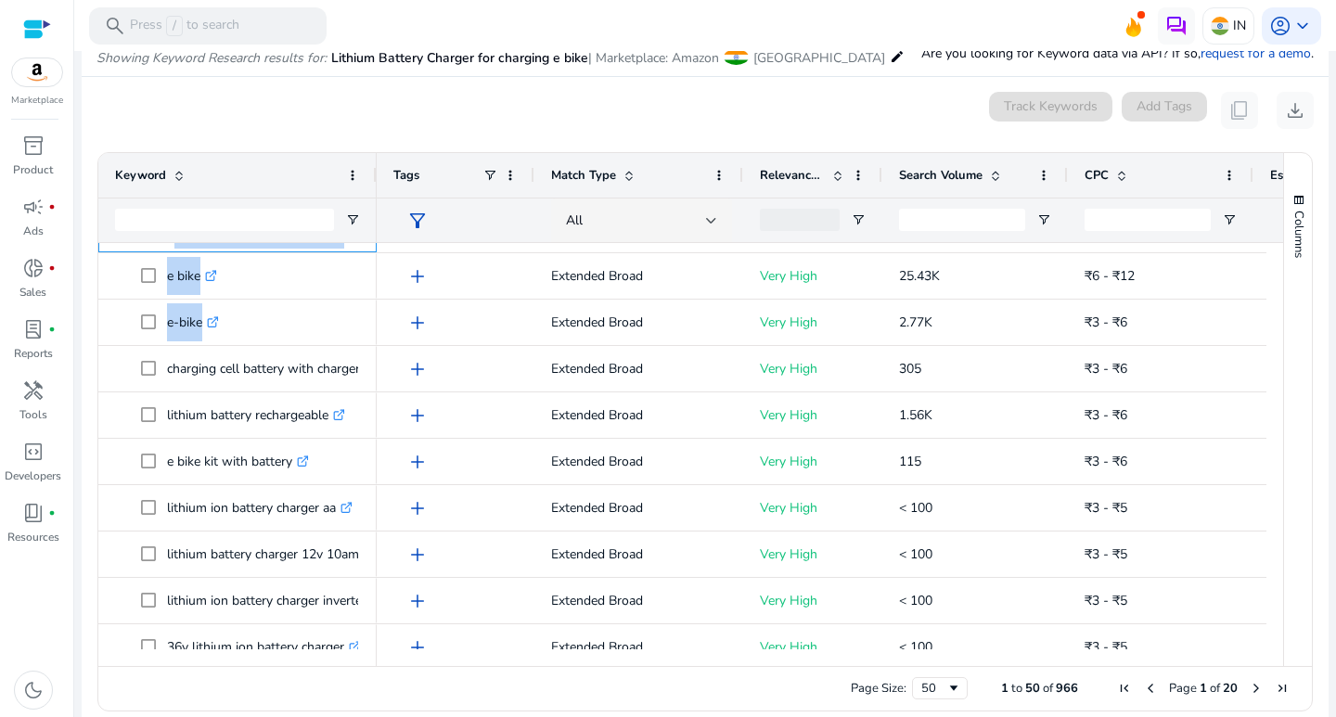
scroll to position [1155, 0]
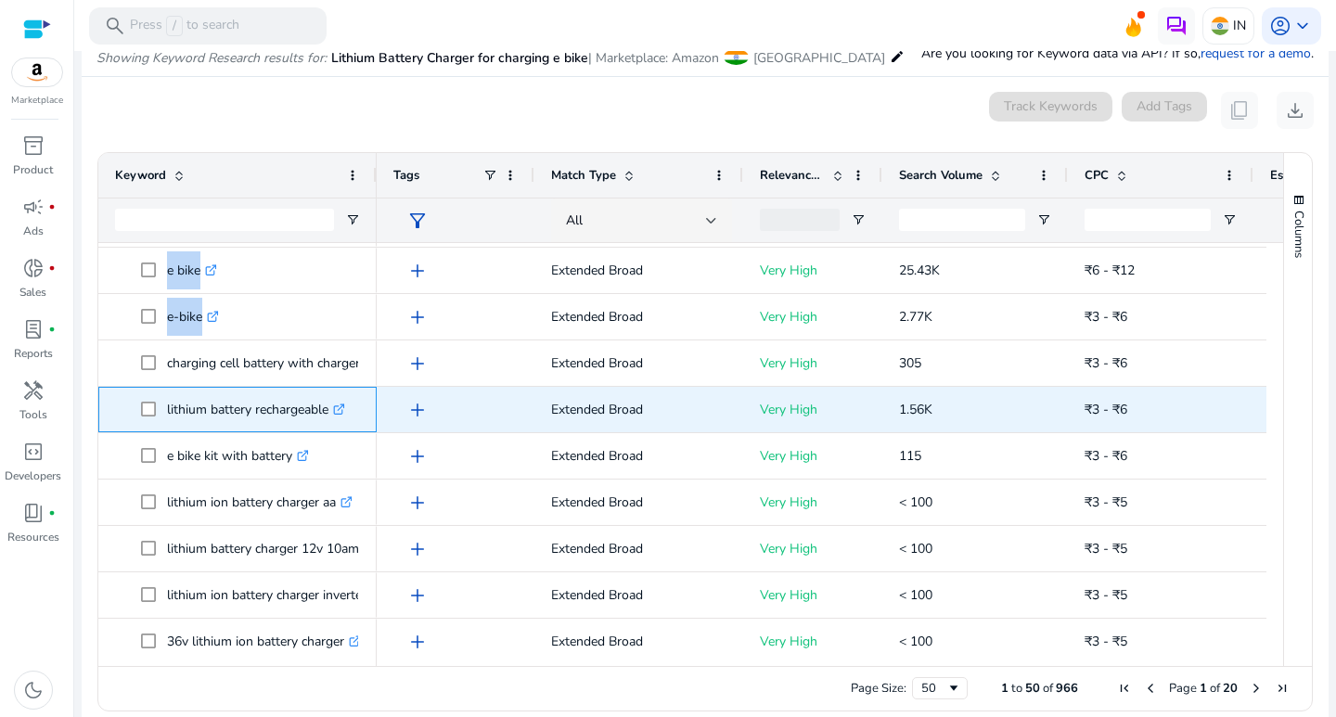
drag, startPoint x: 164, startPoint y: 407, endPoint x: 330, endPoint y: 417, distance: 166.4
click at [330, 417] on span "lithium battery rechargeable .st0{fill:#2c8af8}" at bounding box center [250, 410] width 219 height 38
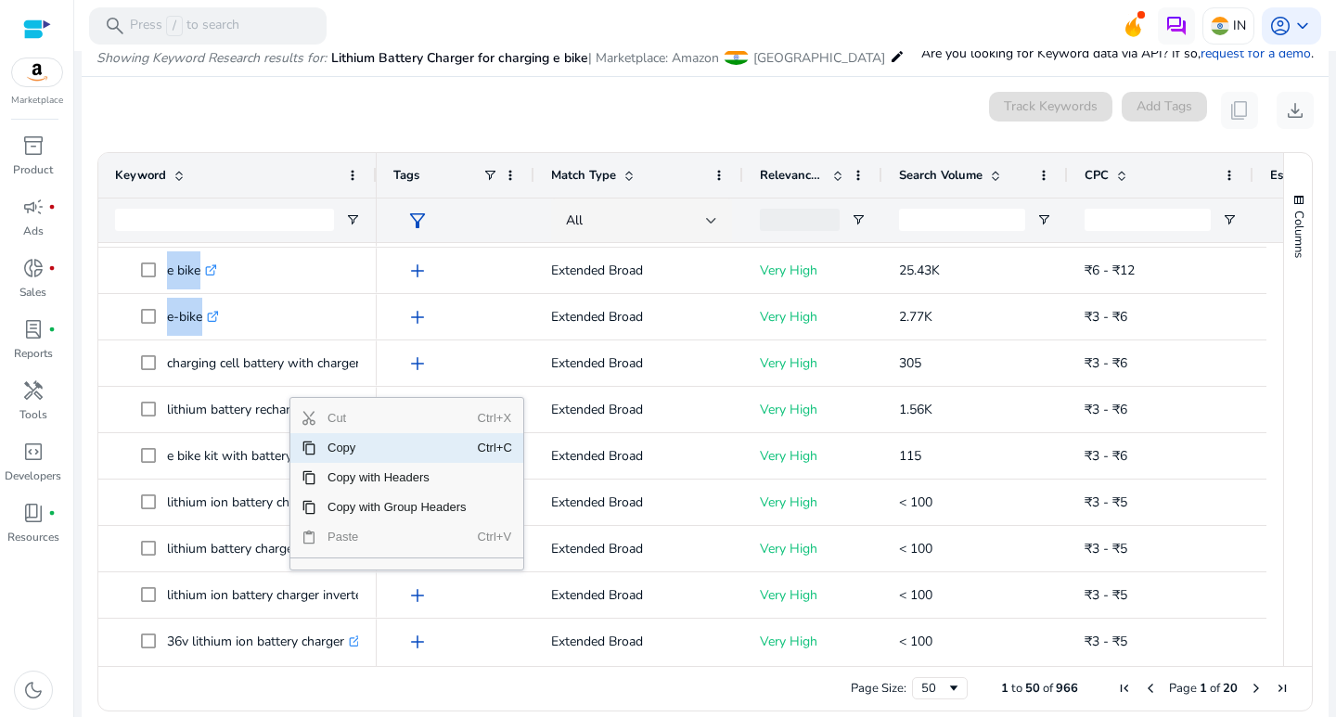
click at [320, 443] on span "Copy" at bounding box center [396, 448] width 161 height 30
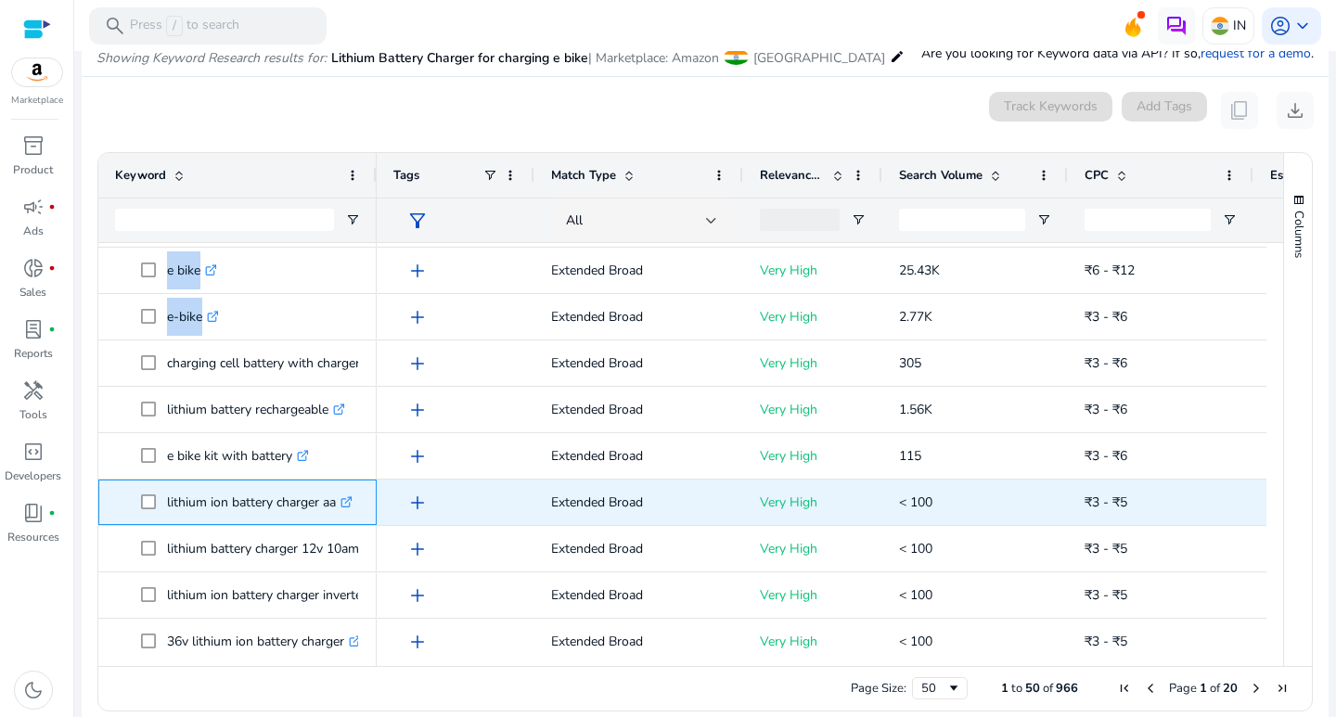
drag, startPoint x: 162, startPoint y: 503, endPoint x: 339, endPoint y: 505, distance: 176.3
click at [339, 505] on span "lithium ion battery charger aa .st0{fill:#2c8af8}" at bounding box center [250, 502] width 219 height 38
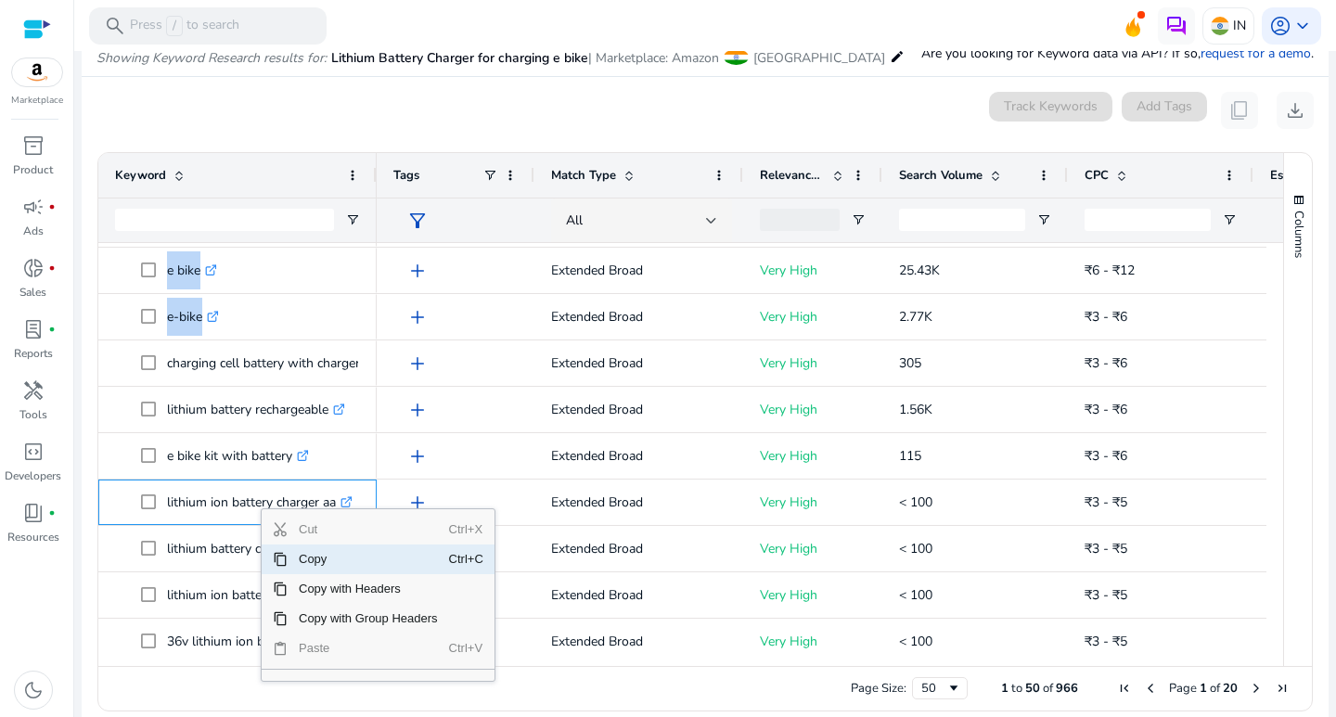
click at [301, 557] on span "Copy" at bounding box center [368, 560] width 161 height 30
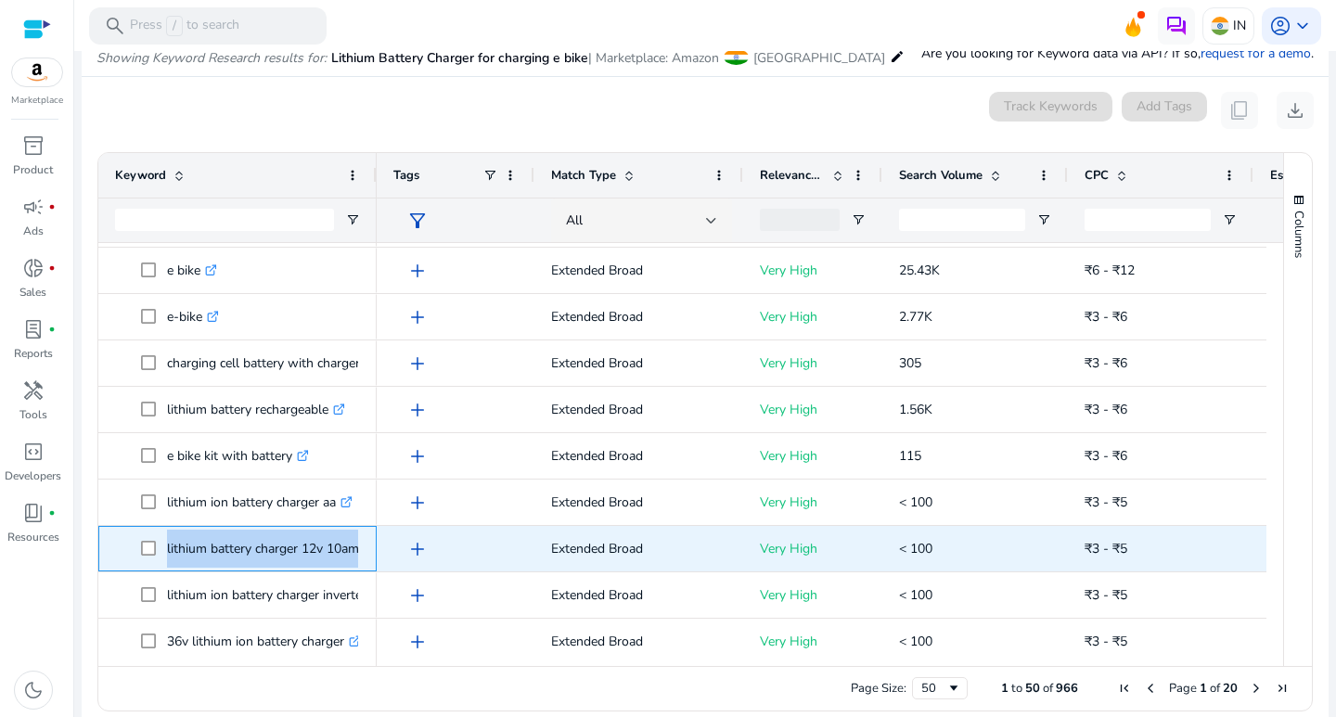
drag, startPoint x: 165, startPoint y: 547, endPoint x: 361, endPoint y: 550, distance: 195.8
click at [361, 550] on div "lithium battery charger 12v 10amp .st0{fill:#2c8af8}" at bounding box center [237, 548] width 278 height 45
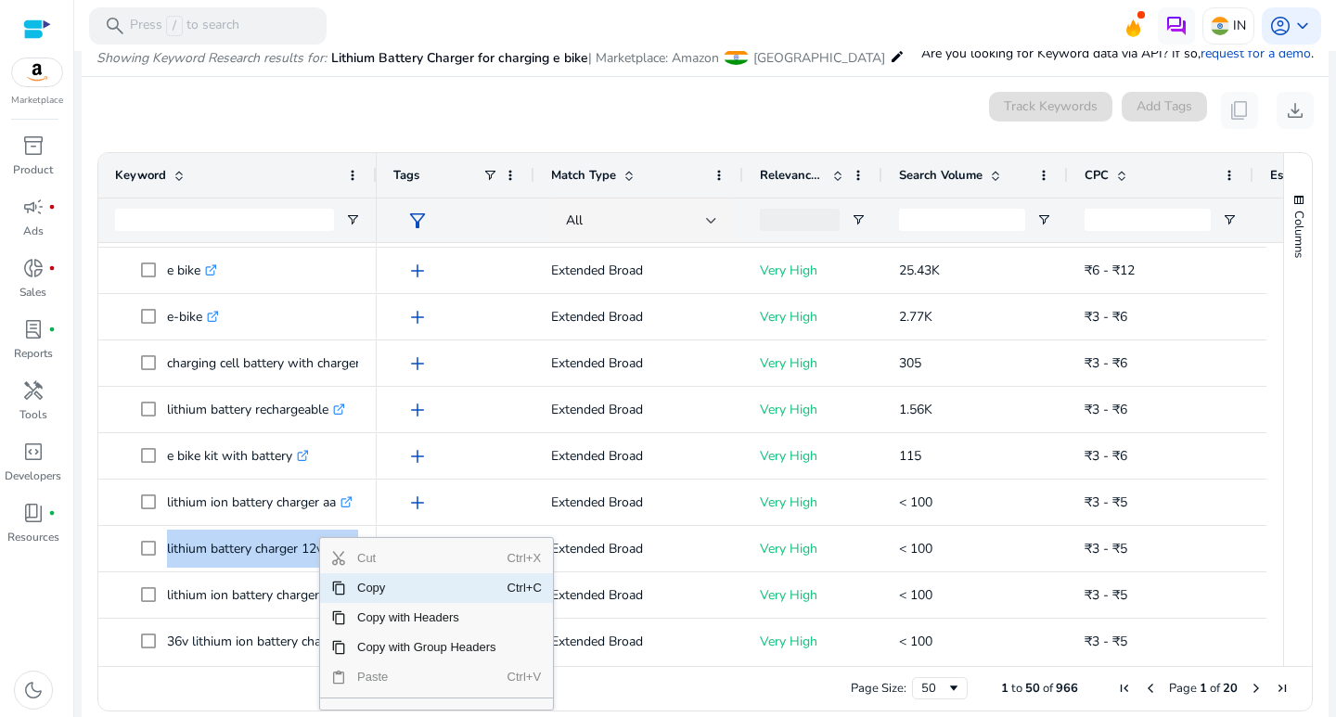
click at [382, 589] on span "Copy" at bounding box center [426, 588] width 161 height 30
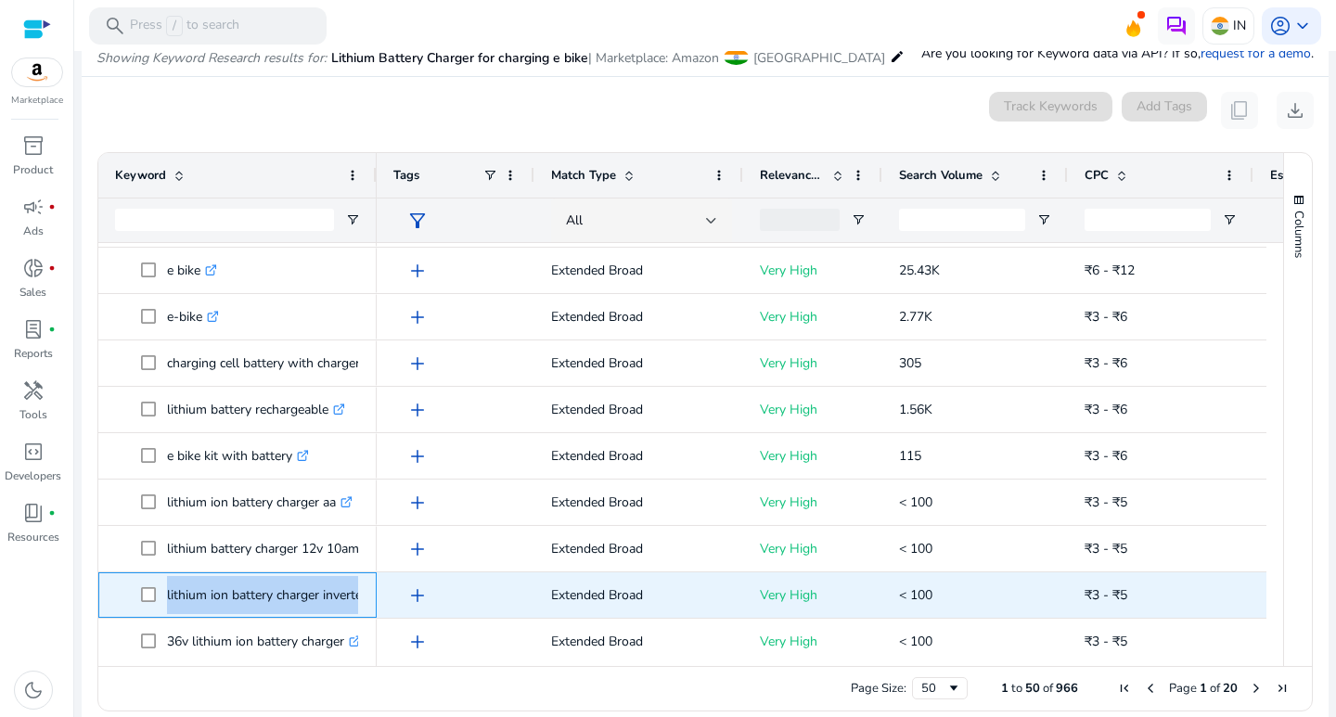
drag, startPoint x: 161, startPoint y: 590, endPoint x: 359, endPoint y: 604, distance: 198.1
click at [359, 604] on span "lithium ion battery charger inverter .st0{fill:#2c8af8}" at bounding box center [250, 595] width 219 height 38
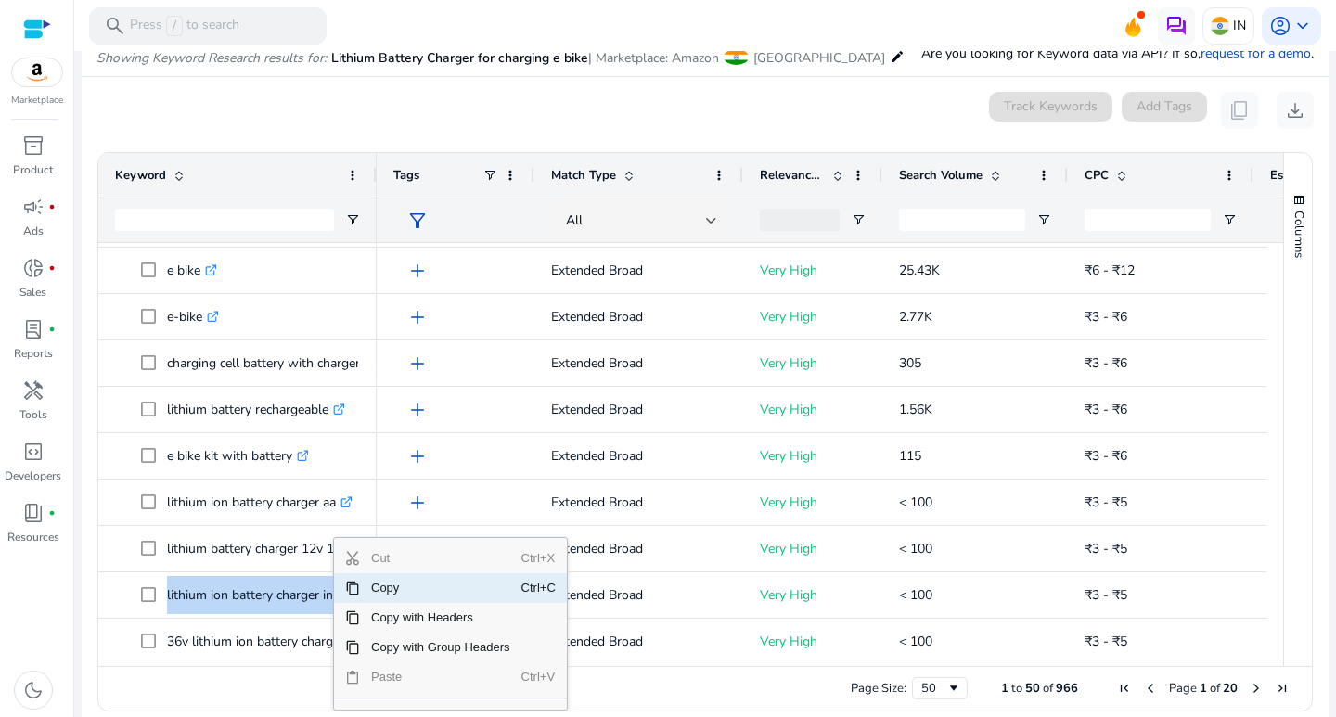
click at [391, 593] on span "Copy" at bounding box center [440, 588] width 161 height 30
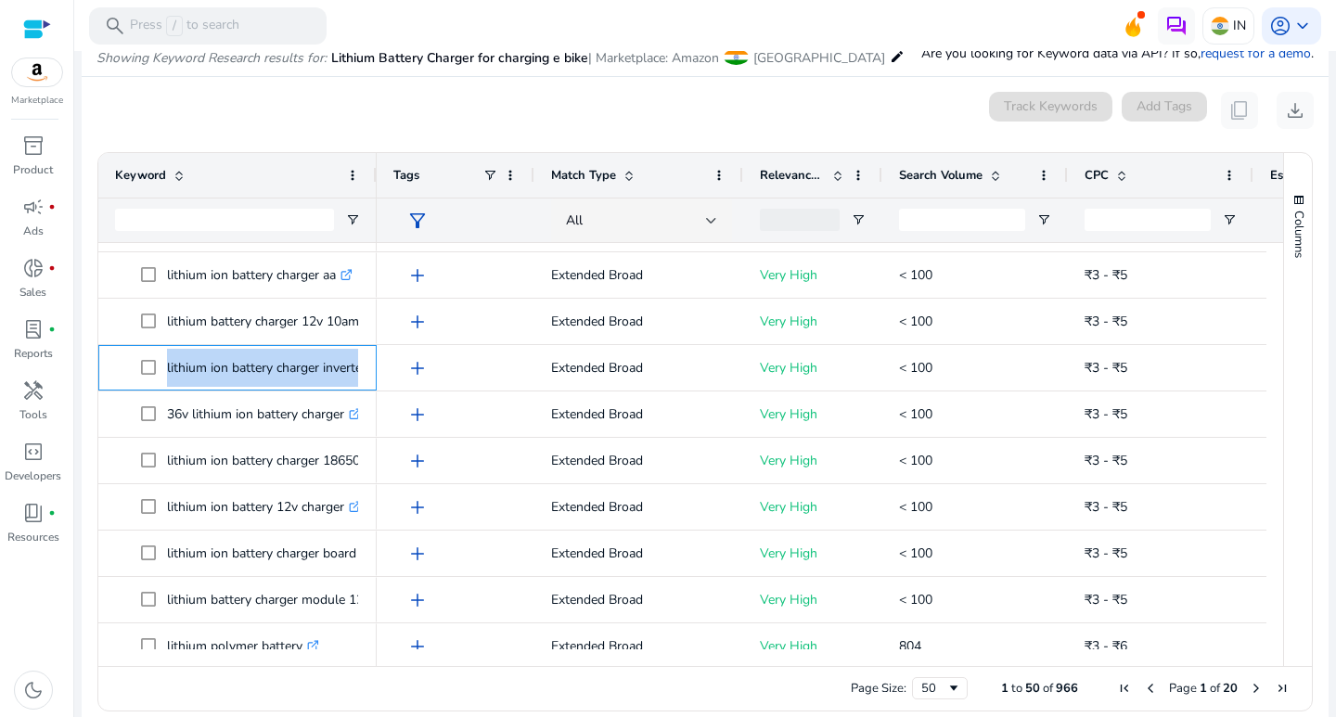
scroll to position [1436, 0]
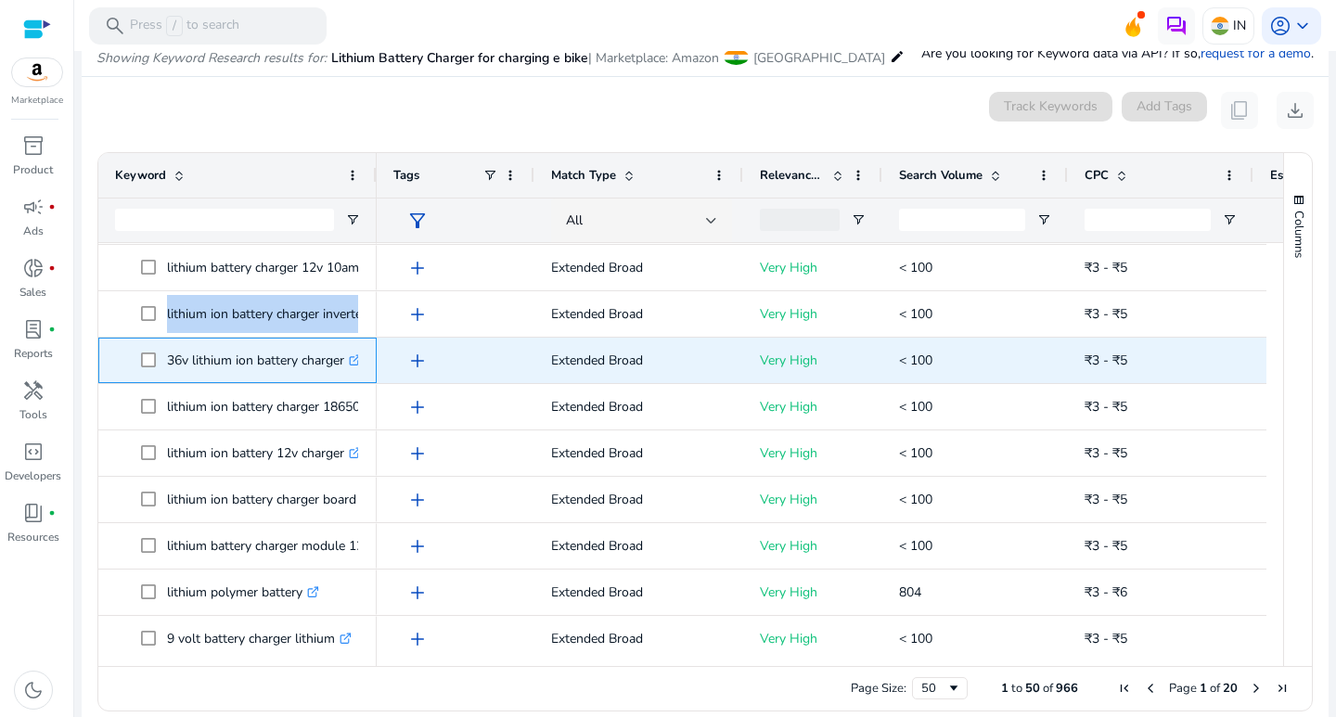
drag, startPoint x: 163, startPoint y: 357, endPoint x: 326, endPoint y: 369, distance: 162.8
click at [351, 372] on span "36v lithium ion battery charger .st0{fill:#2c8af8}" at bounding box center [250, 360] width 219 height 38
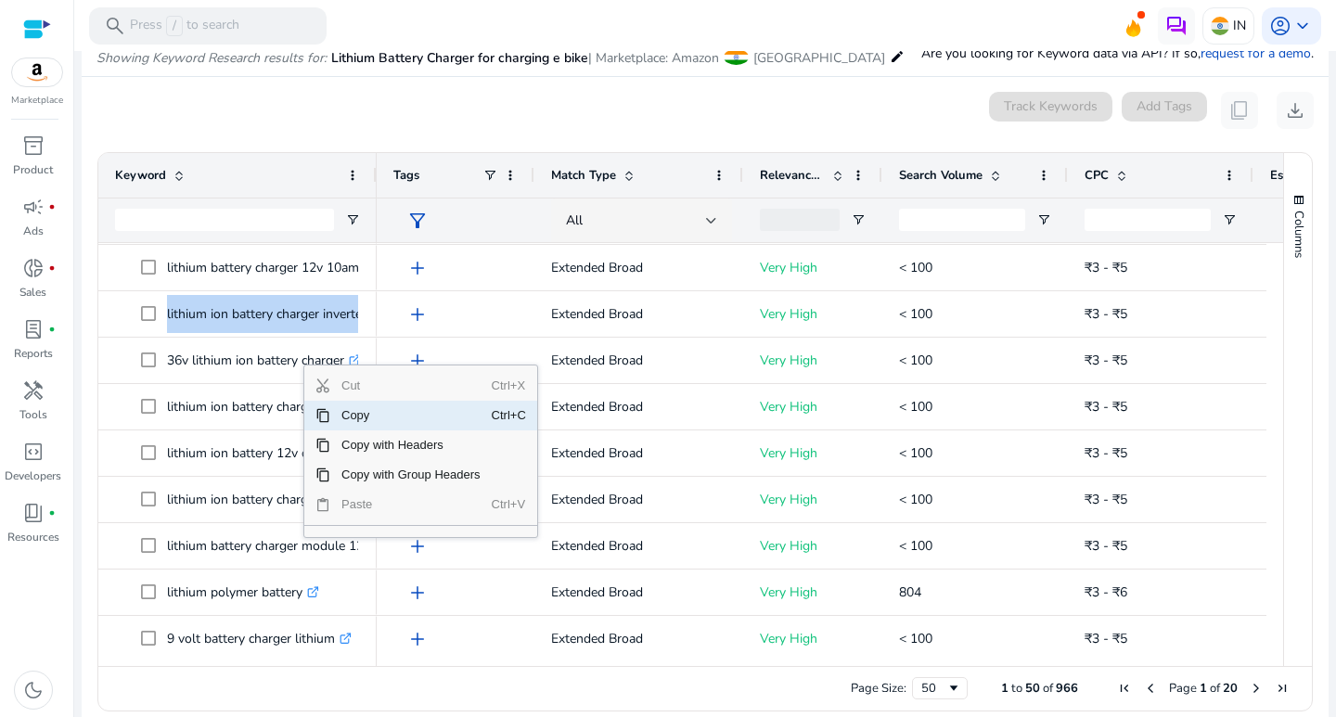
click at [348, 418] on span "Copy" at bounding box center [410, 416] width 161 height 30
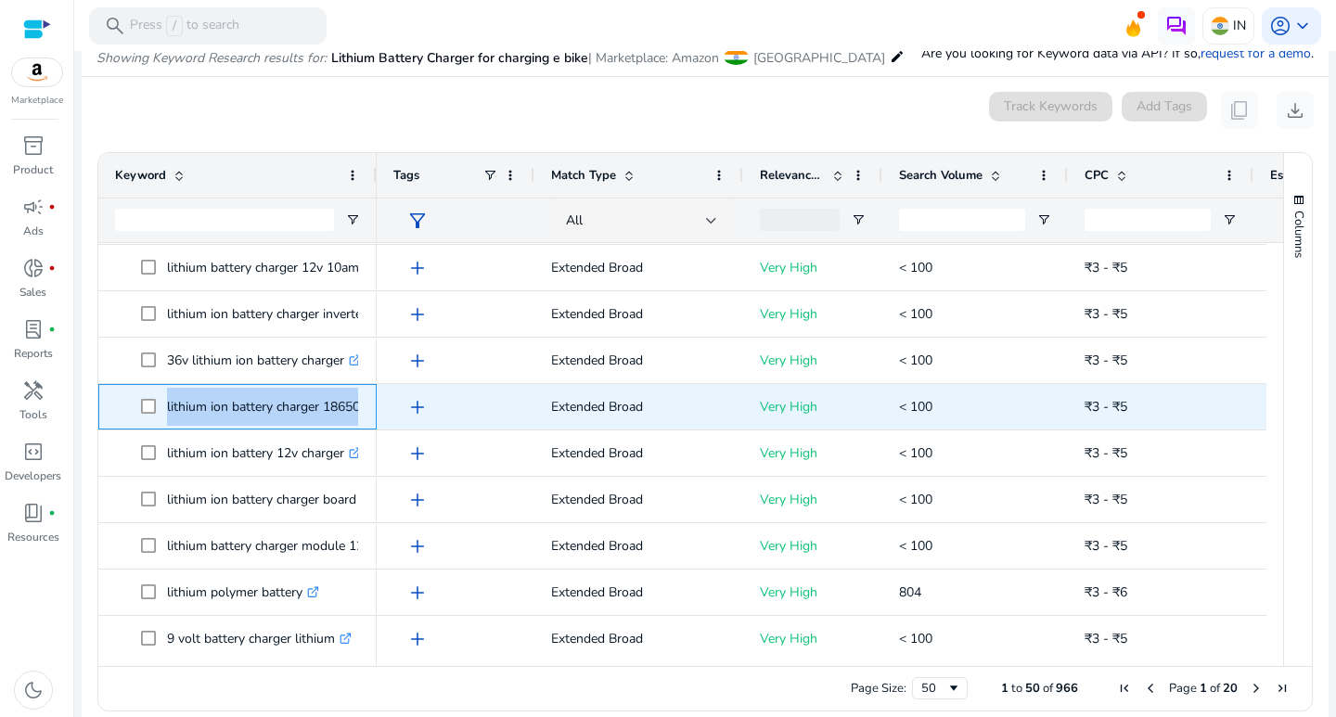
drag, startPoint x: 160, startPoint y: 405, endPoint x: 371, endPoint y: 411, distance: 211.7
click at [371, 411] on div "lithium ion battery charger 18650 .st0{fill:#2c8af8}" at bounding box center [237, 406] width 278 height 45
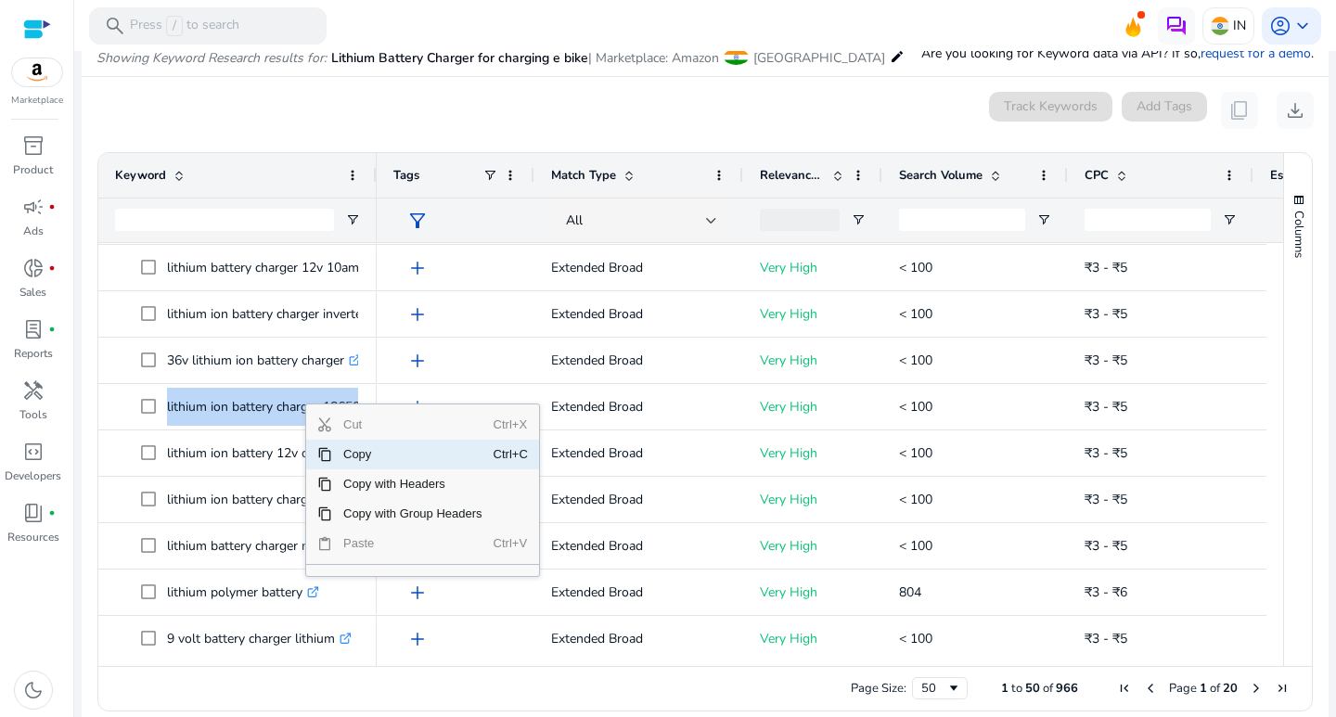
click at [352, 451] on span "Copy" at bounding box center [412, 455] width 161 height 30
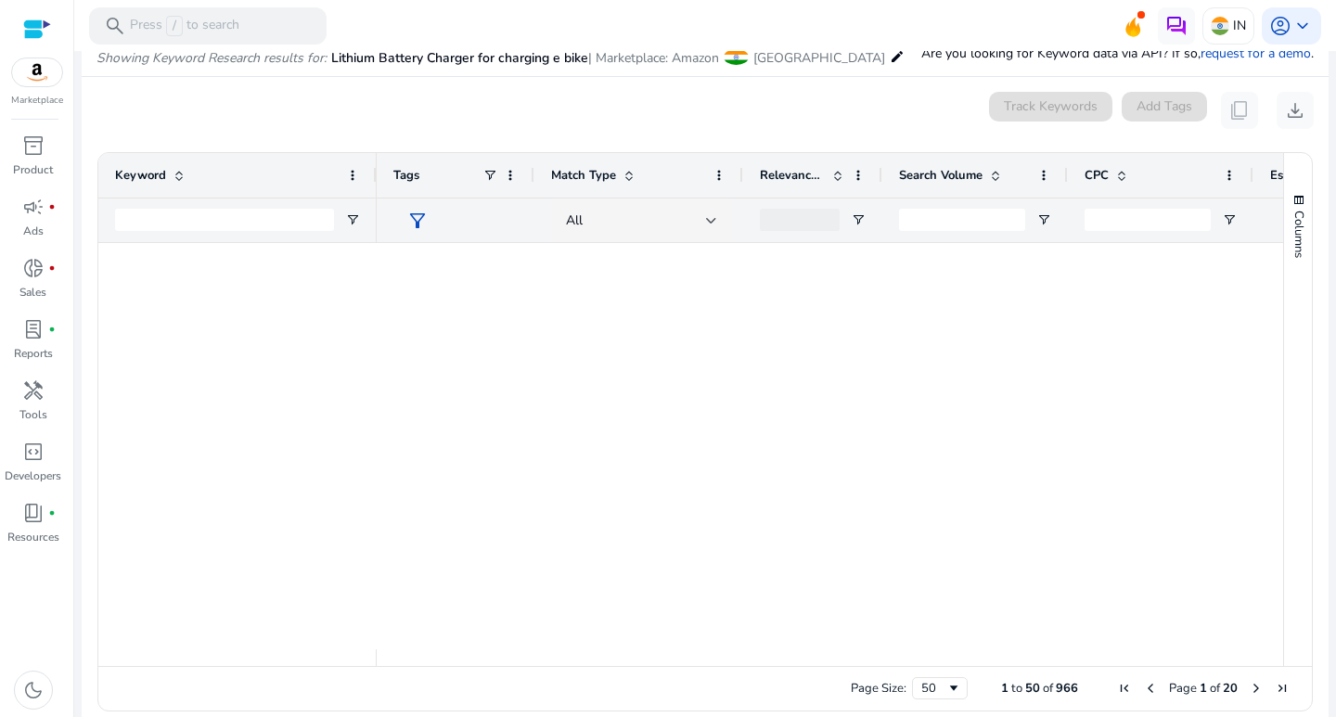
scroll to position [1436, 0]
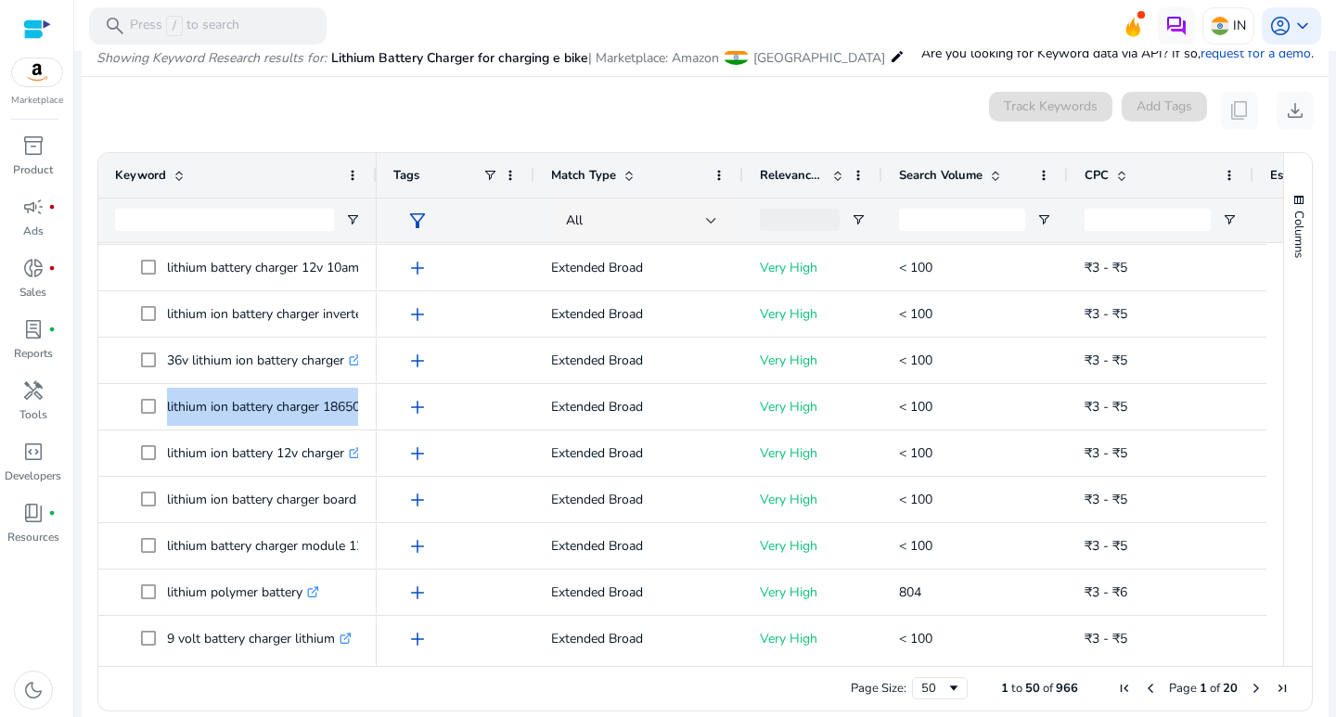
click at [294, 652] on div at bounding box center [237, 658] width 278 height 17
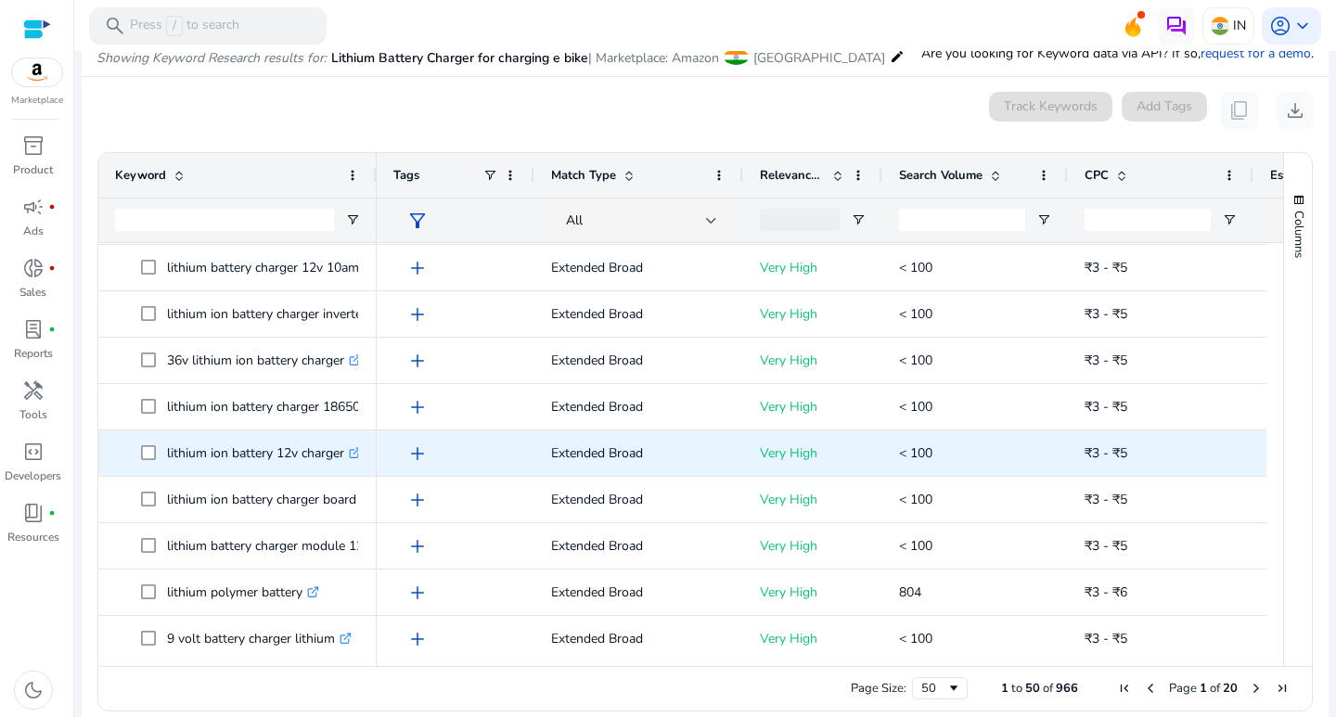
click at [269, 435] on p "lithium ion battery 12v charger .st0{fill:#2c8af8}" at bounding box center [264, 453] width 194 height 38
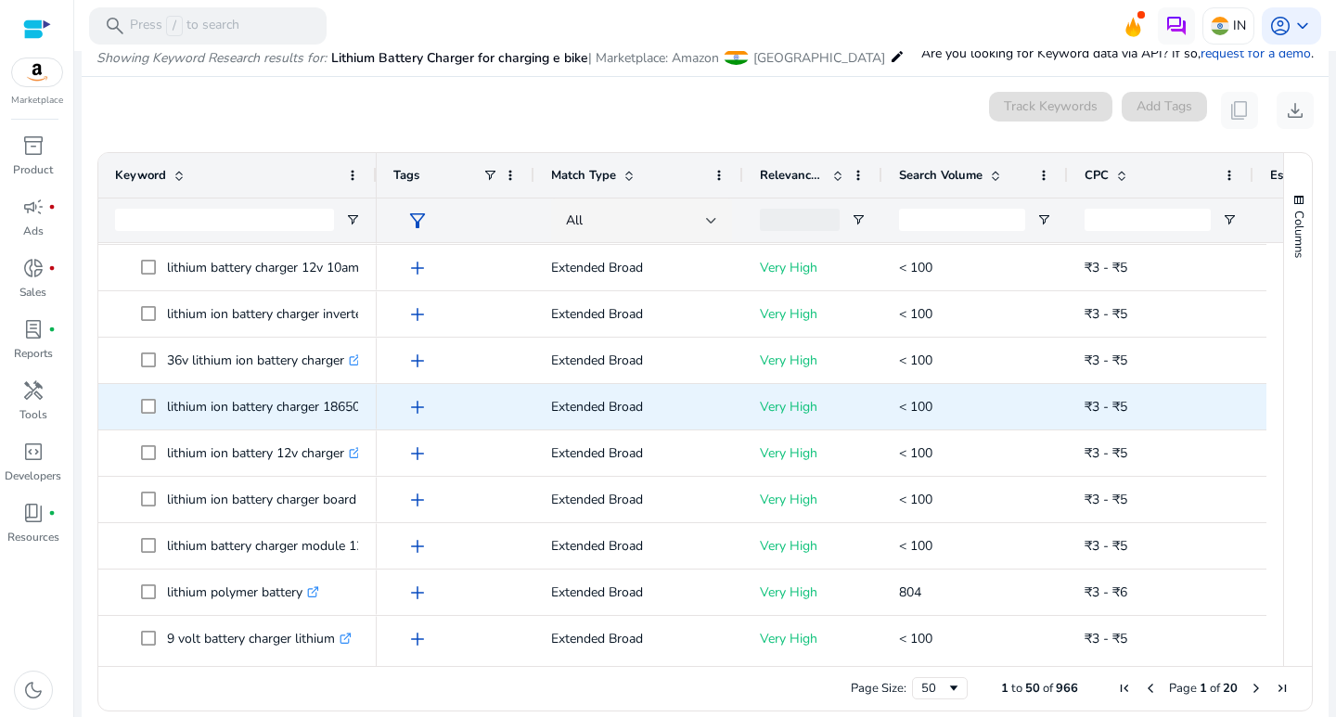
click at [335, 393] on p "lithium ion battery charger 18650 .st0{fill:#2c8af8}" at bounding box center [272, 407] width 210 height 38
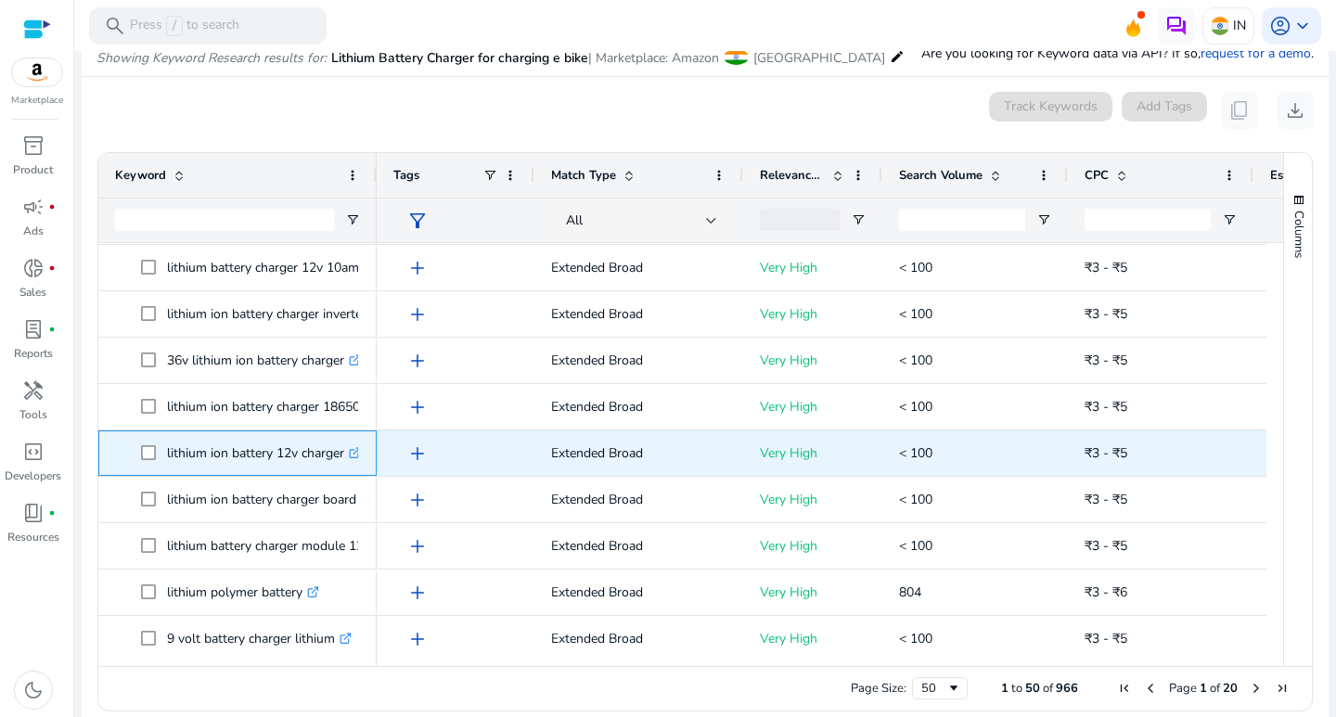
click at [195, 452] on p "lithium ion battery 12v charger .st0{fill:#2c8af8}" at bounding box center [264, 453] width 194 height 38
drag, startPoint x: 166, startPoint y: 451, endPoint x: 261, endPoint y: 457, distance: 94.9
click at [254, 457] on span "lithium ion battery 12v charger .st0{fill:#2c8af8}" at bounding box center [250, 453] width 219 height 38
drag, startPoint x: 321, startPoint y: 459, endPoint x: 348, endPoint y: 461, distance: 27.0
click at [348, 461] on p "lithium ion battery 12v charger .st0{fill:#2c8af8}" at bounding box center [264, 453] width 194 height 38
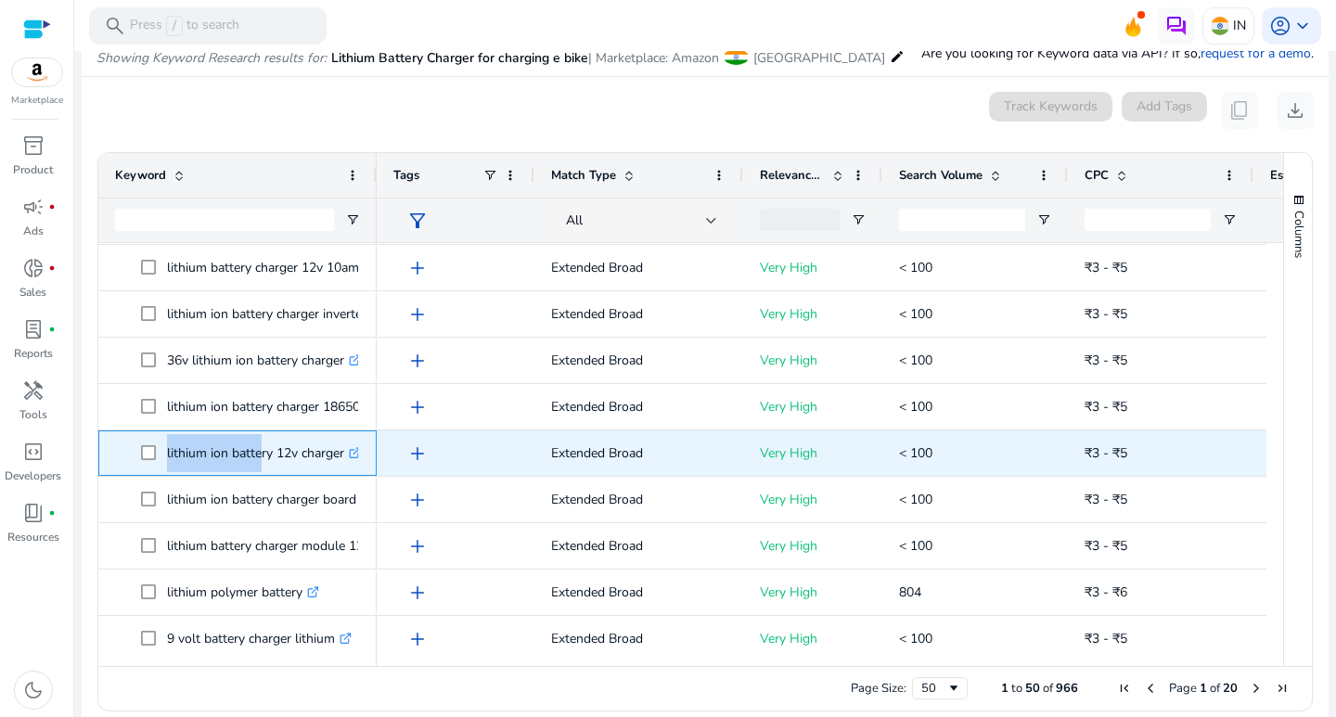
click at [293, 462] on p "lithium ion battery 12v charger .st0{fill:#2c8af8}" at bounding box center [264, 453] width 194 height 38
drag, startPoint x: 167, startPoint y: 454, endPoint x: 349, endPoint y: 444, distance: 182.1
click at [349, 444] on p "lithium ion battery 12v charger .st0{fill:#2c8af8}" at bounding box center [264, 453] width 194 height 38
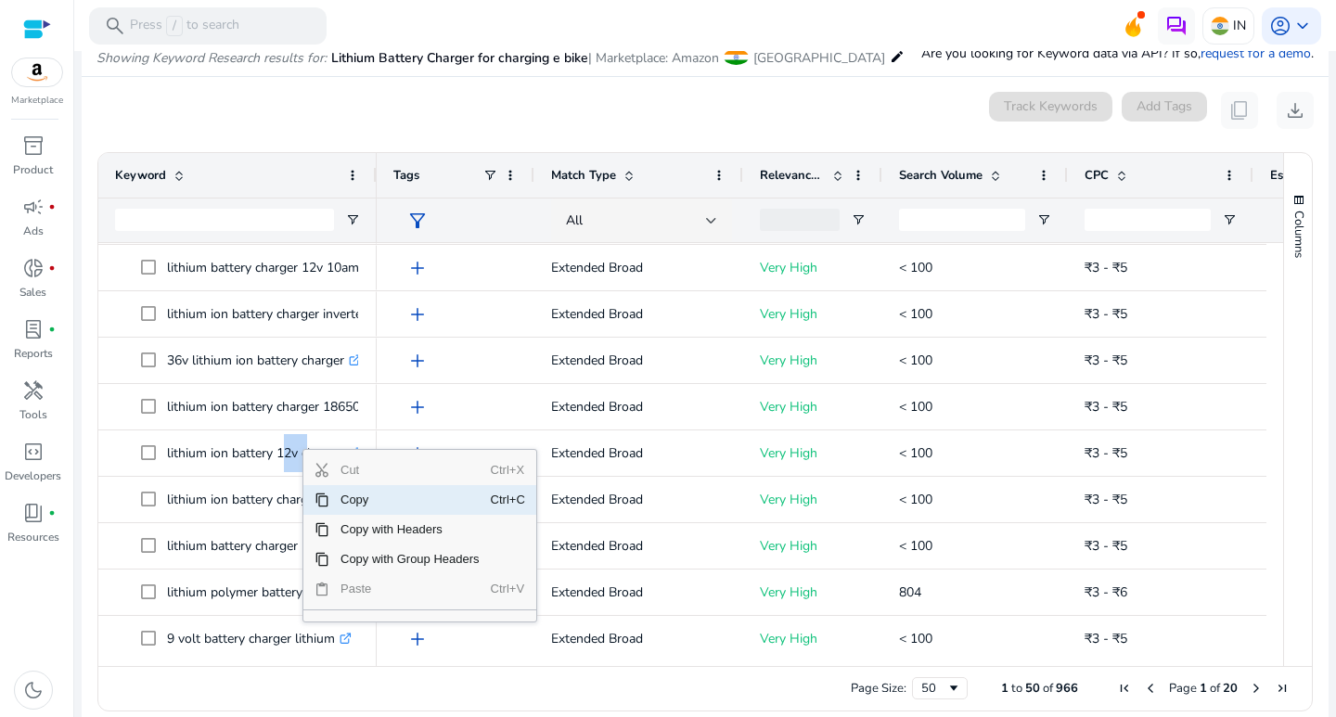
click at [331, 504] on span "Copy" at bounding box center [409, 500] width 161 height 30
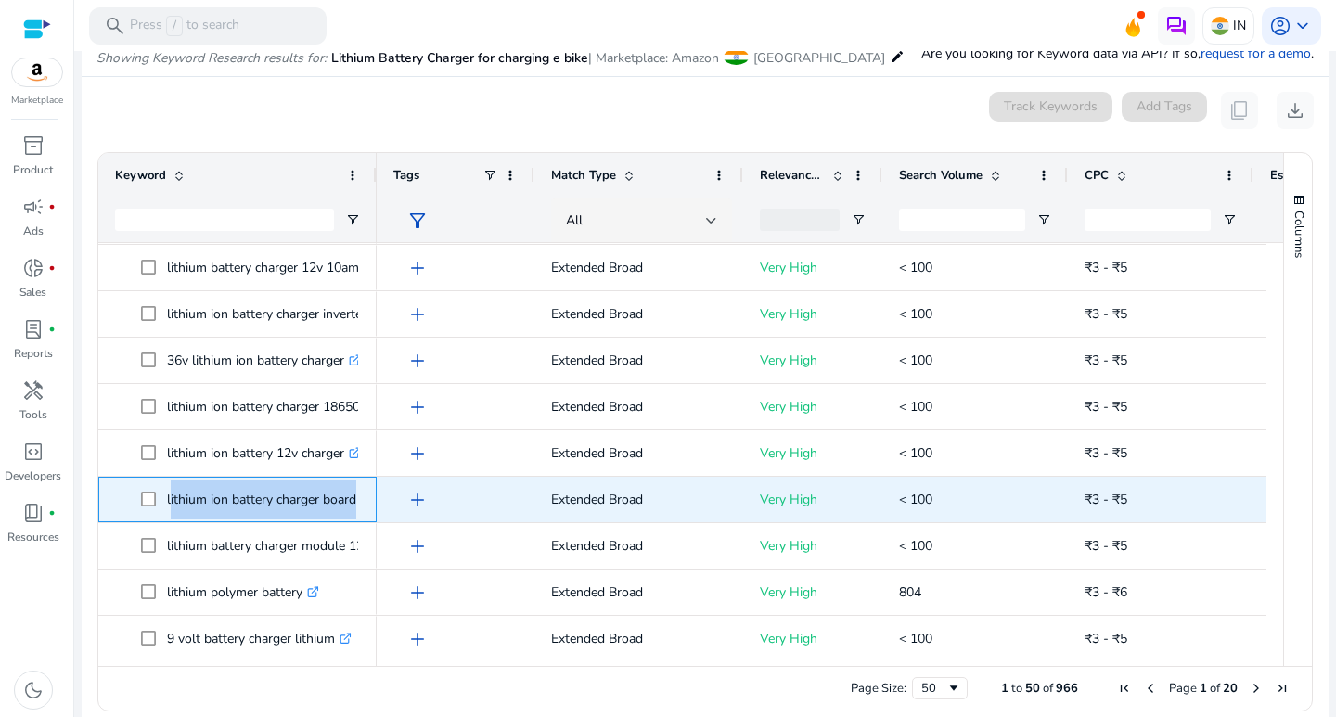
drag, startPoint x: 167, startPoint y: 501, endPoint x: 340, endPoint y: 509, distance: 172.8
click at [364, 508] on div "lithium ion battery charger board .st0{fill:#2c8af8}" at bounding box center [237, 499] width 278 height 45
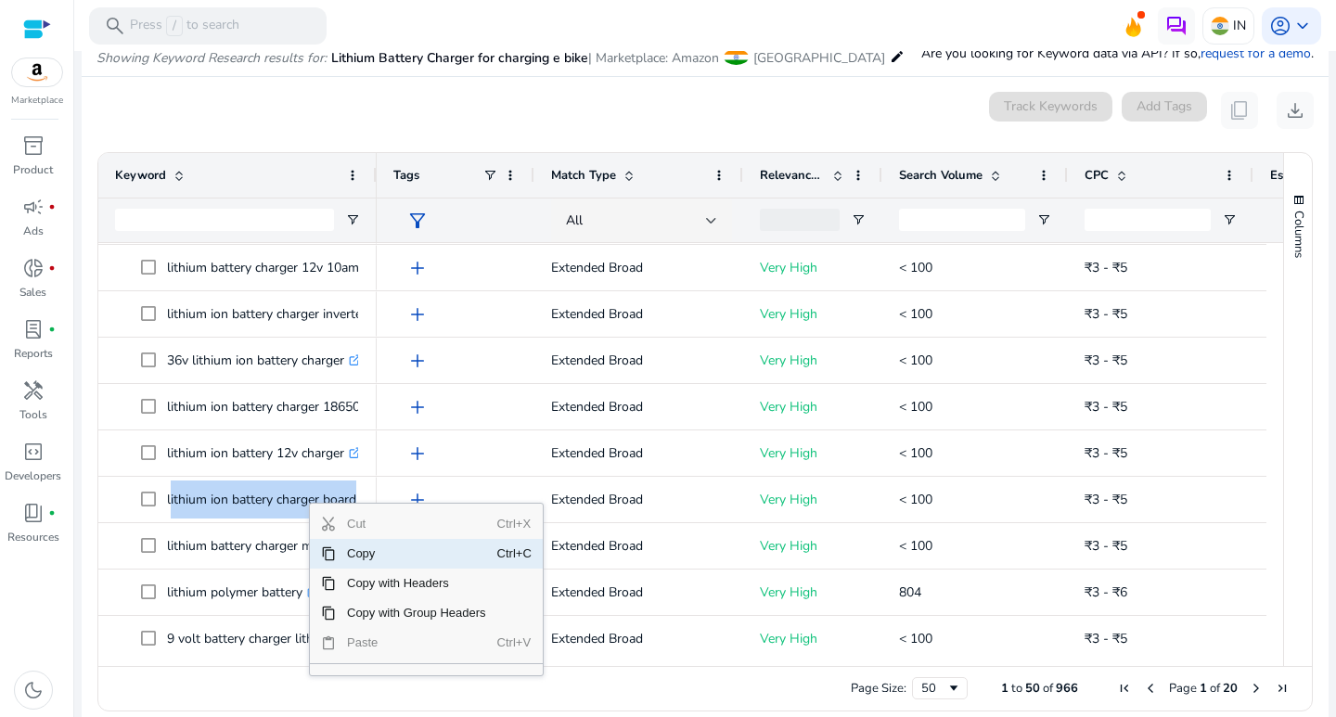
click at [374, 557] on span "Copy" at bounding box center [416, 554] width 161 height 30
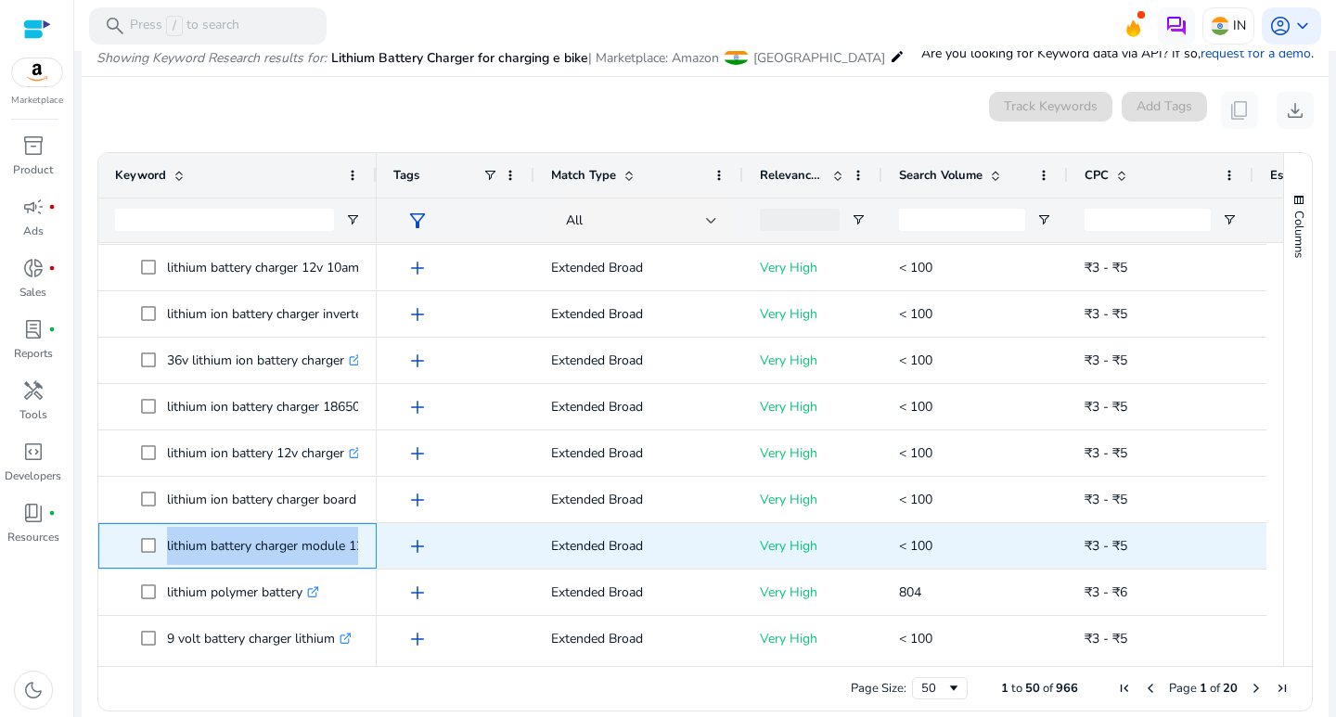
drag, startPoint x: 161, startPoint y: 545, endPoint x: 344, endPoint y: 565, distance: 184.9
click at [362, 565] on div "lithium battery charger module 12v .st0{fill:#2c8af8}" at bounding box center [237, 545] width 278 height 45
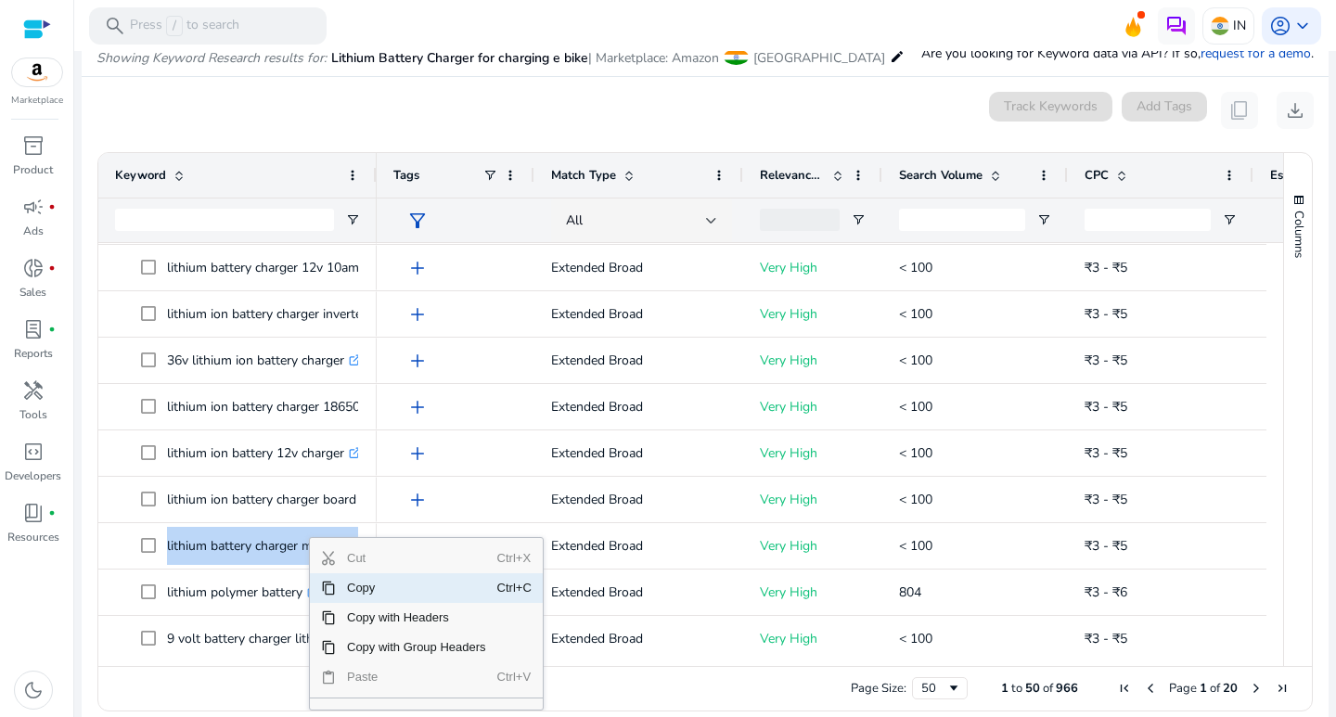
click at [342, 585] on span "Copy" at bounding box center [416, 588] width 161 height 30
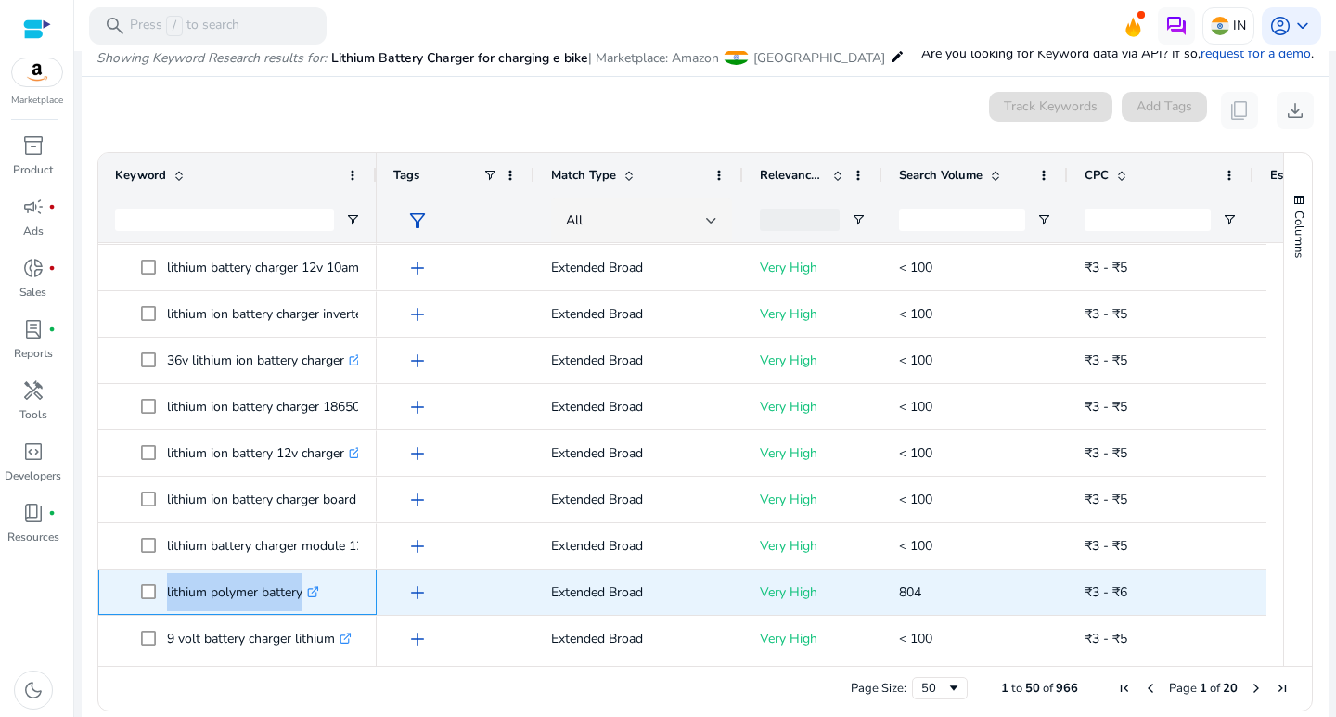
drag, startPoint x: 166, startPoint y: 594, endPoint x: 328, endPoint y: 593, distance: 161.5
click at [335, 593] on span "lithium polymer battery .st0{fill:#2c8af8}" at bounding box center [250, 592] width 219 height 38
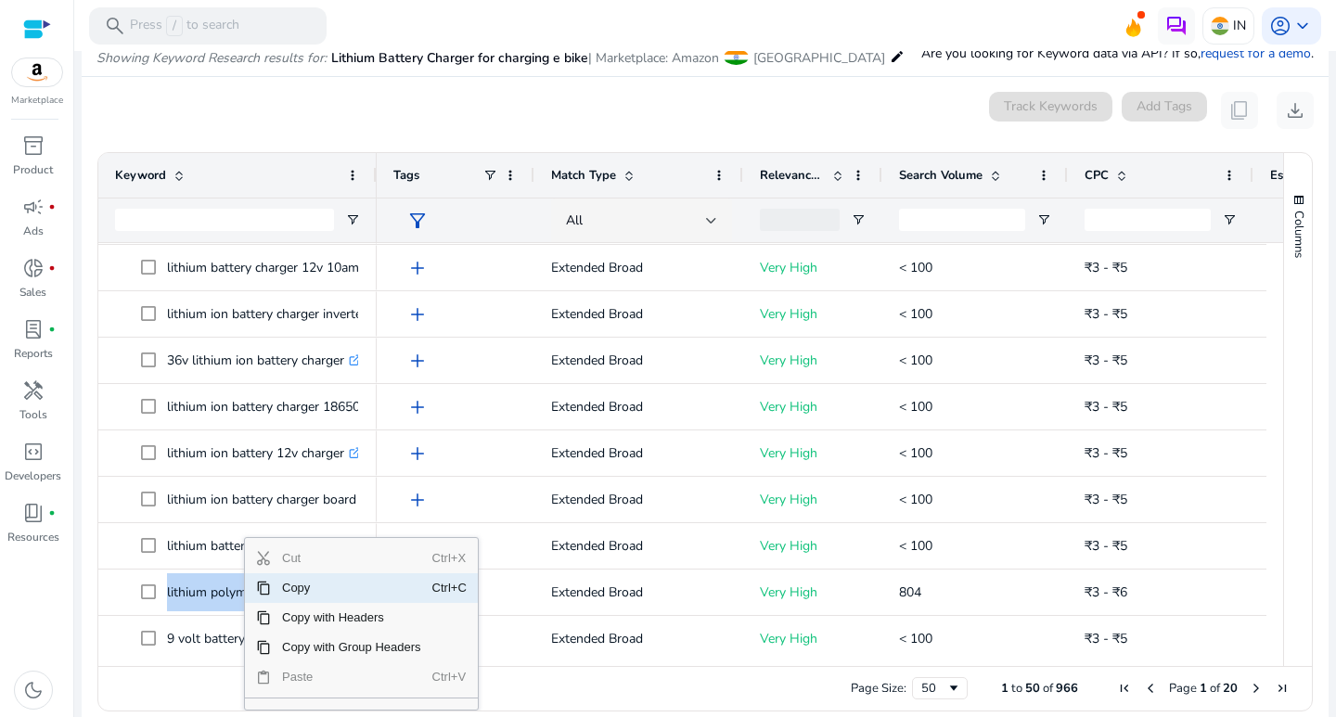
click at [308, 587] on span "Copy" at bounding box center [351, 588] width 161 height 30
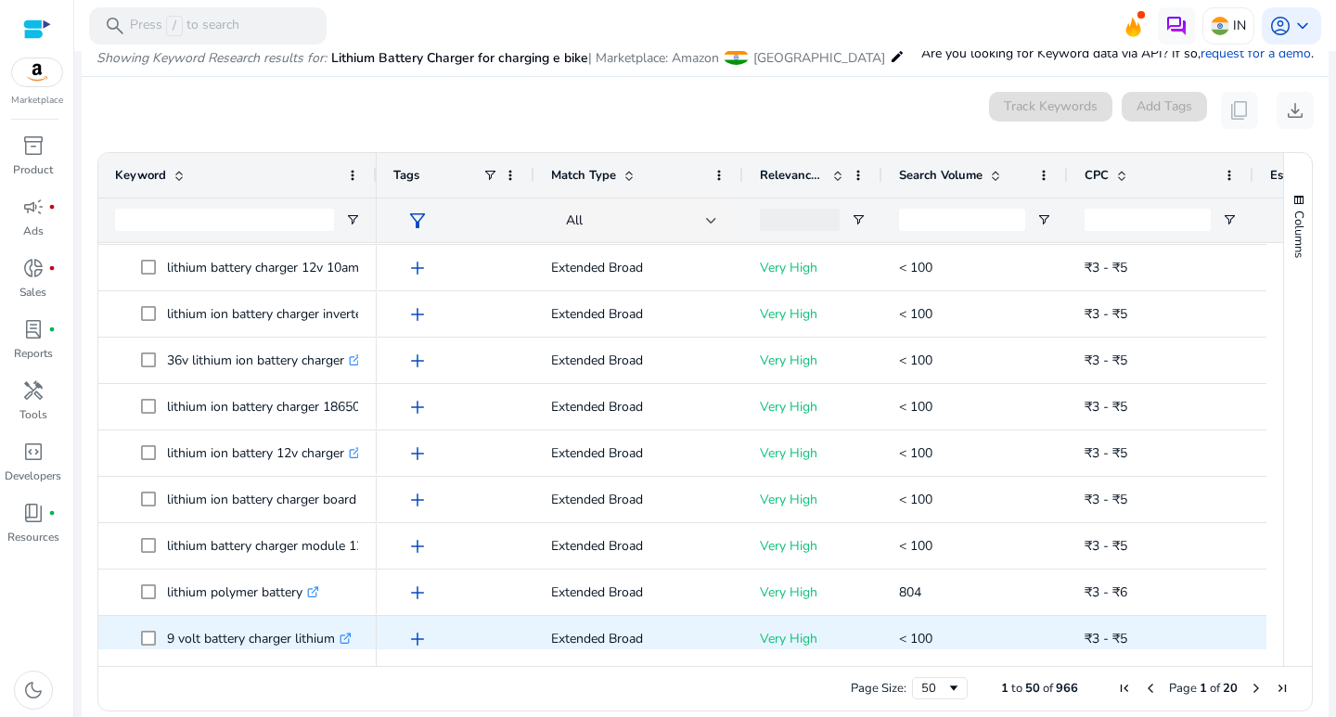
click at [165, 642] on span at bounding box center [154, 639] width 26 height 38
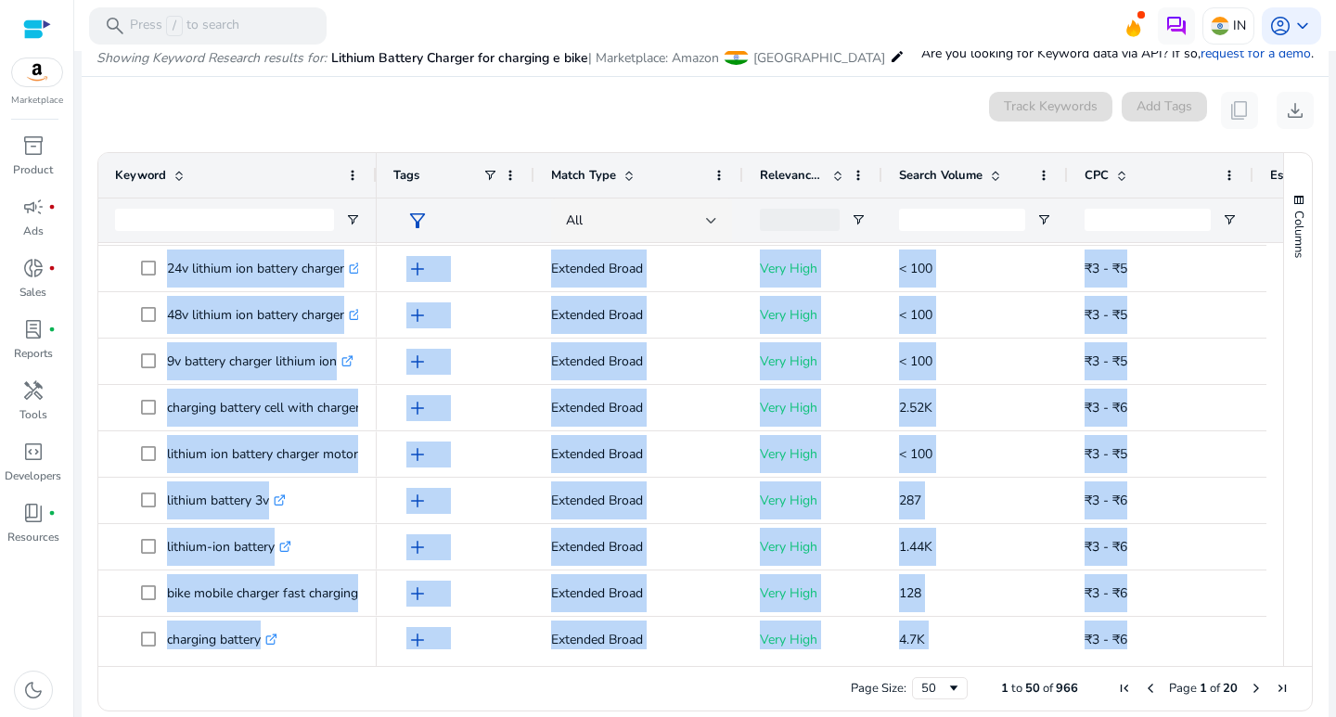
scroll to position [1913, 0]
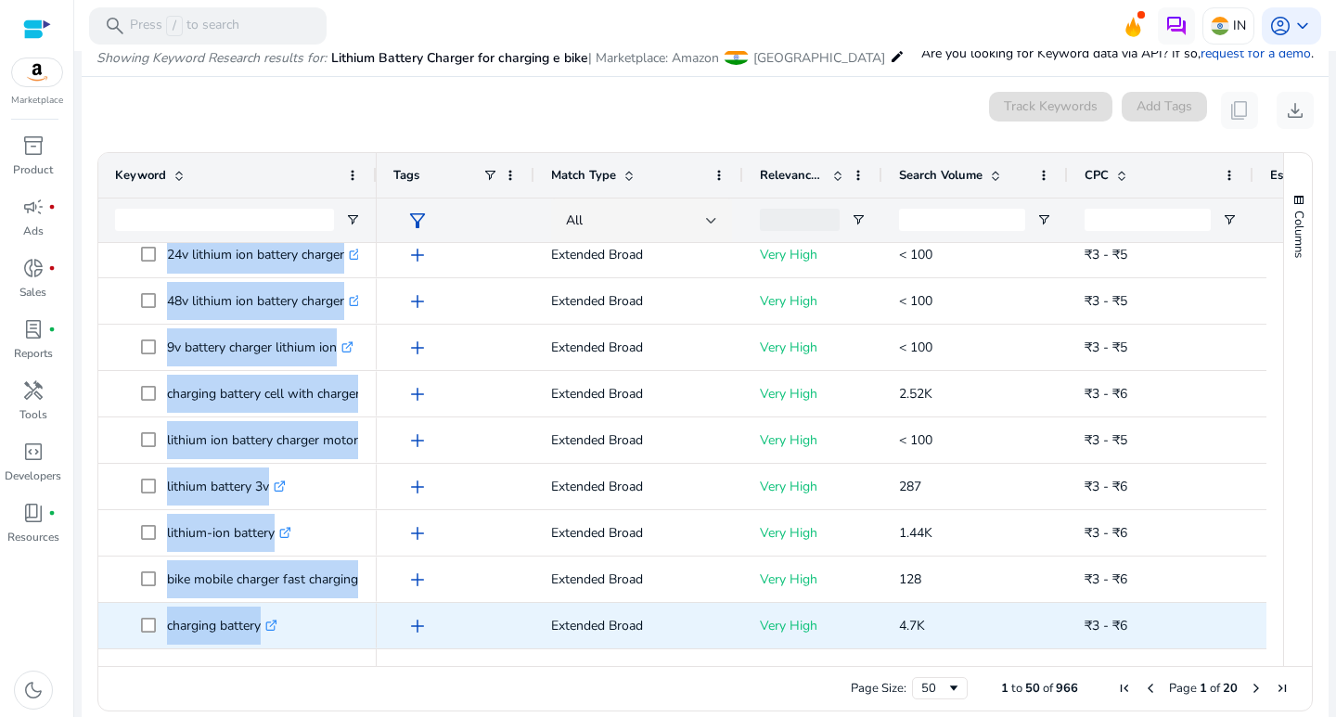
drag, startPoint x: 165, startPoint y: 642, endPoint x: 295, endPoint y: 637, distance: 130.0
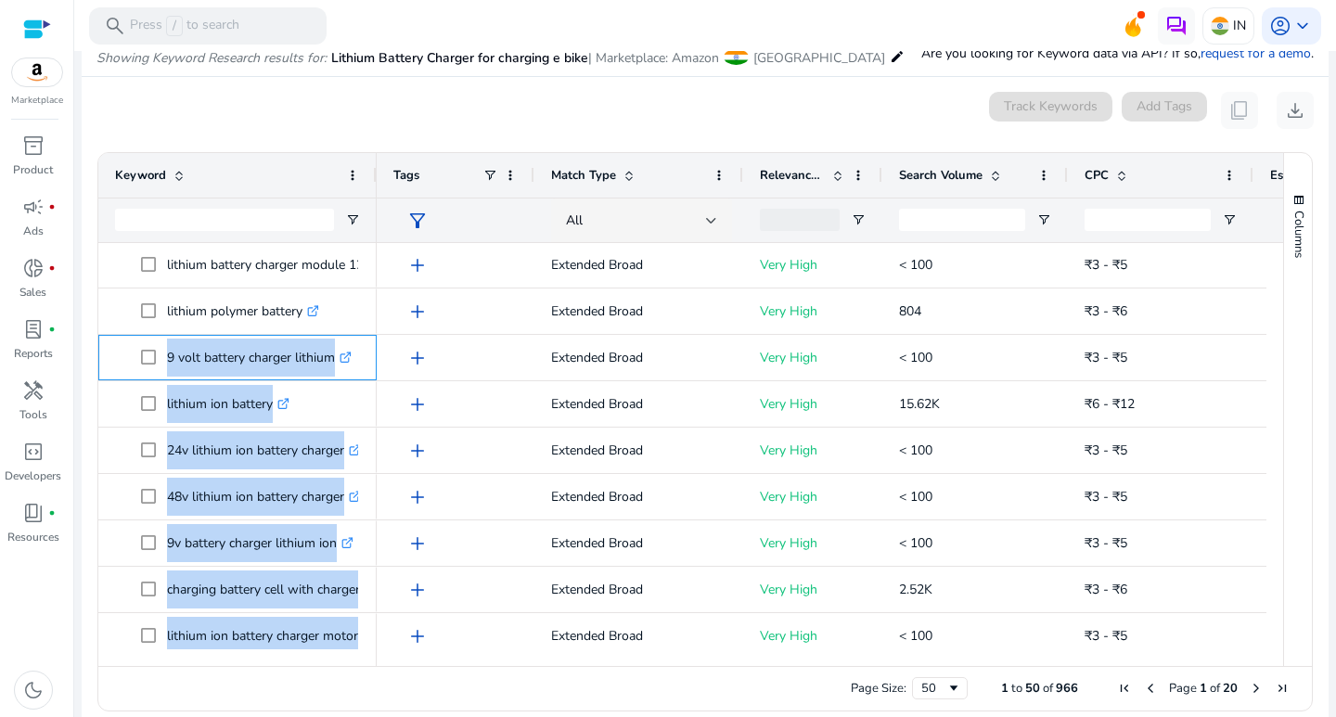
scroll to position [0, 0]
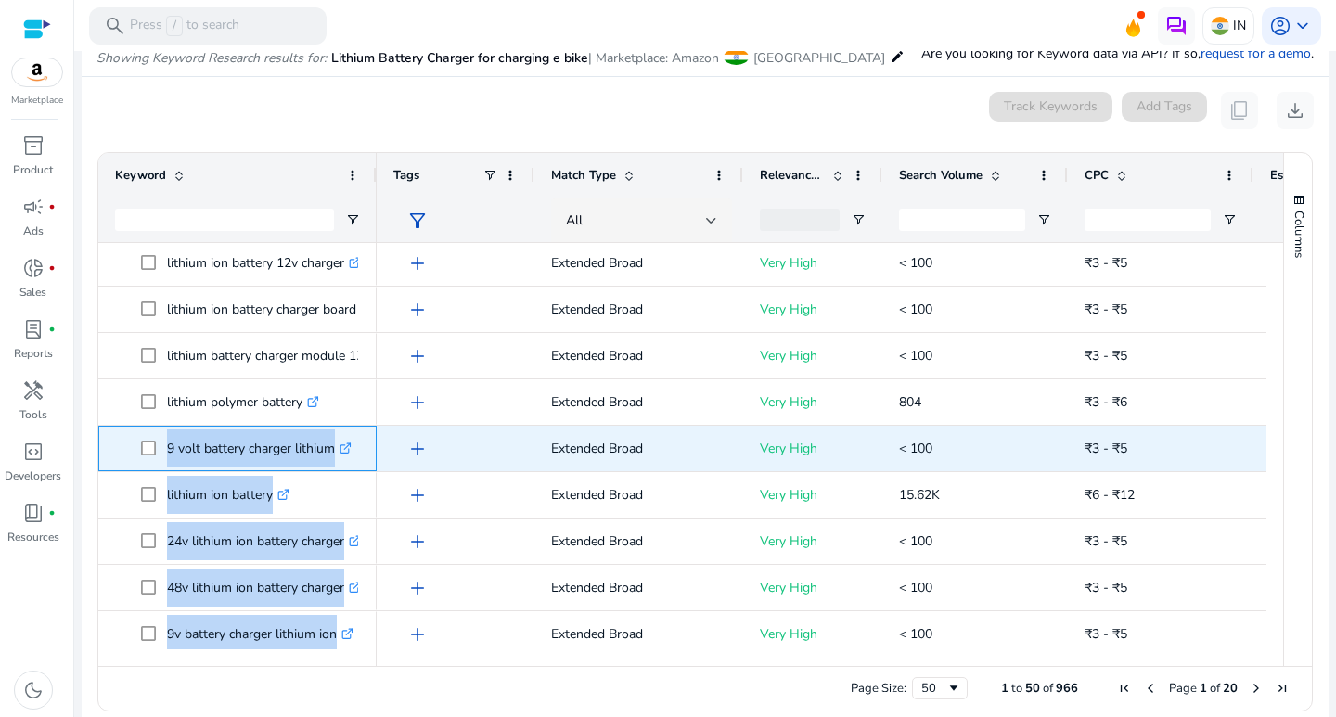
click at [209, 452] on p "9 volt battery charger lithium .st0{fill:#2c8af8}" at bounding box center [259, 449] width 185 height 38
click at [177, 450] on p "9 volt battery charger lithium .st0{fill:#2c8af8}" at bounding box center [259, 449] width 185 height 38
drag, startPoint x: 164, startPoint y: 451, endPoint x: 340, endPoint y: 450, distance: 175.4
click at [340, 450] on span "9 volt battery charger lithium .st0{fill:#2c8af8}" at bounding box center [250, 449] width 219 height 38
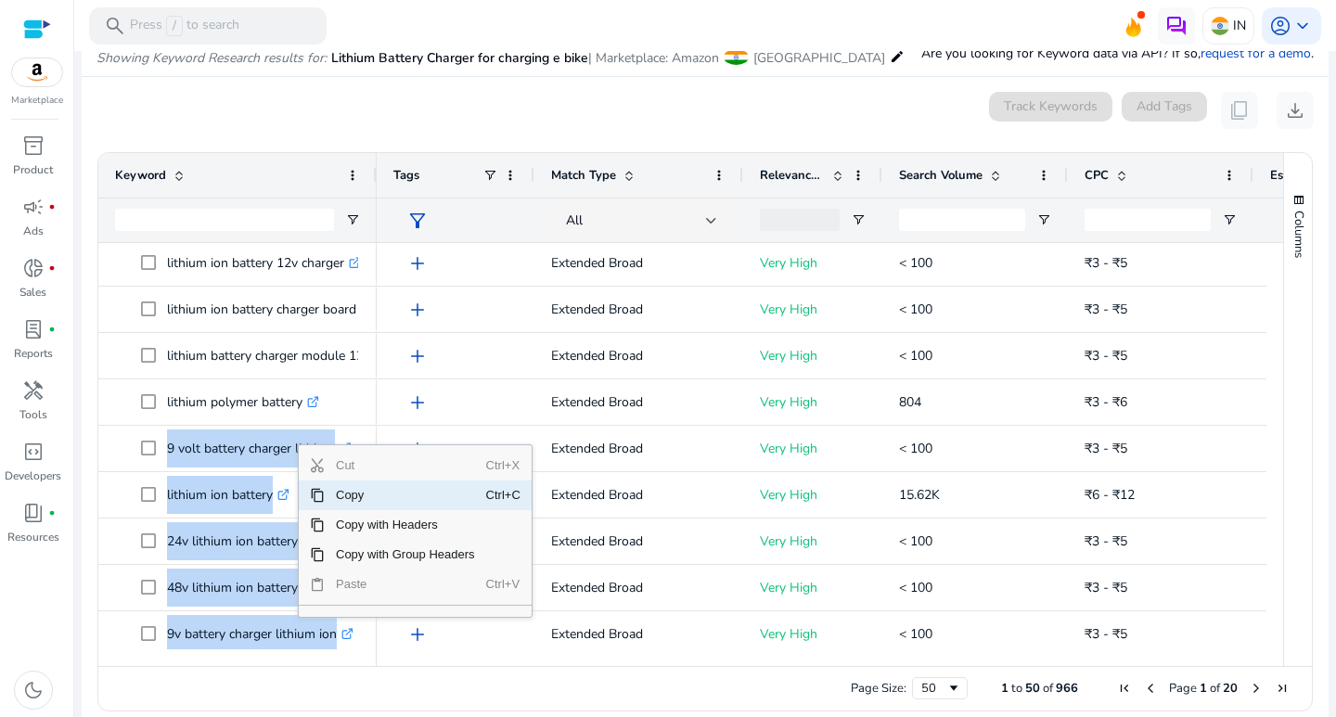
click at [317, 488] on span "Context Menu" at bounding box center [317, 495] width 15 height 15
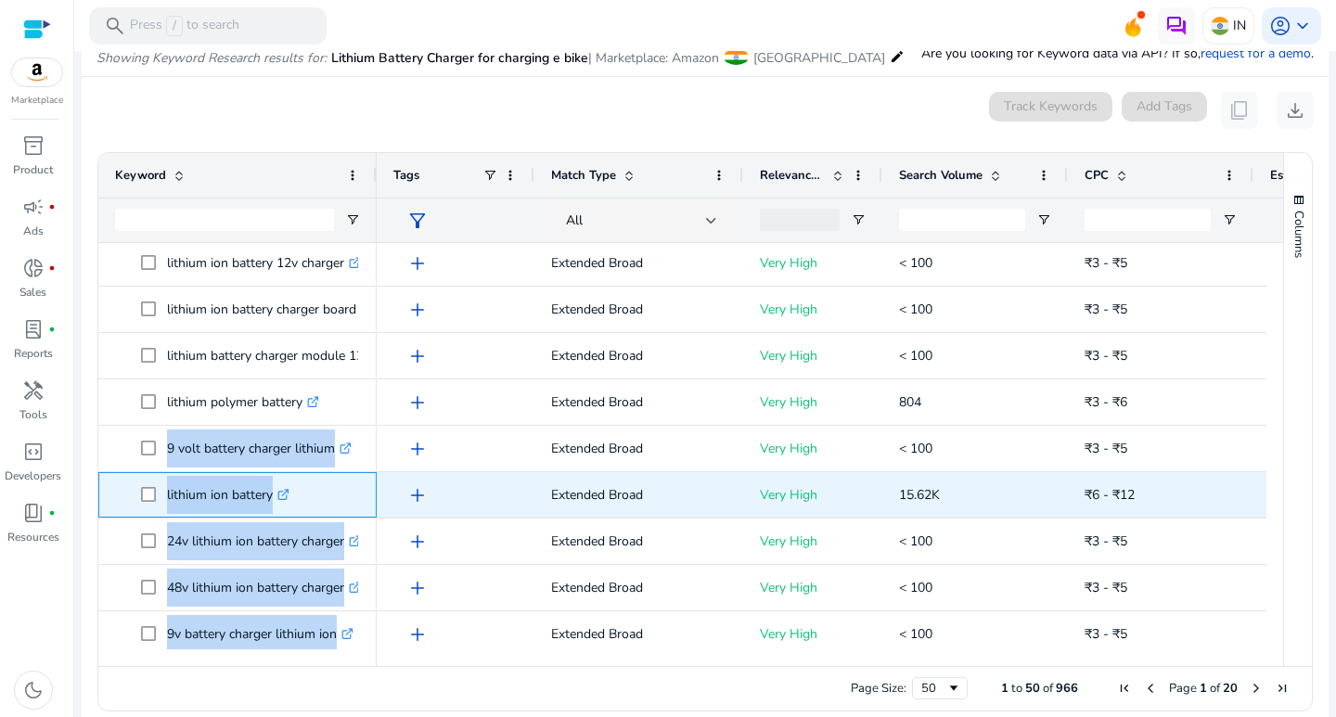
drag, startPoint x: 165, startPoint y: 495, endPoint x: 250, endPoint y: 503, distance: 84.9
click at [271, 507] on span "lithium ion battery .st0{fill:#2c8af8}" at bounding box center [250, 495] width 219 height 38
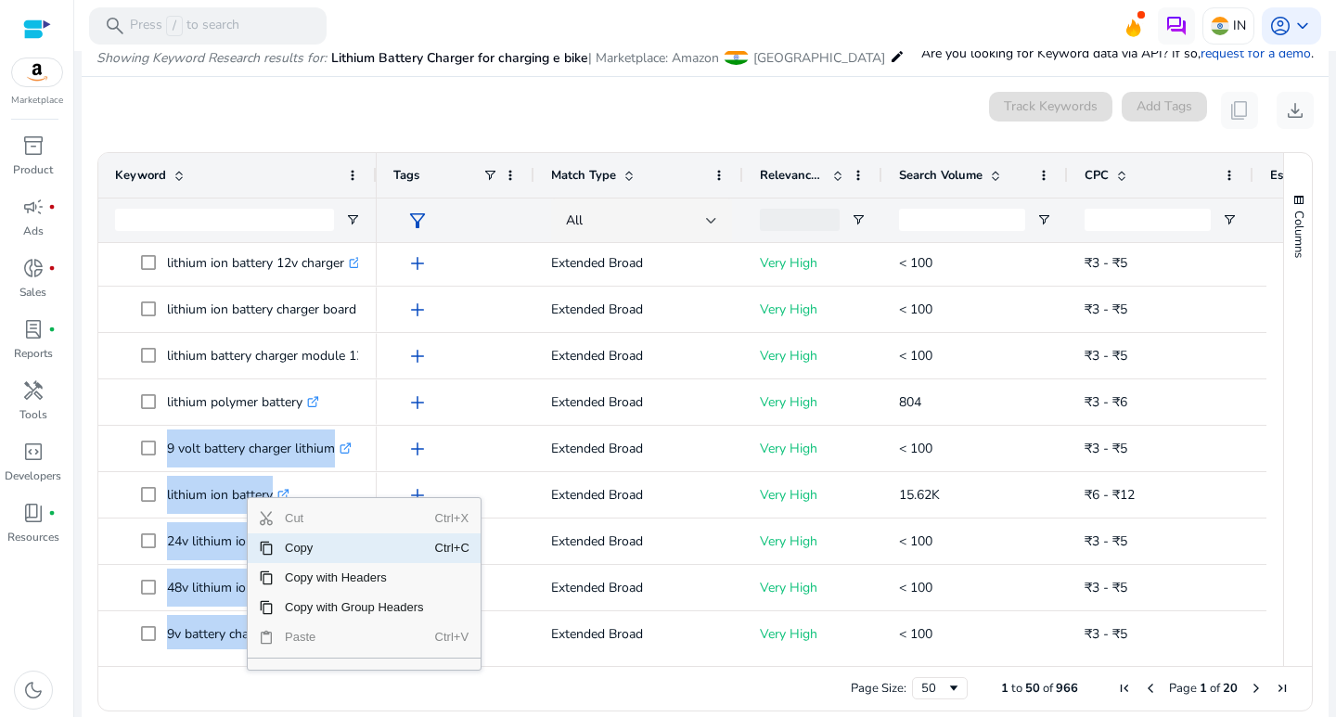
drag, startPoint x: 283, startPoint y: 545, endPoint x: 317, endPoint y: 574, distance: 45.4
click at [283, 546] on span "Copy" at bounding box center [354, 549] width 161 height 30
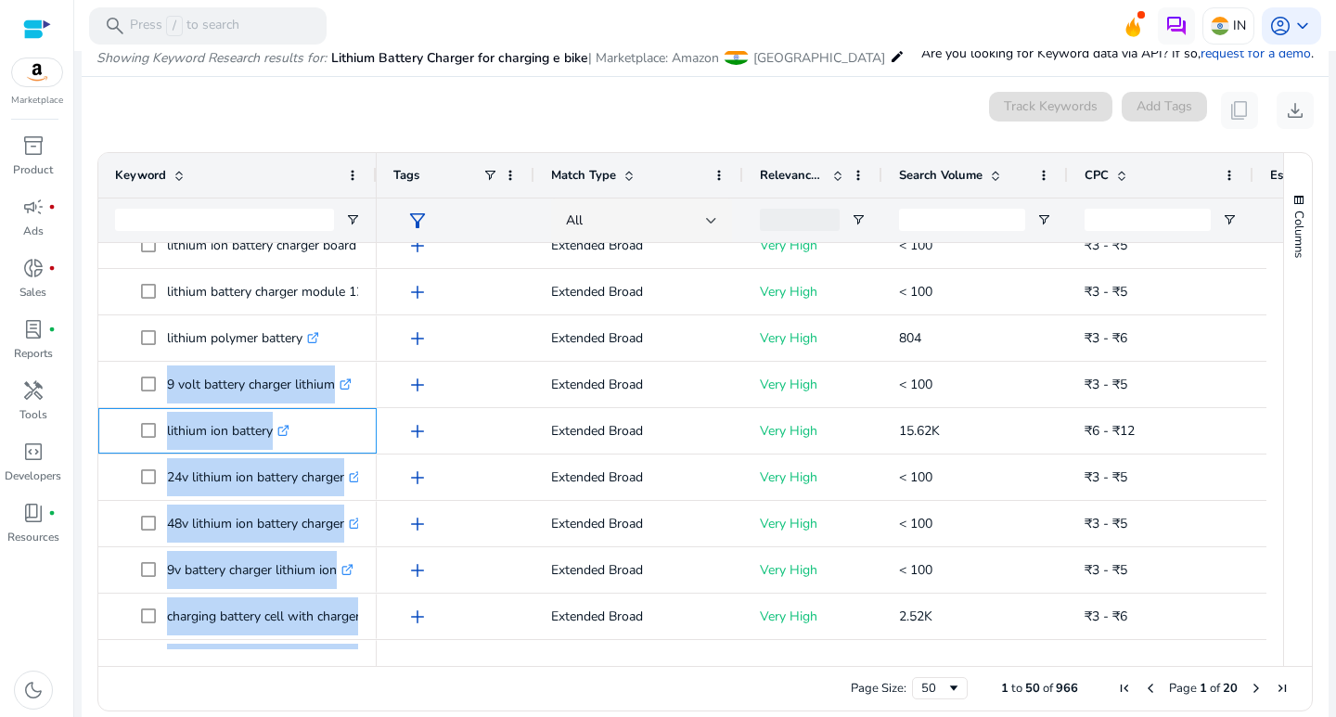
scroll to position [1755, 0]
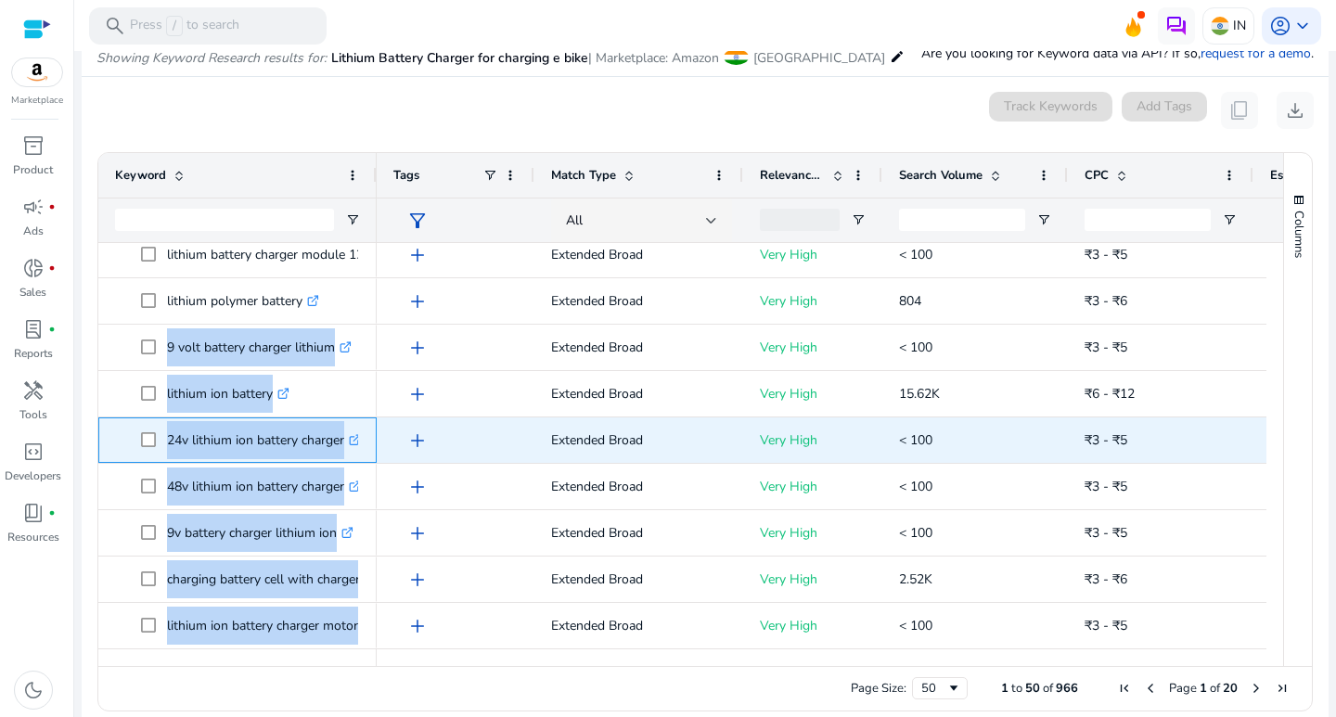
drag, startPoint x: 164, startPoint y: 439, endPoint x: 346, endPoint y: 455, distance: 182.6
click at [346, 455] on span "24v lithium ion battery charger .st0{fill:#2c8af8}" at bounding box center [250, 440] width 219 height 38
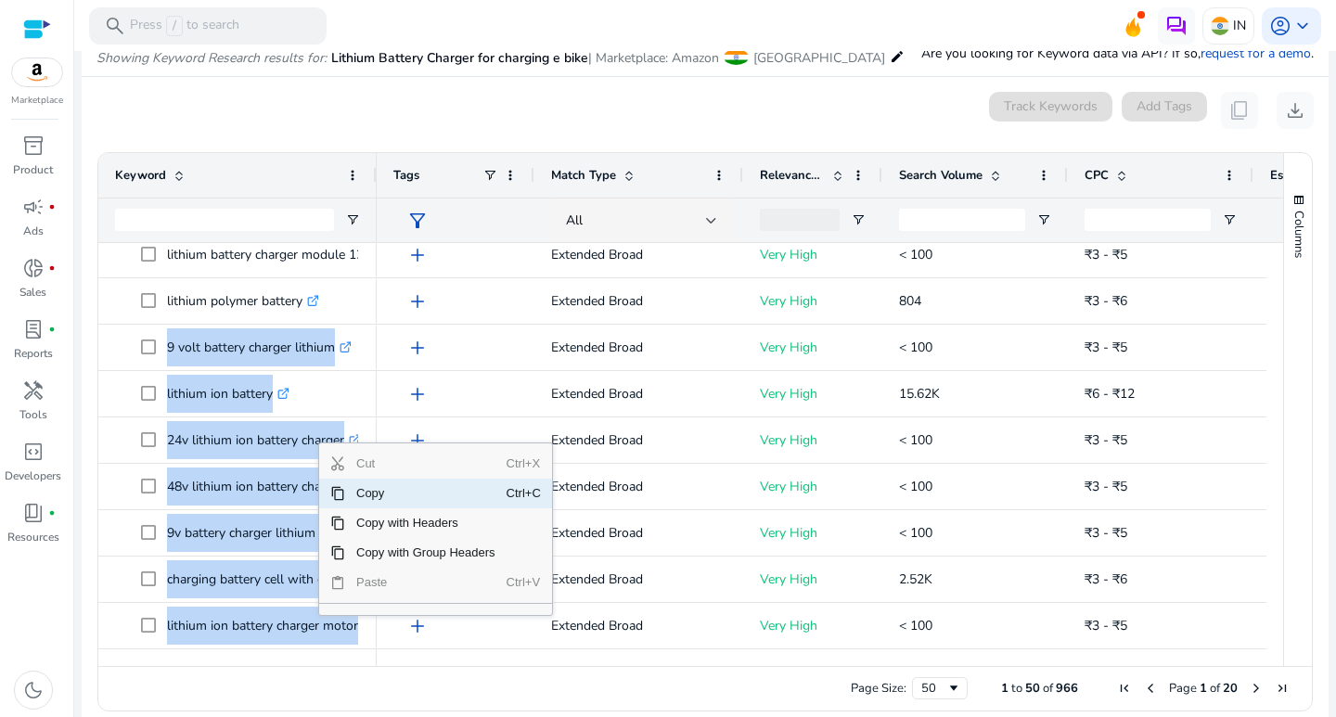
click at [355, 487] on span "Copy" at bounding box center [425, 494] width 161 height 30
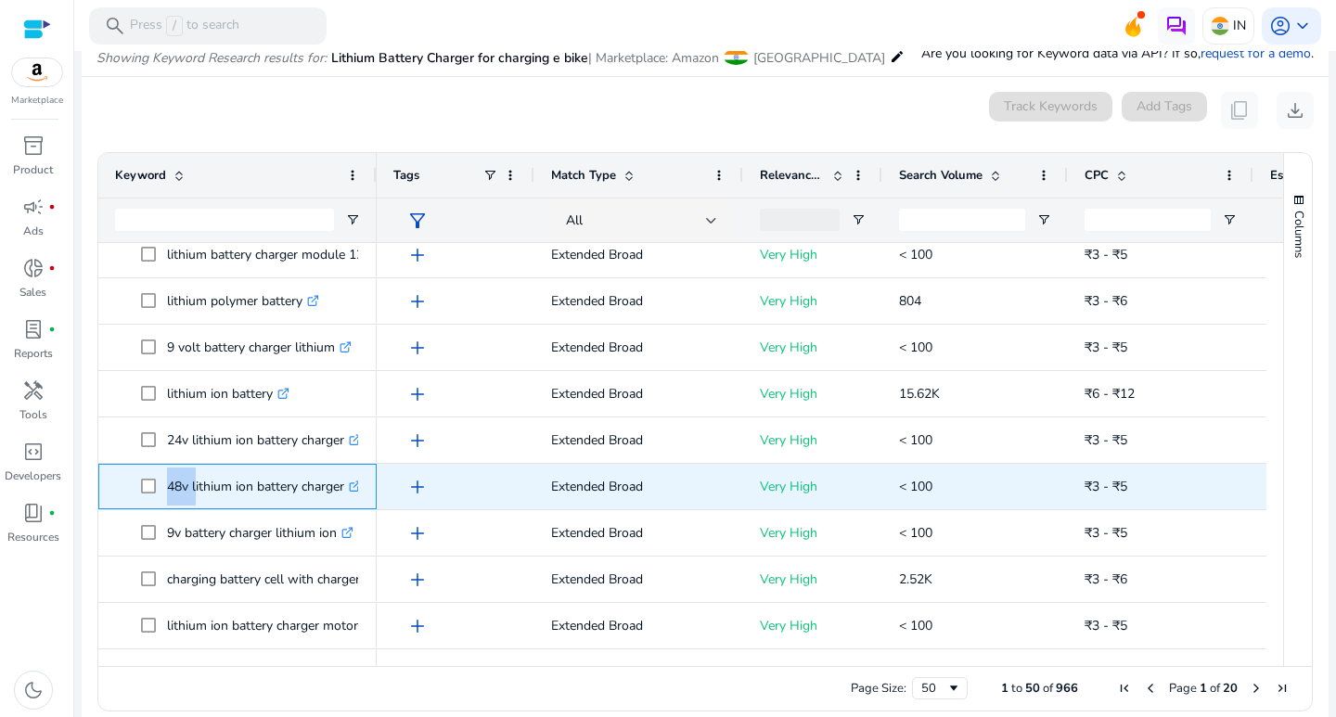
drag, startPoint x: 166, startPoint y: 489, endPoint x: 241, endPoint y: 491, distance: 75.2
click at [215, 491] on span "48v lithium ion battery charger .st0{fill:#2c8af8}" at bounding box center [250, 487] width 219 height 38
drag, startPoint x: 241, startPoint y: 491, endPoint x: 296, endPoint y: 496, distance: 55.0
click at [303, 496] on p "48v lithium ion battery charger .st0{fill:#2c8af8}" at bounding box center [264, 487] width 194 height 38
click at [167, 486] on p "48v lithium ion battery charger .st0{fill:#2c8af8}" at bounding box center [264, 487] width 194 height 38
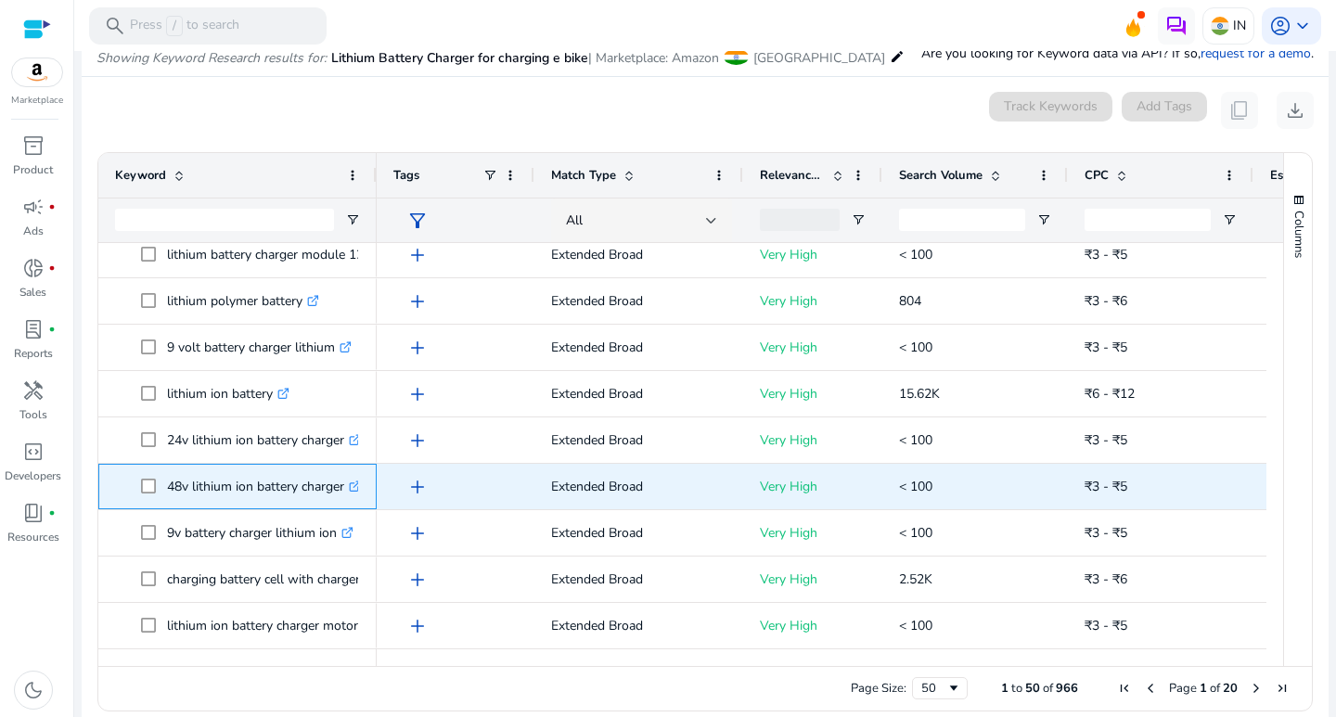
drag, startPoint x: 167, startPoint y: 486, endPoint x: 323, endPoint y: 496, distance: 156.2
click at [323, 496] on p "48v lithium ion battery charger .st0{fill:#2c8af8}" at bounding box center [264, 487] width 194 height 38
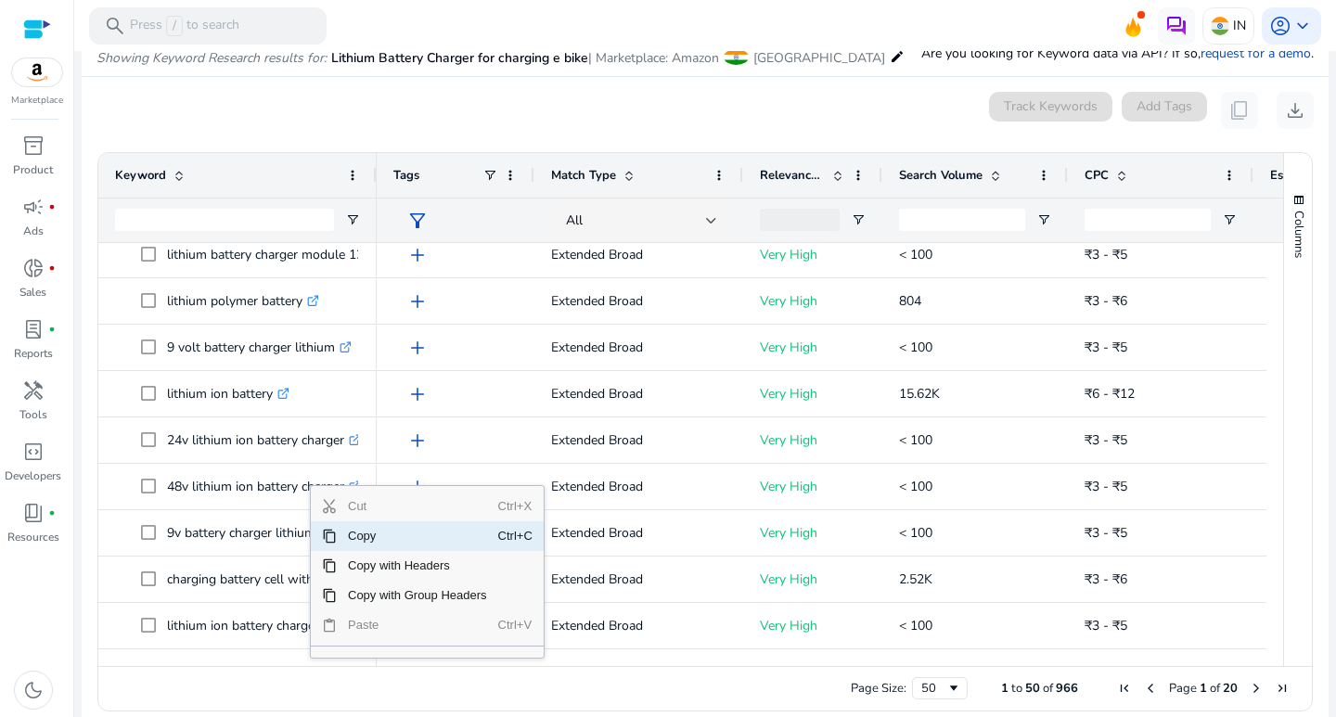
click at [348, 537] on span "Copy" at bounding box center [417, 536] width 161 height 30
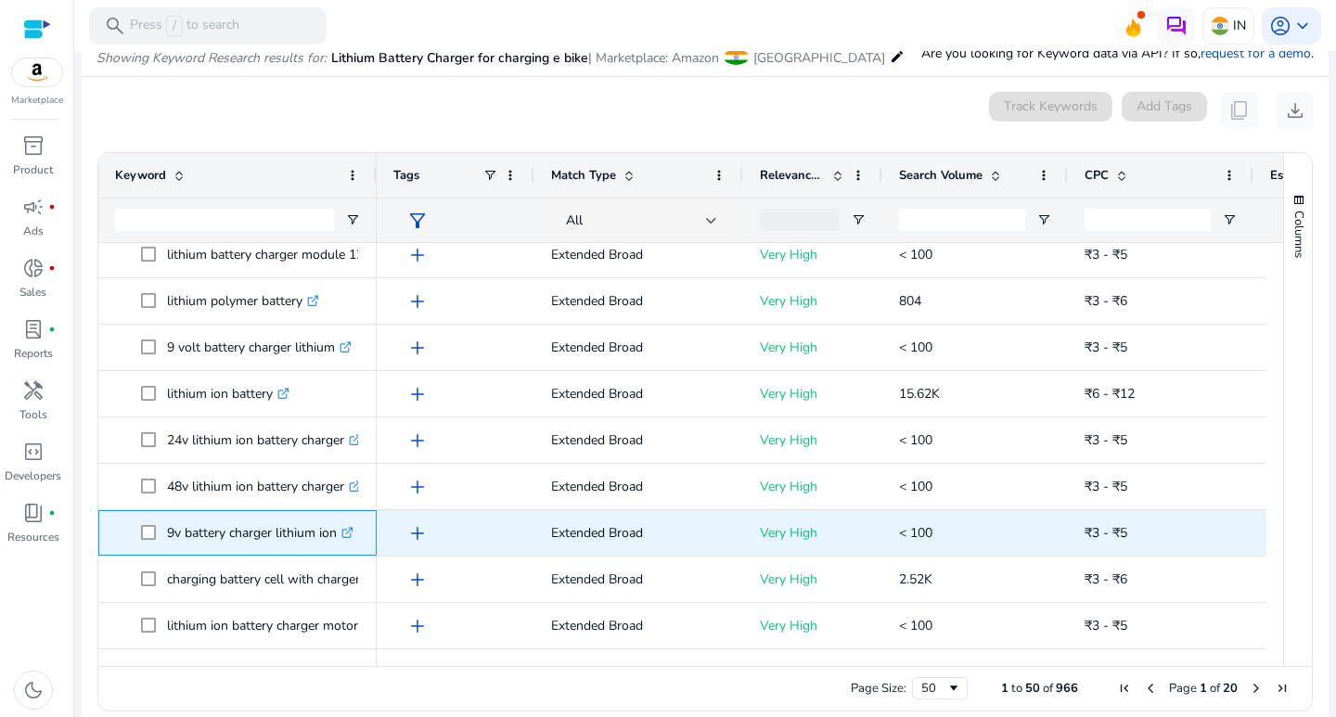
drag, startPoint x: 167, startPoint y: 530, endPoint x: 326, endPoint y: 547, distance: 159.7
click at [339, 547] on p "9v battery charger lithium ion .st0{fill:#2c8af8}" at bounding box center [260, 533] width 187 height 38
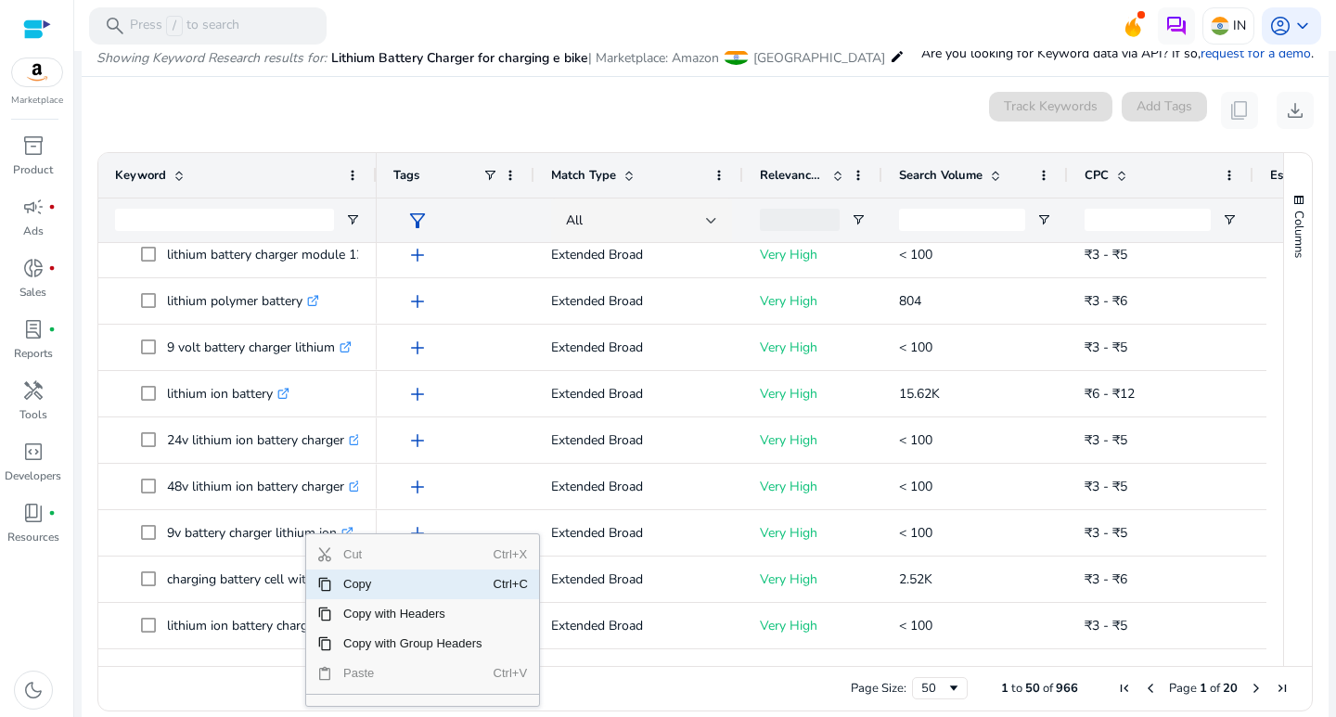
click at [345, 592] on span "Copy" at bounding box center [412, 585] width 161 height 30
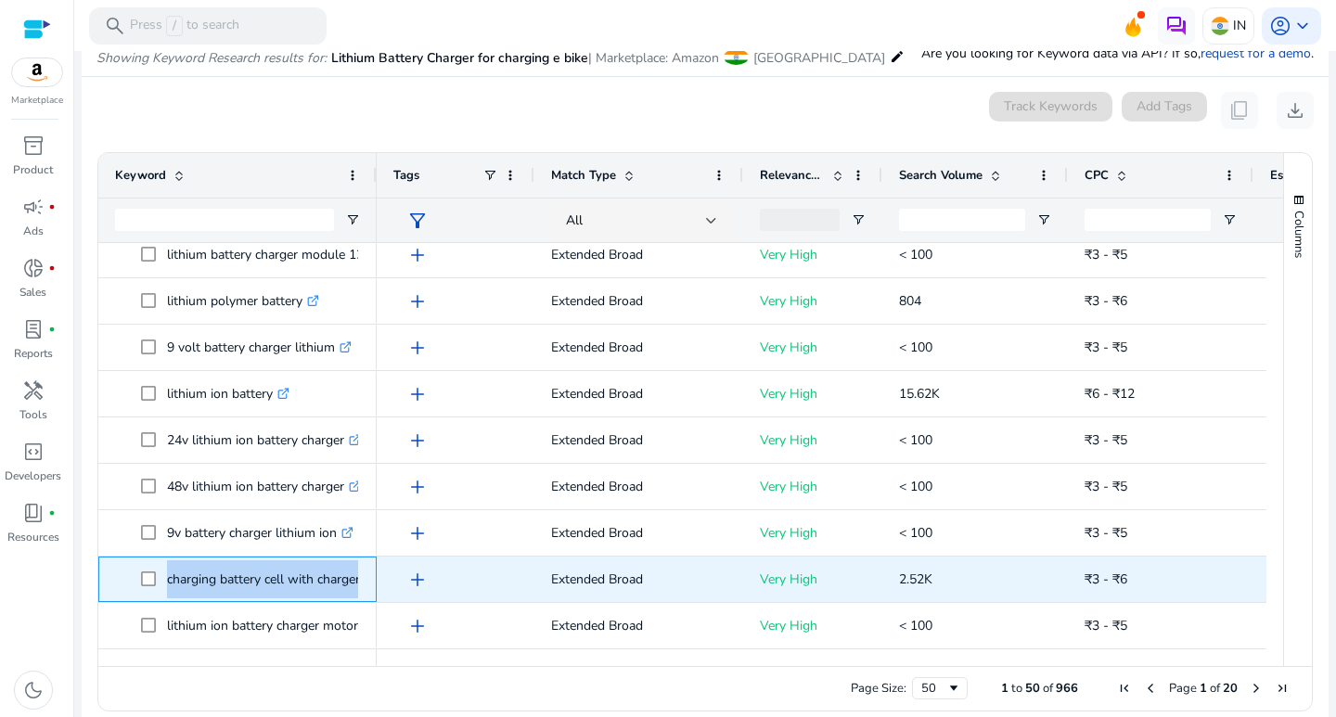
drag, startPoint x: 166, startPoint y: 582, endPoint x: 356, endPoint y: 595, distance: 190.7
click at [356, 595] on span "charging battery cell with charger .st0{fill:#2c8af8}" at bounding box center [250, 579] width 219 height 38
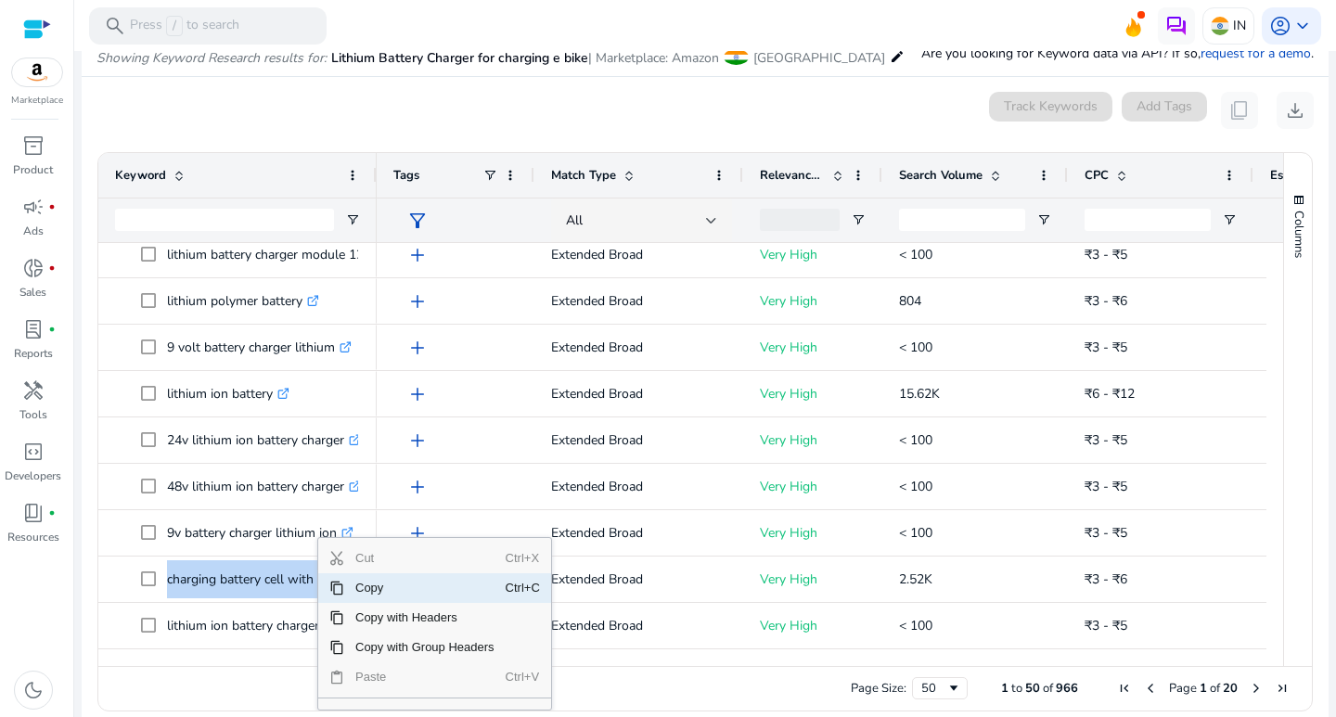
click at [344, 586] on span "Copy" at bounding box center [424, 588] width 161 height 30
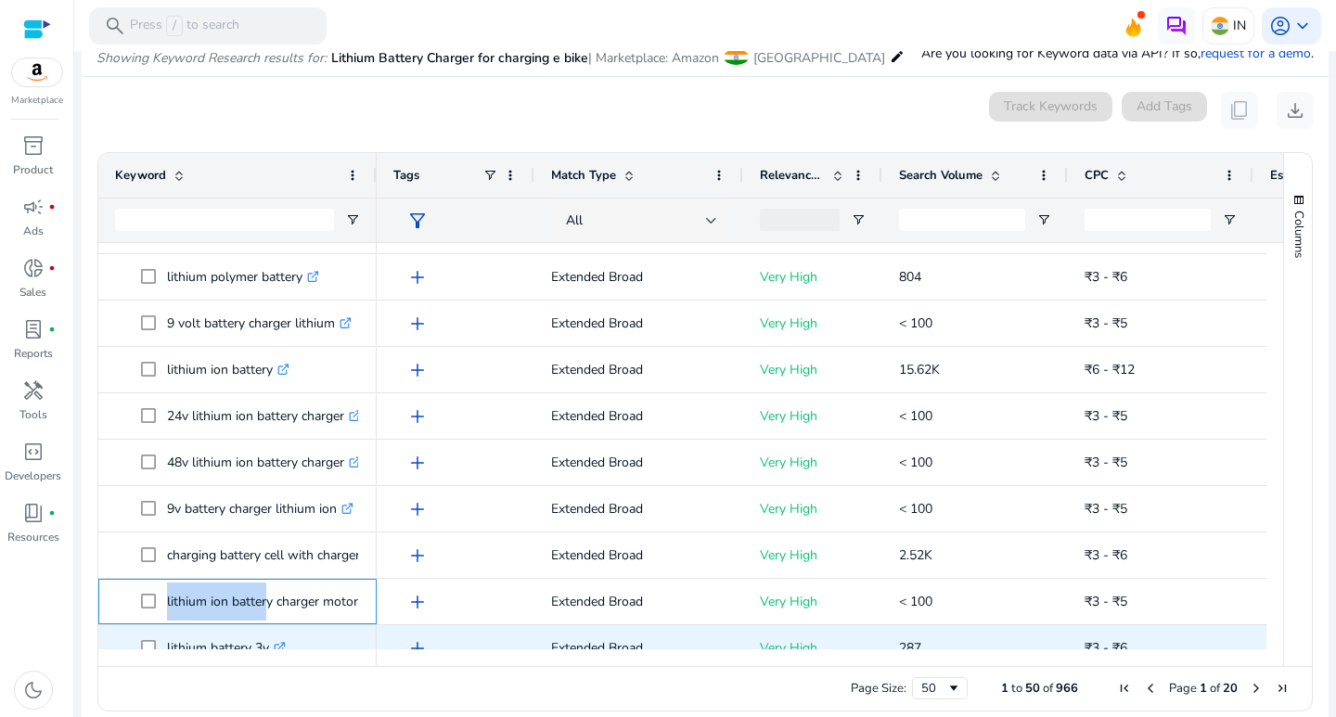
scroll to position [1752, 0]
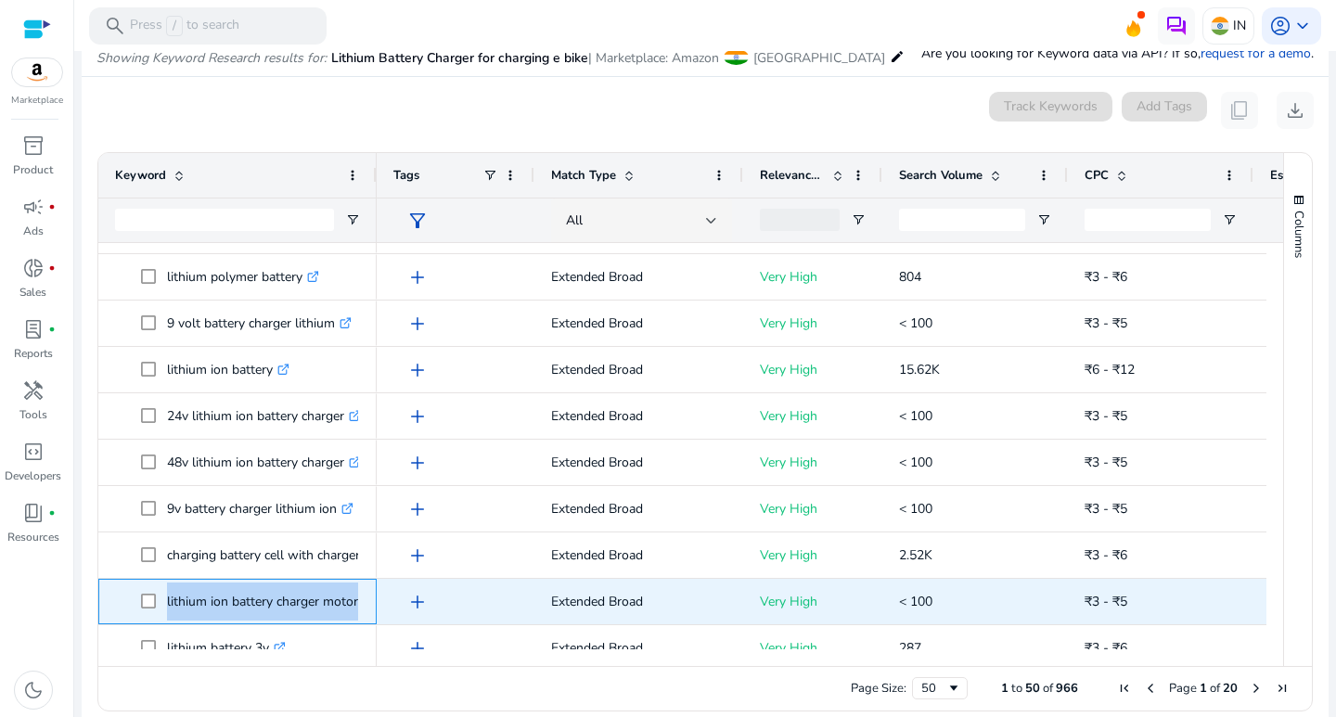
drag, startPoint x: 158, startPoint y: 626, endPoint x: 360, endPoint y: 608, distance: 203.1
click at [360, 608] on div "lithium ion battery charger motorcycle .st0{fill:#2c8af8}" at bounding box center [237, 601] width 278 height 45
click at [360, 609] on div "lithium ion battery charger motorcycle .st0{fill:#2c8af8}" at bounding box center [237, 601] width 278 height 45
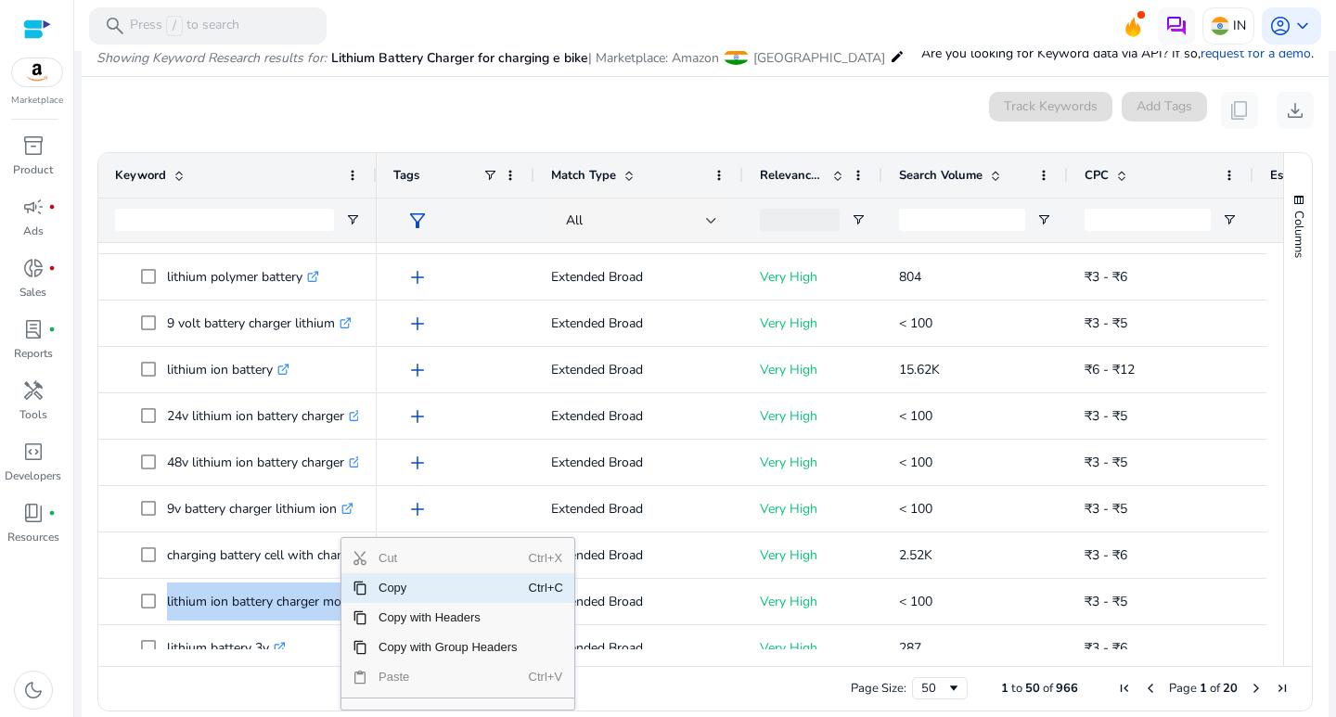
click at [360, 596] on span "Context Menu" at bounding box center [354, 588] width 26 height 30
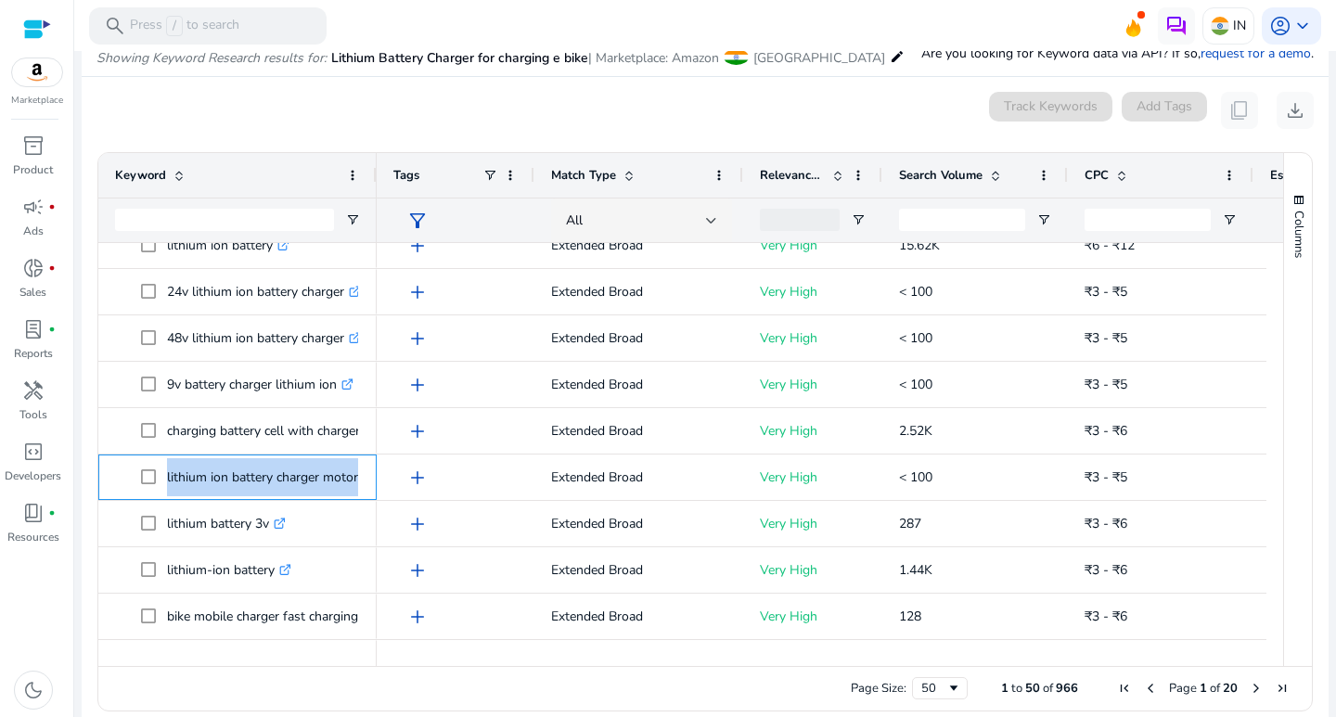
scroll to position [1913, 0]
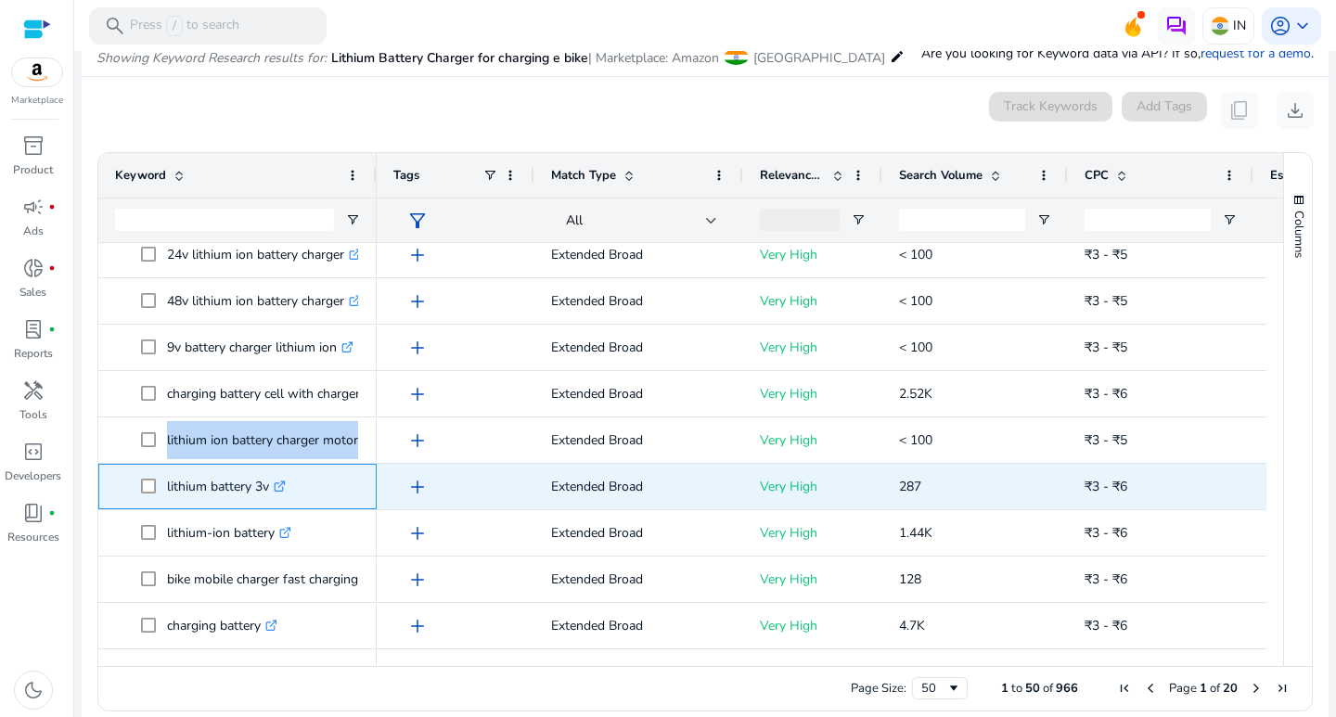
drag, startPoint x: 165, startPoint y: 487, endPoint x: 271, endPoint y: 493, distance: 105.9
click at [271, 493] on span "lithium battery 3v .st0{fill:#2c8af8}" at bounding box center [250, 487] width 219 height 38
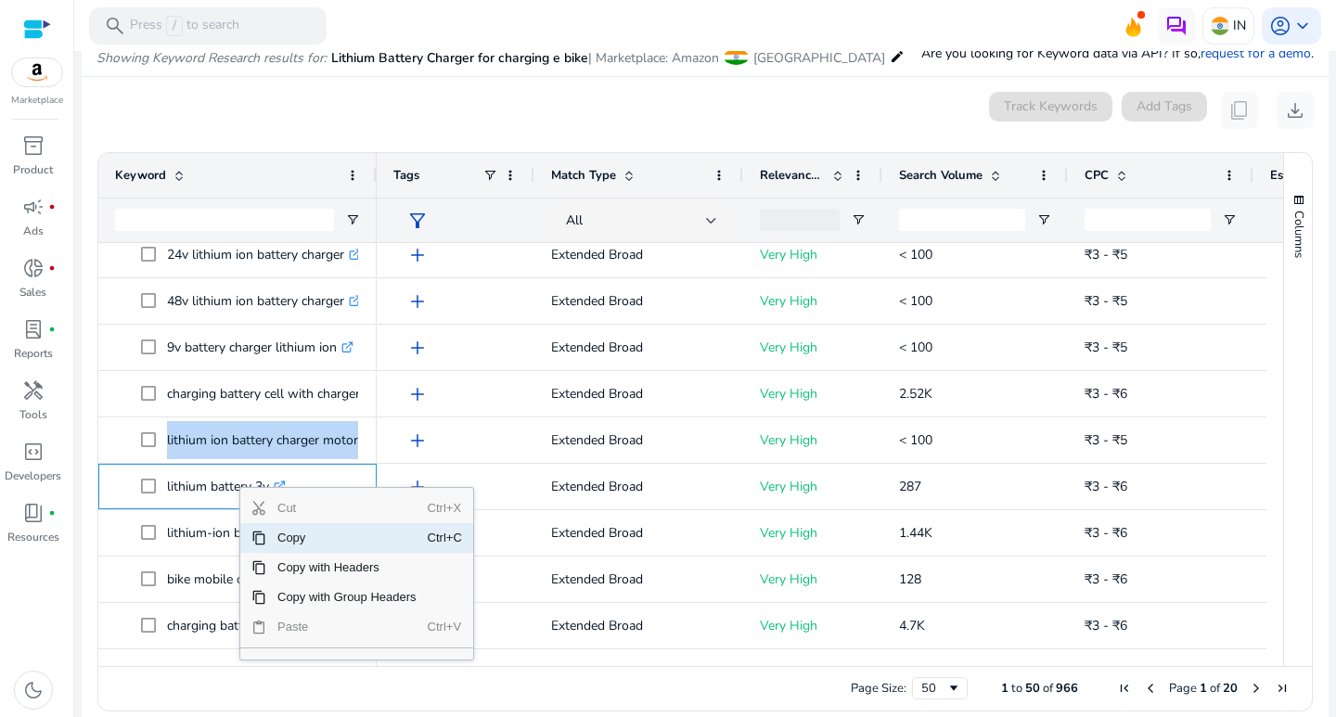
click at [300, 542] on span "Copy" at bounding box center [346, 538] width 161 height 30
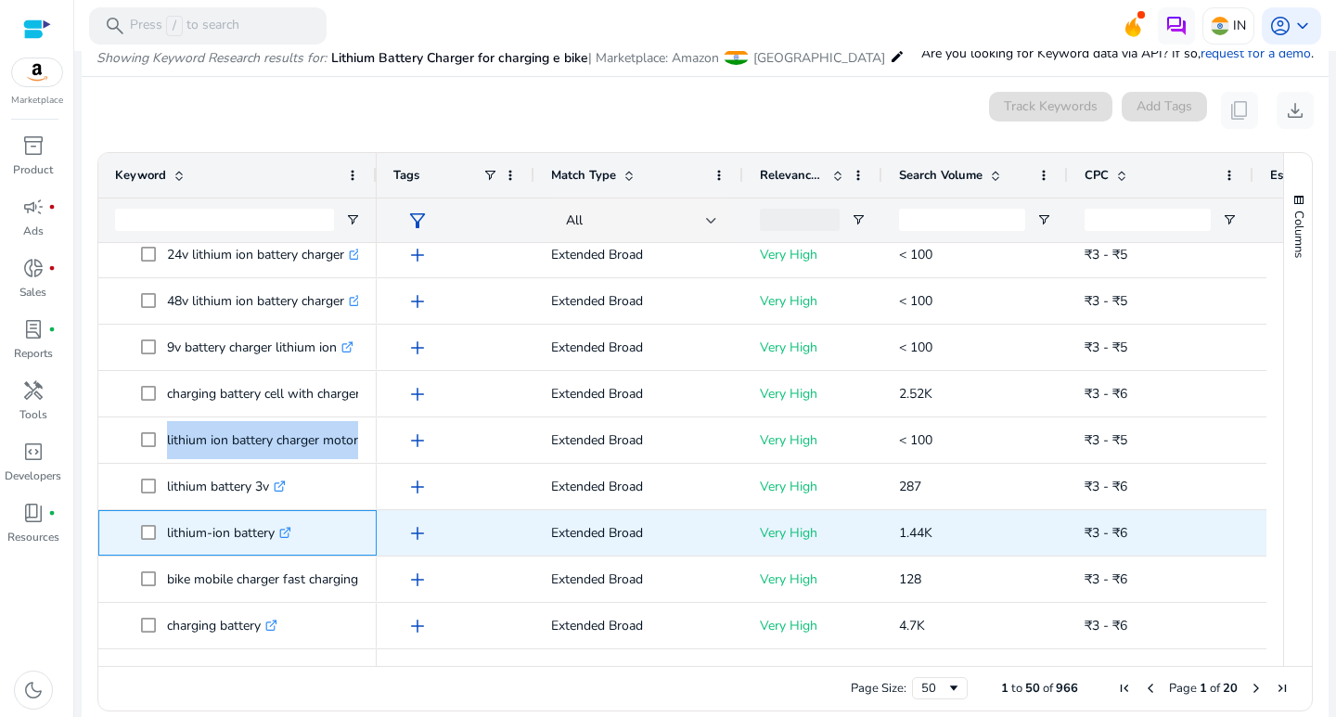
drag, startPoint x: 165, startPoint y: 532, endPoint x: 224, endPoint y: 532, distance: 58.5
click at [267, 543] on span "lithium-ion battery .st0{fill:#2c8af8}" at bounding box center [250, 533] width 219 height 38
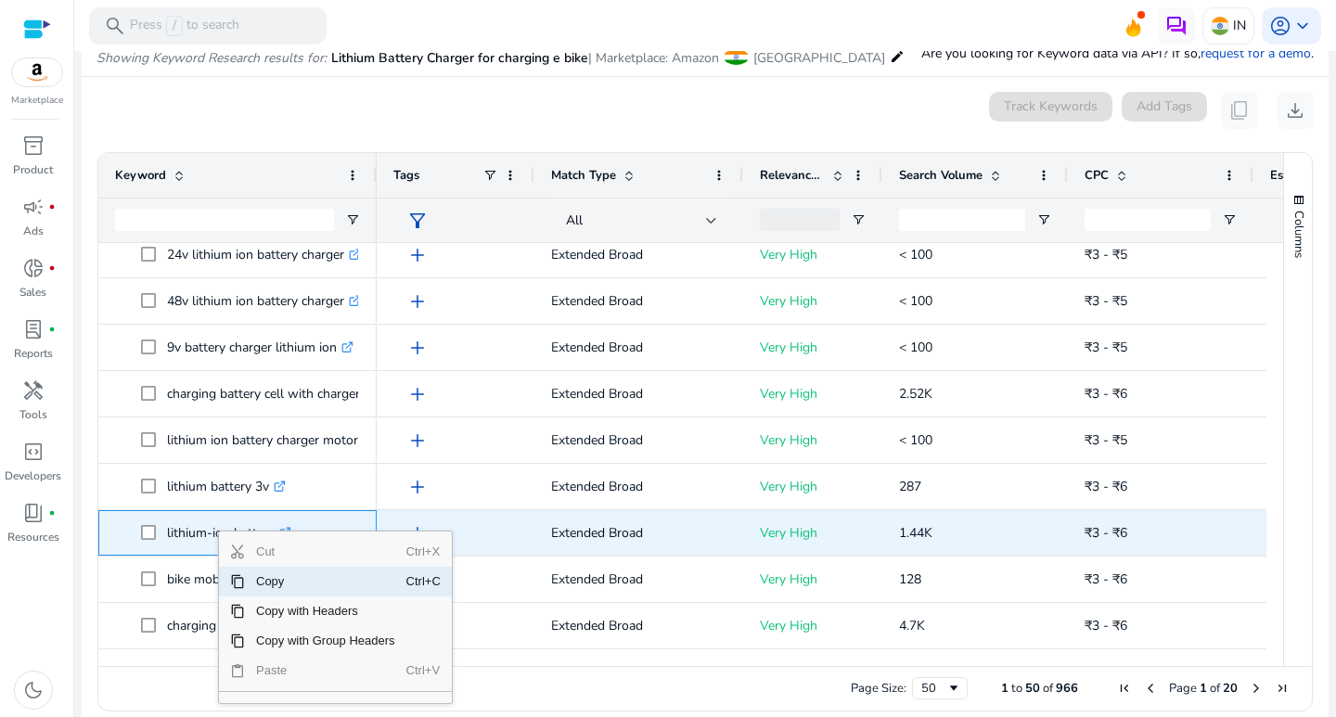
click at [98, 546] on div "lithium-ion battery .st0{fill:#2c8af8}" at bounding box center [237, 532] width 278 height 45
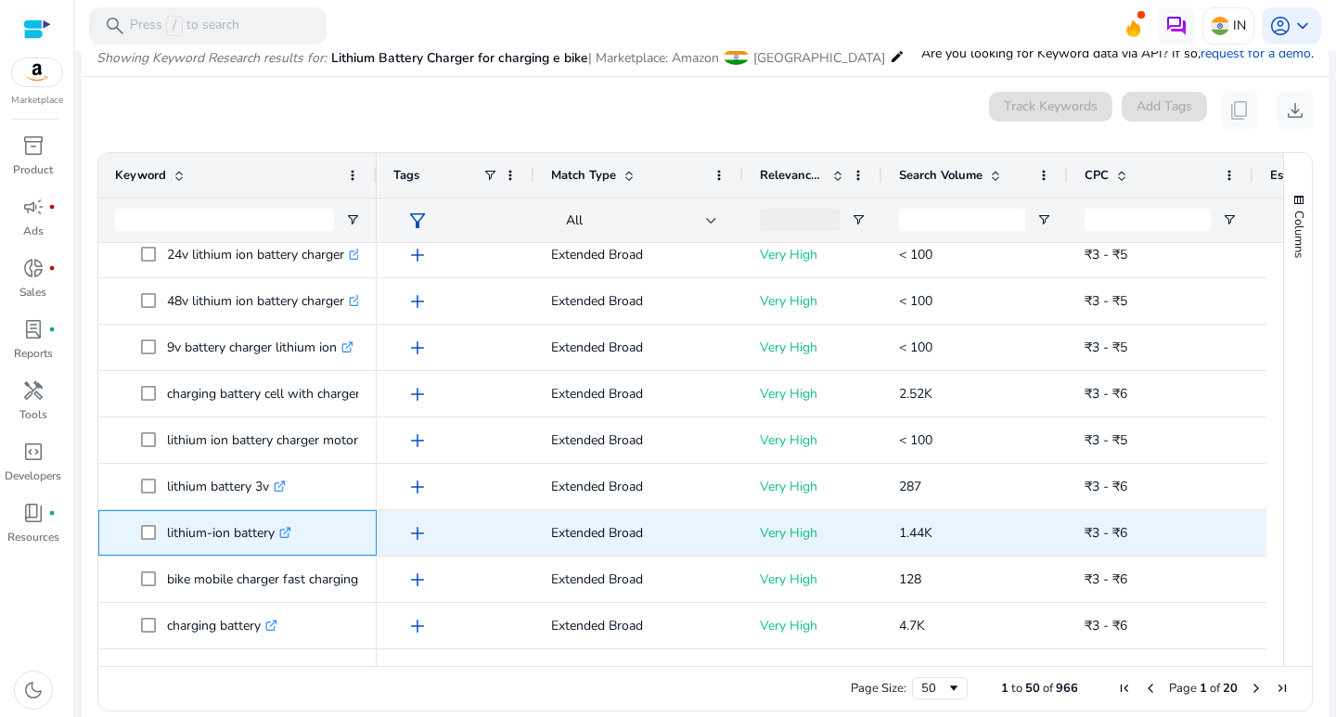
drag, startPoint x: 164, startPoint y: 534, endPoint x: 255, endPoint y: 537, distance: 91.0
click at [285, 539] on span "lithium-ion battery .st0{fill:#2c8af8}" at bounding box center [250, 533] width 219 height 38
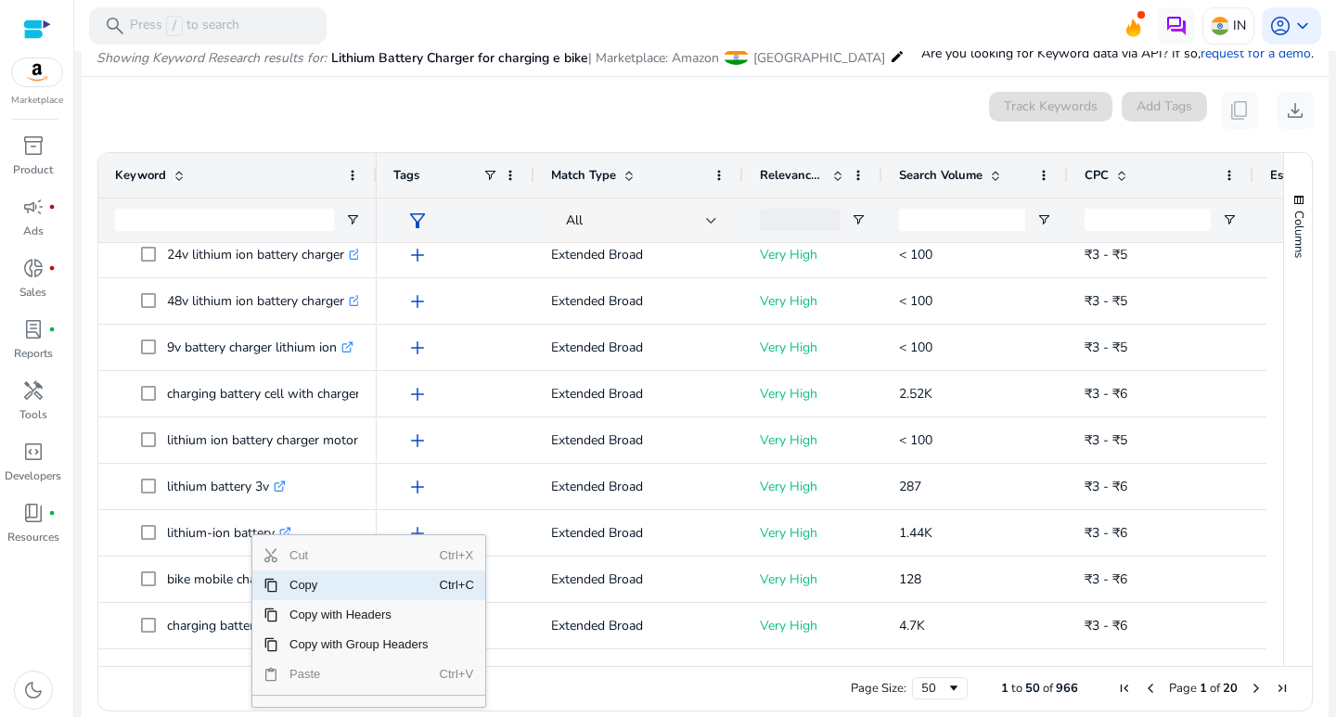
click at [290, 586] on span "Copy" at bounding box center [358, 586] width 161 height 30
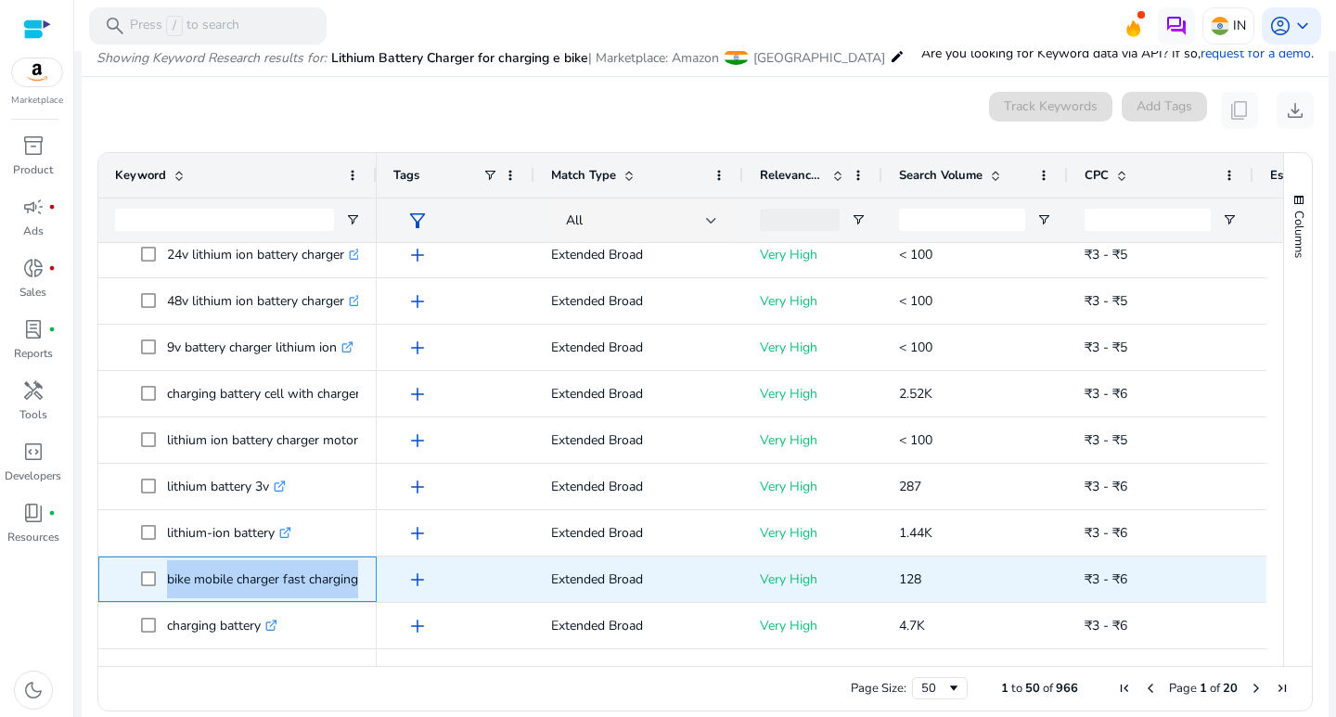
drag, startPoint x: 164, startPoint y: 581, endPoint x: 366, endPoint y: 588, distance: 201.5
click at [366, 588] on div "bike mobile charger fast charging .st0{fill:#2c8af8}" at bounding box center [237, 579] width 278 height 45
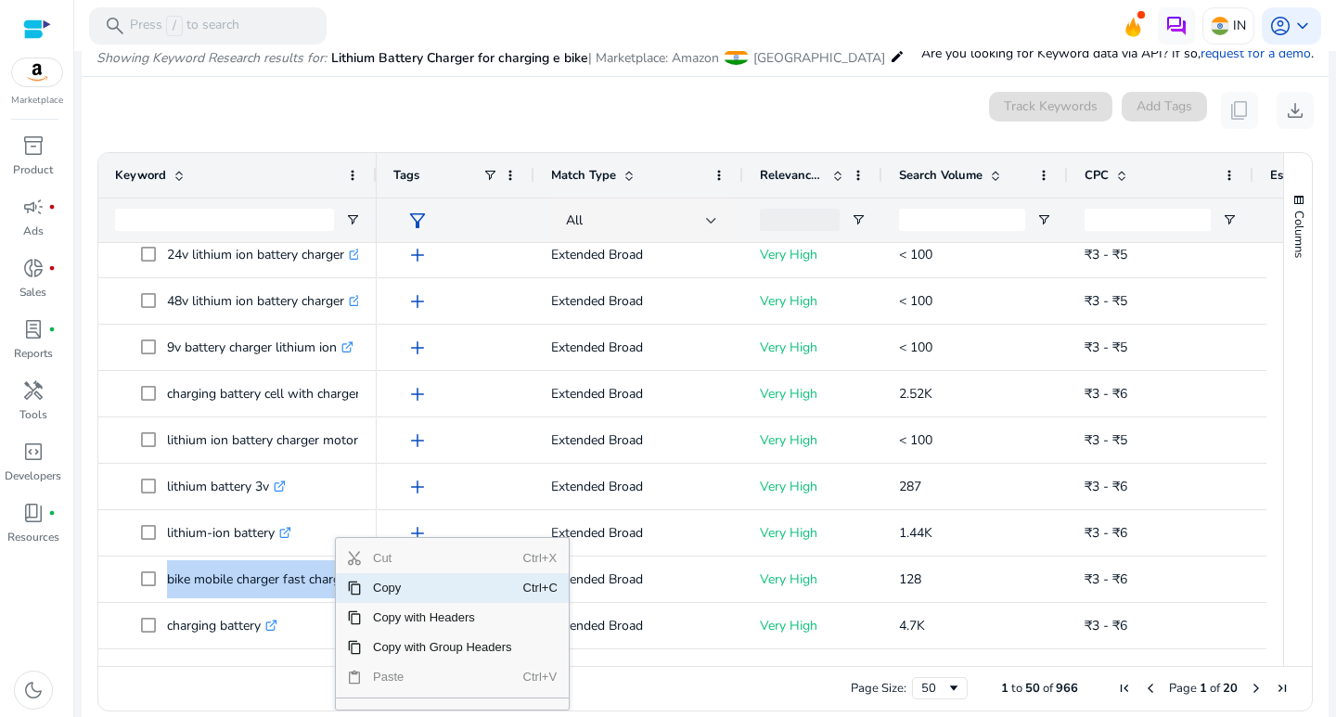
click at [383, 593] on span "Copy" at bounding box center [442, 588] width 161 height 30
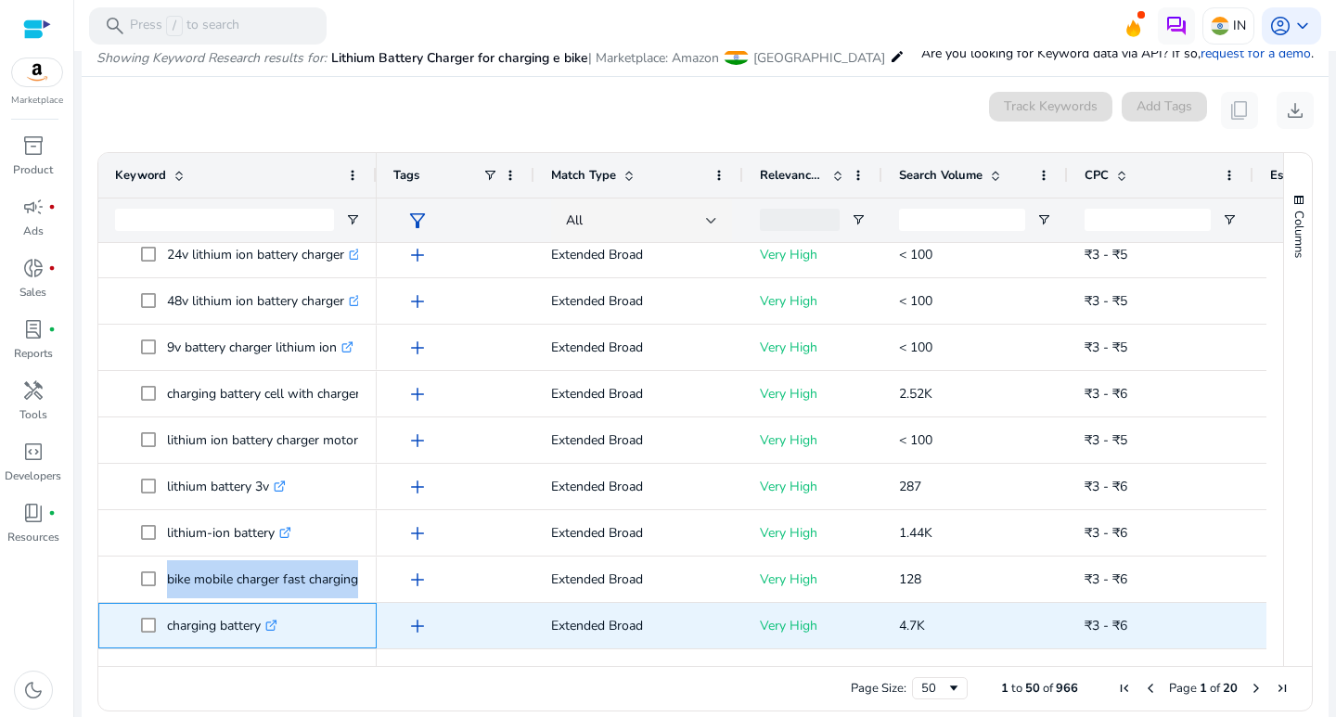
drag, startPoint x: 166, startPoint y: 626, endPoint x: 267, endPoint y: 628, distance: 101.2
click at [269, 628] on span "charging battery .st0{fill:#2c8af8}" at bounding box center [250, 626] width 219 height 38
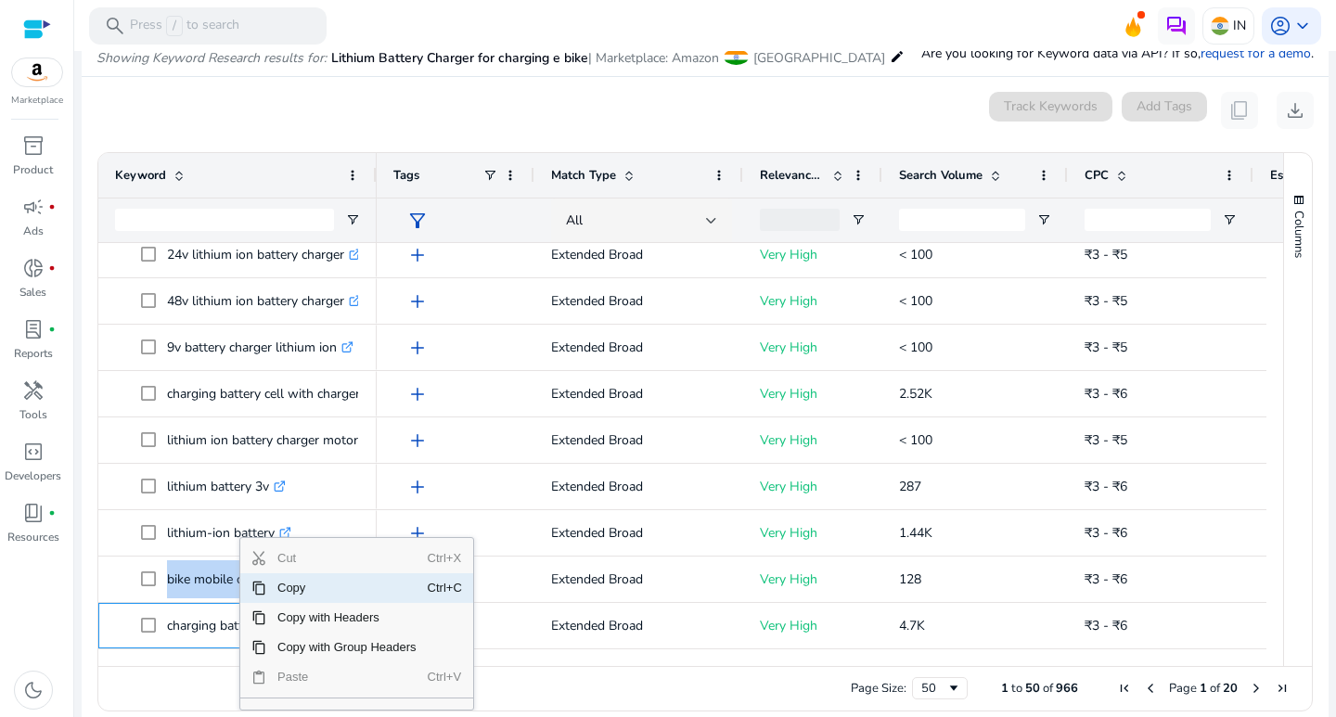
click at [302, 597] on span "Copy" at bounding box center [346, 588] width 161 height 30
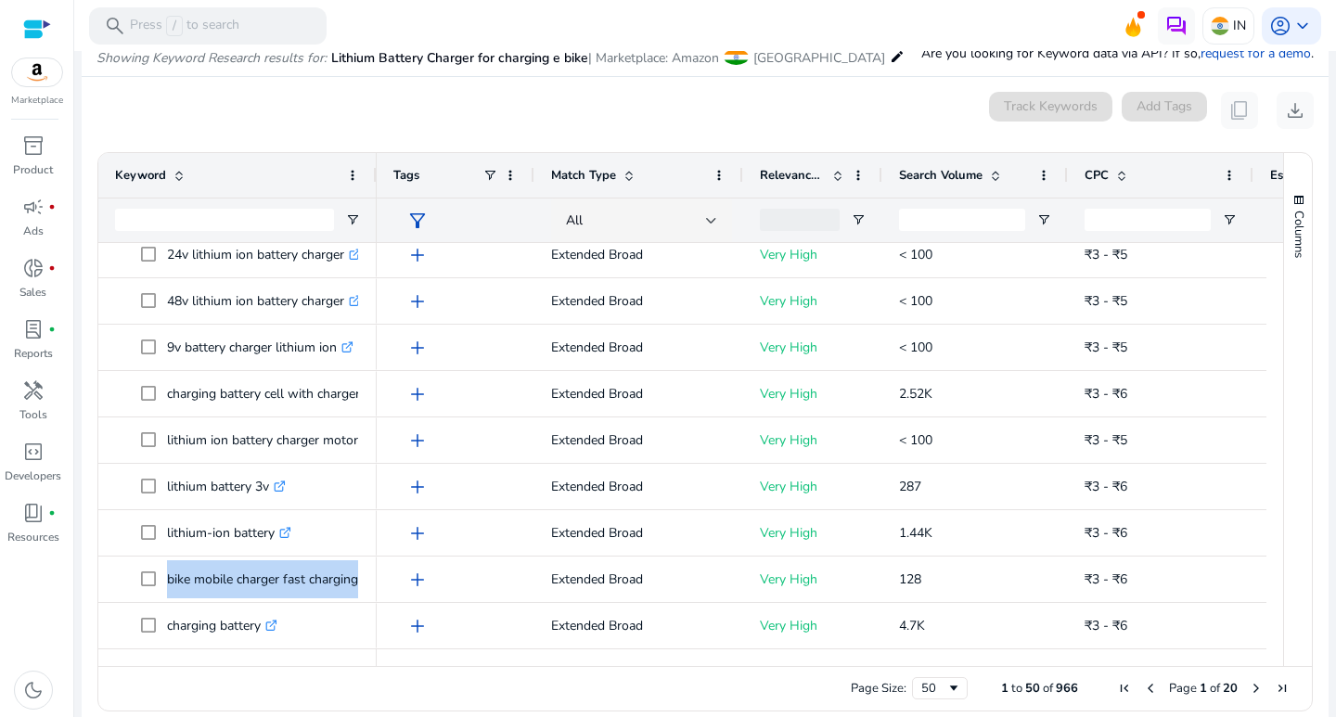
click at [1270, 665] on div "Drag here to set row groups Drag here to set column labels Keyword Tags 0" at bounding box center [705, 432] width 1216 height 560
click at [1274, 636] on div "Keyword Tags Match Type 0" at bounding box center [705, 409] width 1214 height 513
click at [1284, 614] on div "Columns" at bounding box center [1298, 409] width 28 height 513
click at [1268, 669] on div "Page Size: 50 1 to 50 of 966 Page 1 of 20" at bounding box center [705, 688] width 1214 height 45
